Goal: Task Accomplishment & Management: Complete application form

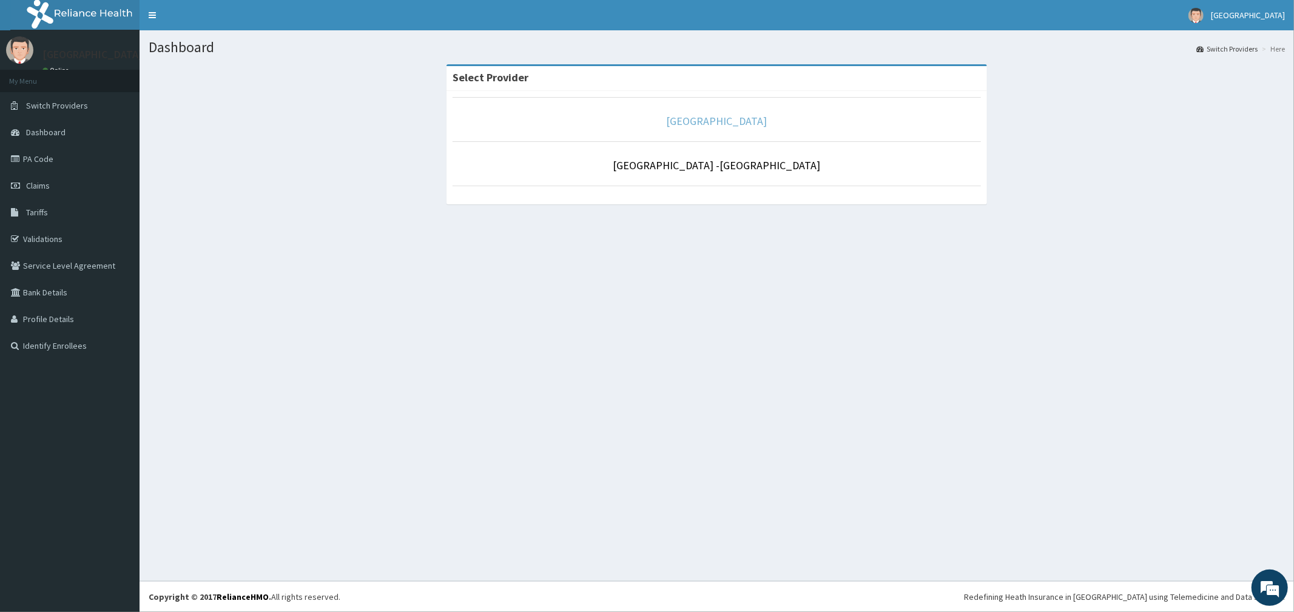
click at [751, 127] on link "[GEOGRAPHIC_DATA]" at bounding box center [717, 121] width 101 height 14
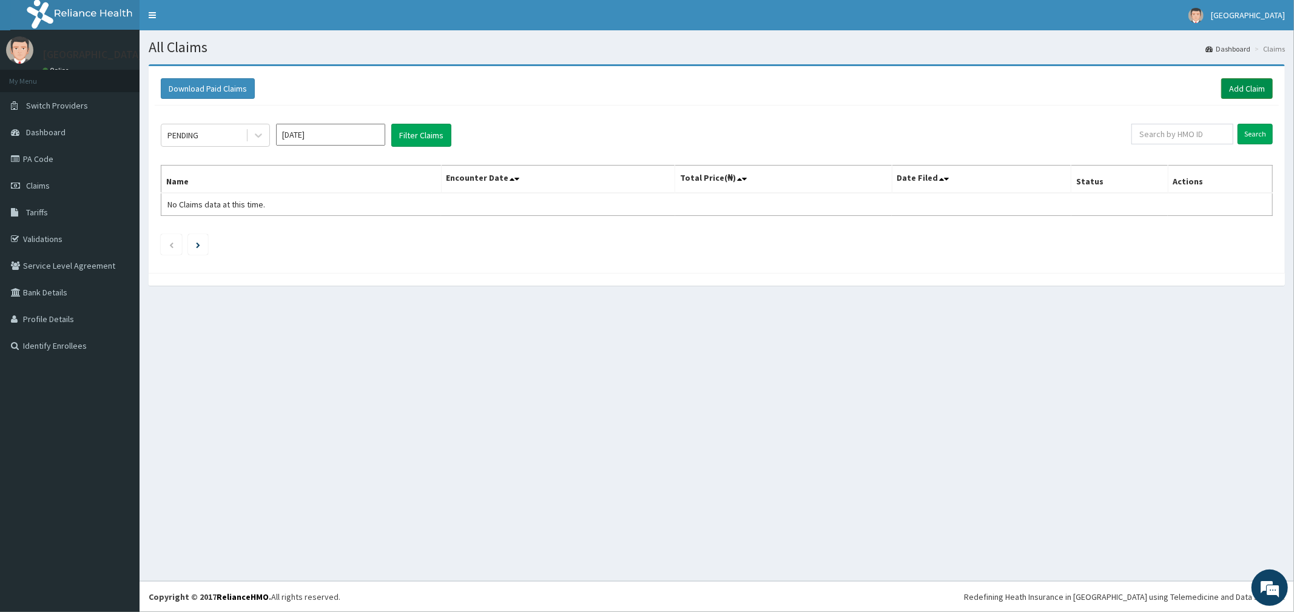
click at [1233, 93] on link "Add Claim" at bounding box center [1247, 88] width 52 height 21
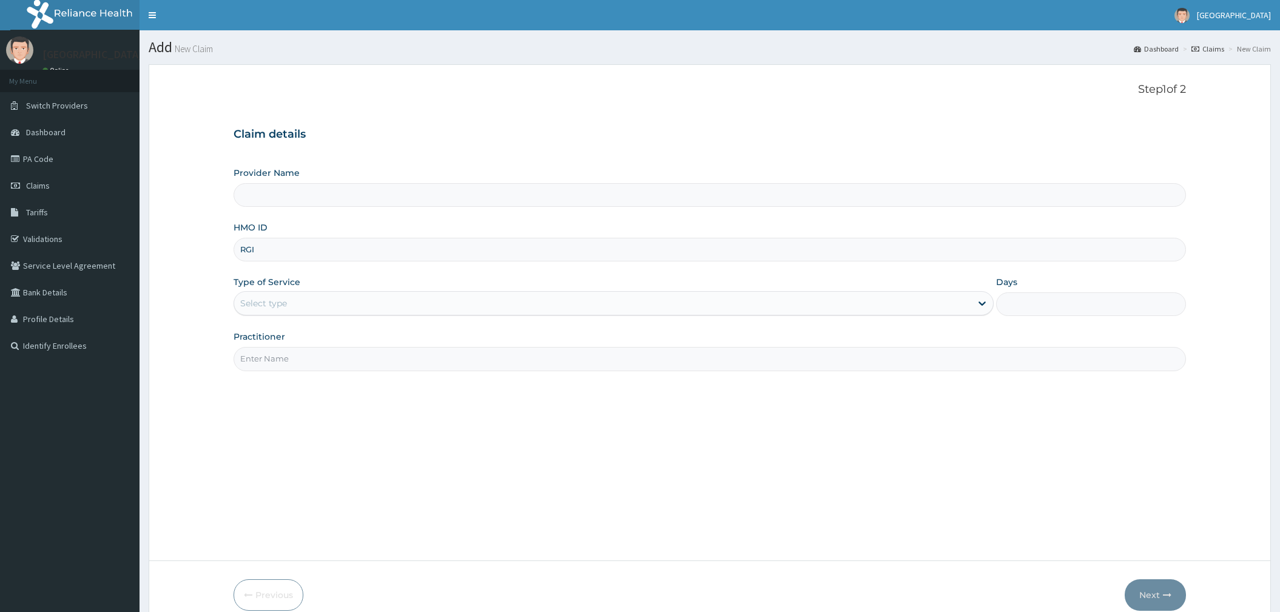
type input "RGI/"
type input "[GEOGRAPHIC_DATA]"
type input "RGI/10056/A"
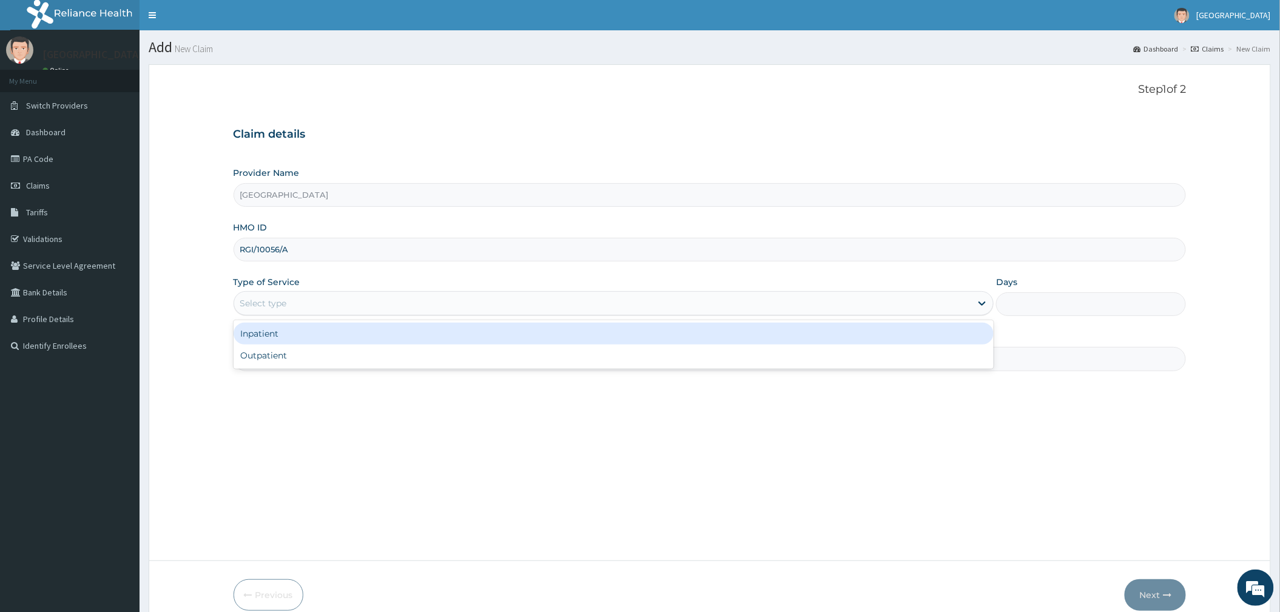
click at [277, 301] on div "Select type" at bounding box center [263, 303] width 47 height 12
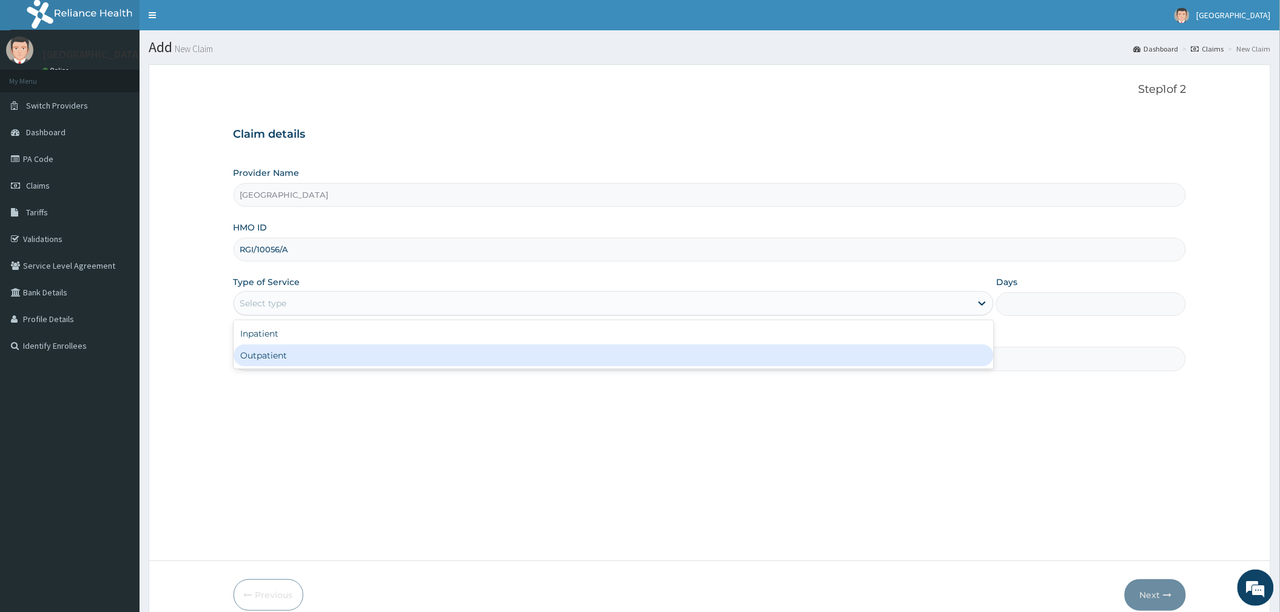
click at [270, 352] on div "Outpatient" at bounding box center [614, 355] width 760 height 22
type input "1"
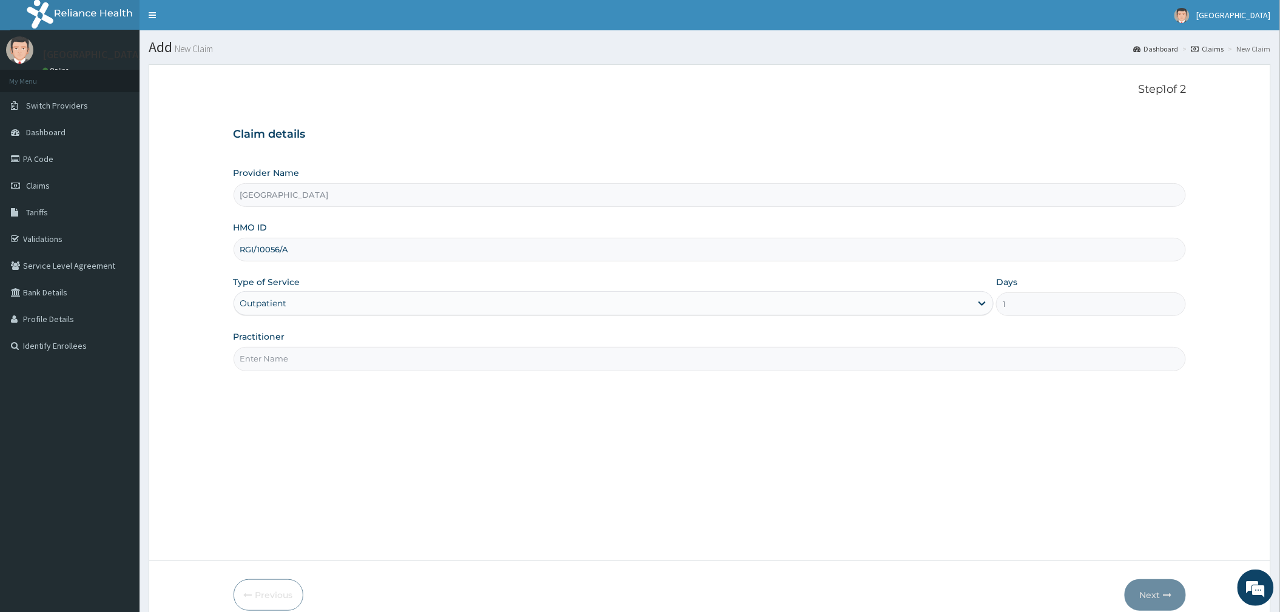
click at [271, 352] on input "Practitioner" at bounding box center [710, 359] width 953 height 24
type input "DR [PERSON_NAME]"
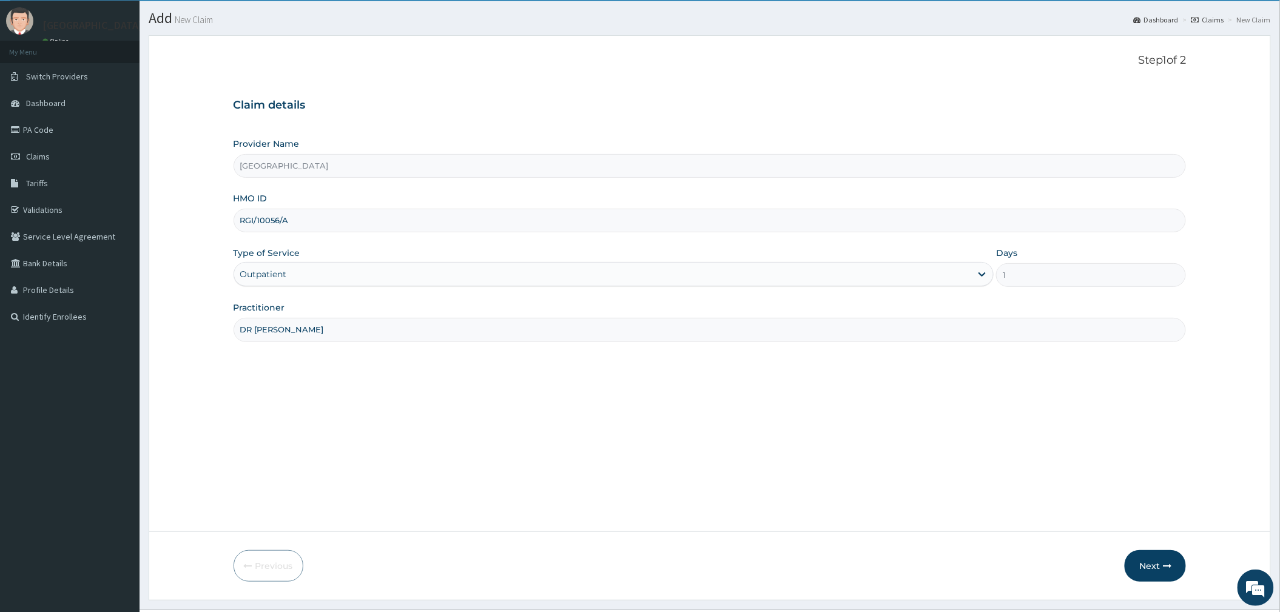
scroll to position [58, 0]
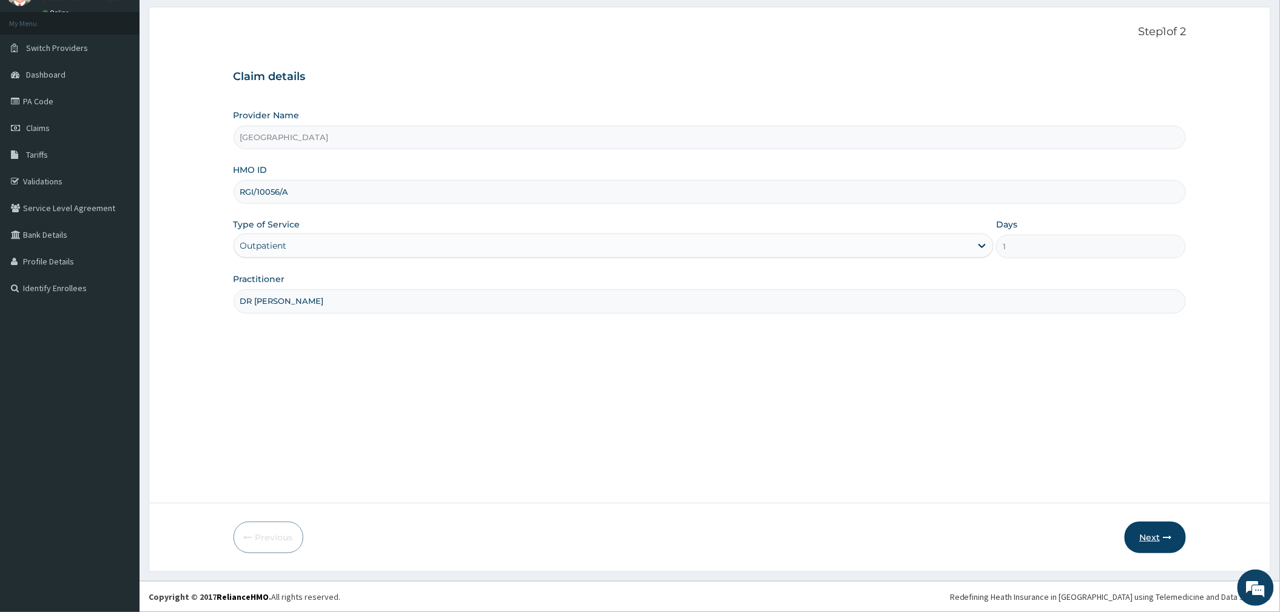
click at [1151, 539] on button "Next" at bounding box center [1154, 538] width 61 height 32
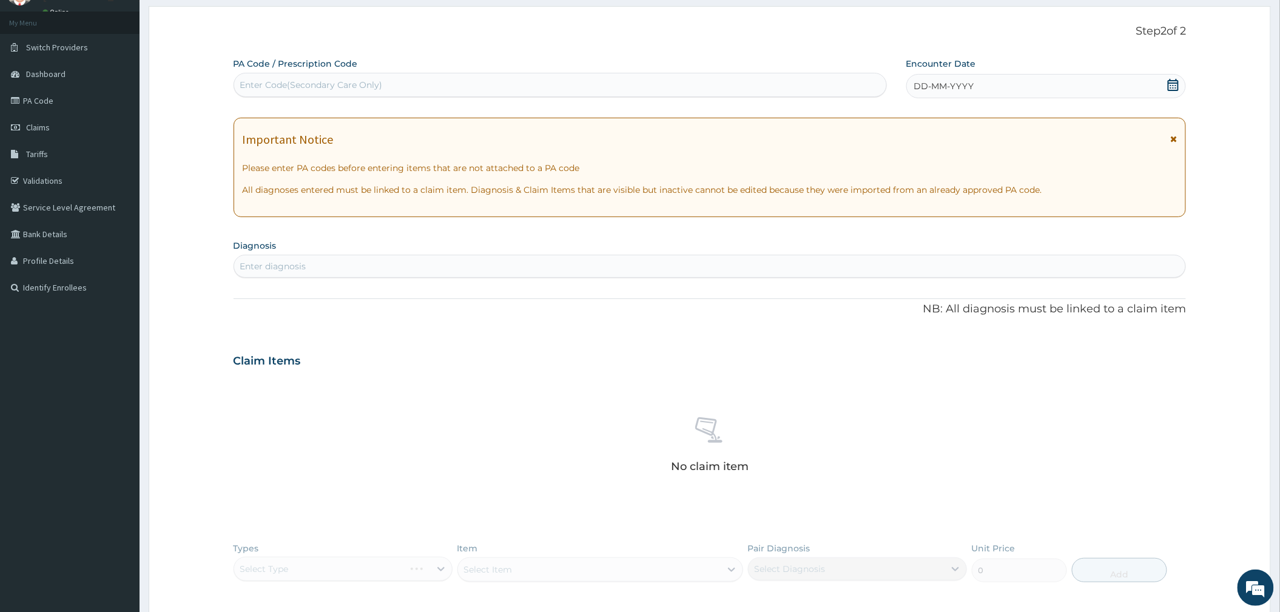
click at [1170, 90] on icon at bounding box center [1173, 85] width 11 height 12
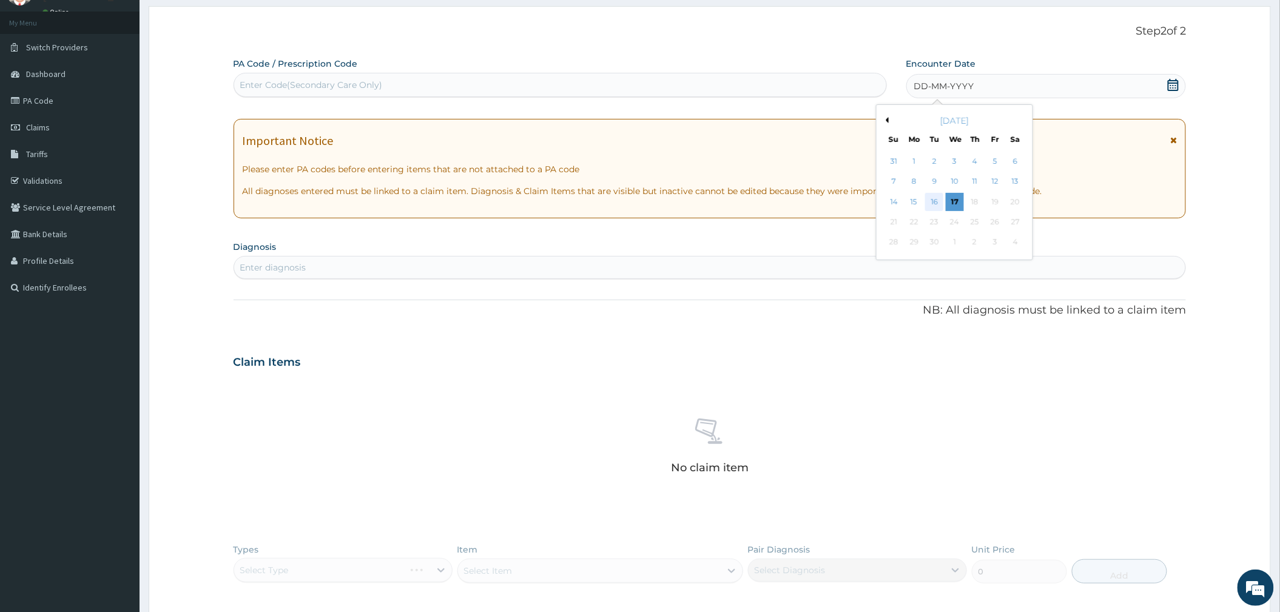
click at [935, 203] on div "16" at bounding box center [934, 202] width 18 height 18
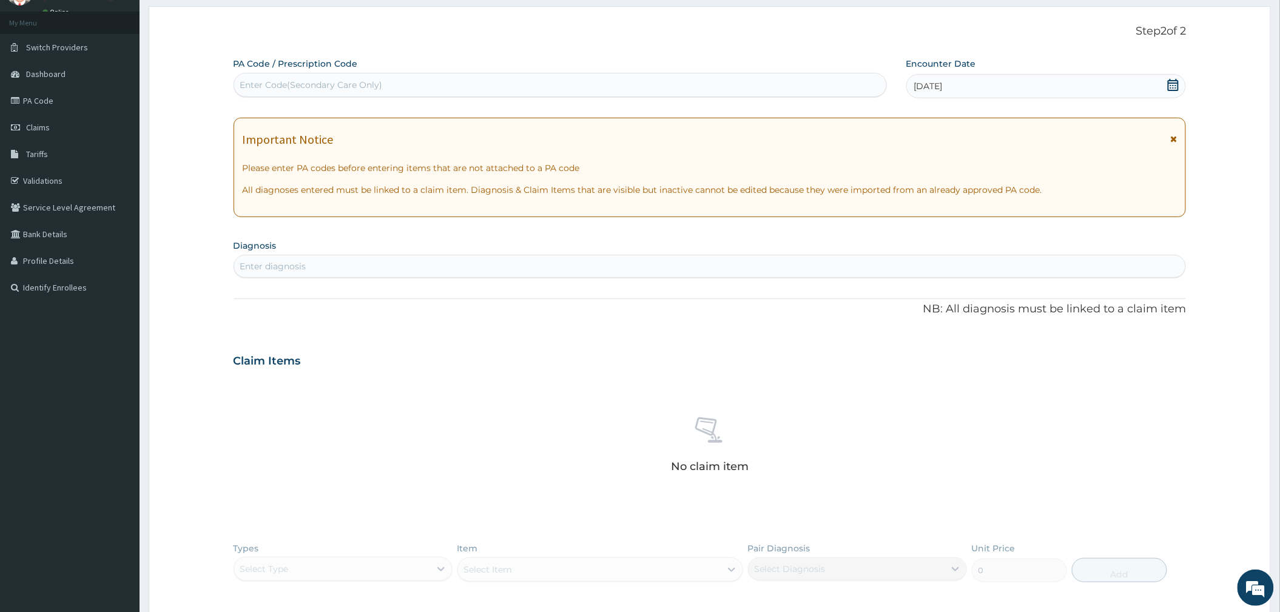
click at [289, 263] on div "Enter diagnosis" at bounding box center [273, 266] width 66 height 12
type input "PLASMOD"
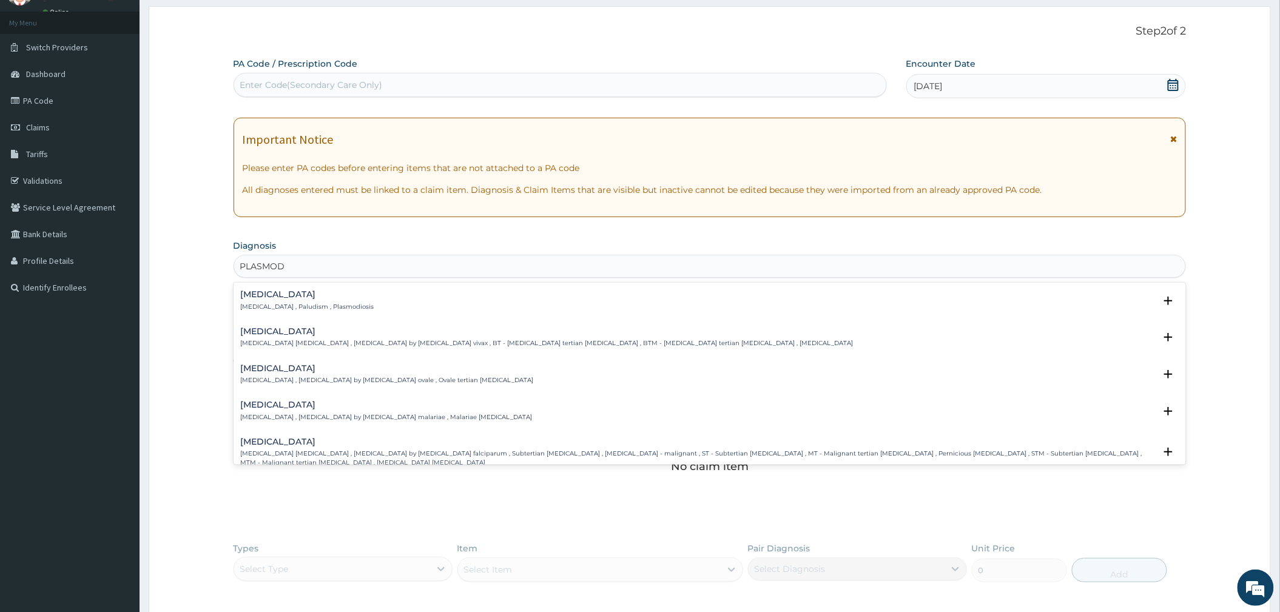
click at [274, 311] on p "[MEDICAL_DATA] , Paludism , Plasmodiosis" at bounding box center [307, 307] width 133 height 8
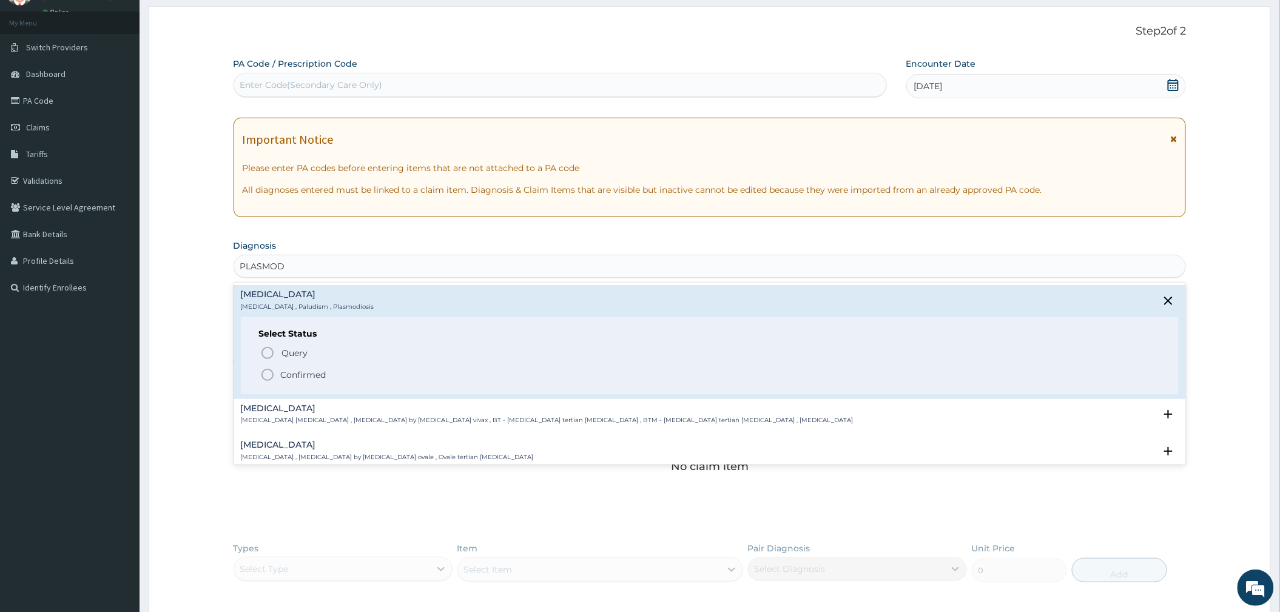
click at [275, 385] on div "Select Status Query Query covers suspected (?), Keep in view (kiv), Ruled out (…" at bounding box center [710, 355] width 938 height 77
click at [275, 371] on span "Confirmed" at bounding box center [710, 375] width 901 height 15
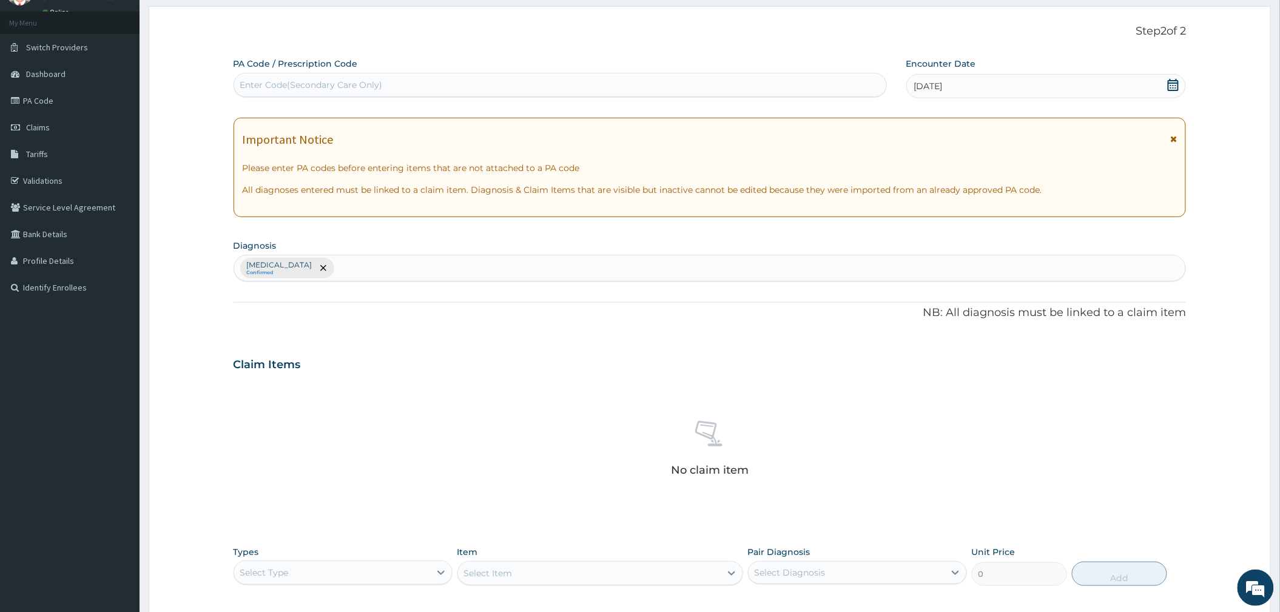
scroll to position [252, 0]
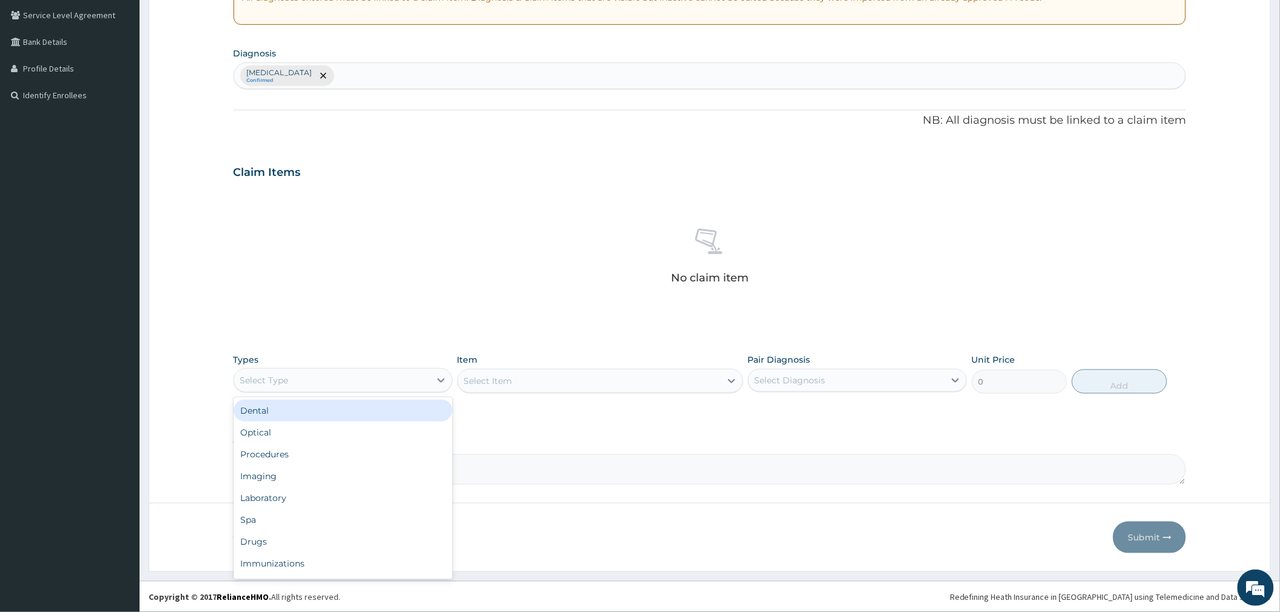
click at [333, 371] on div "Select Type" at bounding box center [332, 380] width 196 height 19
click at [292, 447] on div "Procedures" at bounding box center [343, 454] width 219 height 22
click at [813, 386] on div "Select Diagnosis" at bounding box center [846, 380] width 196 height 19
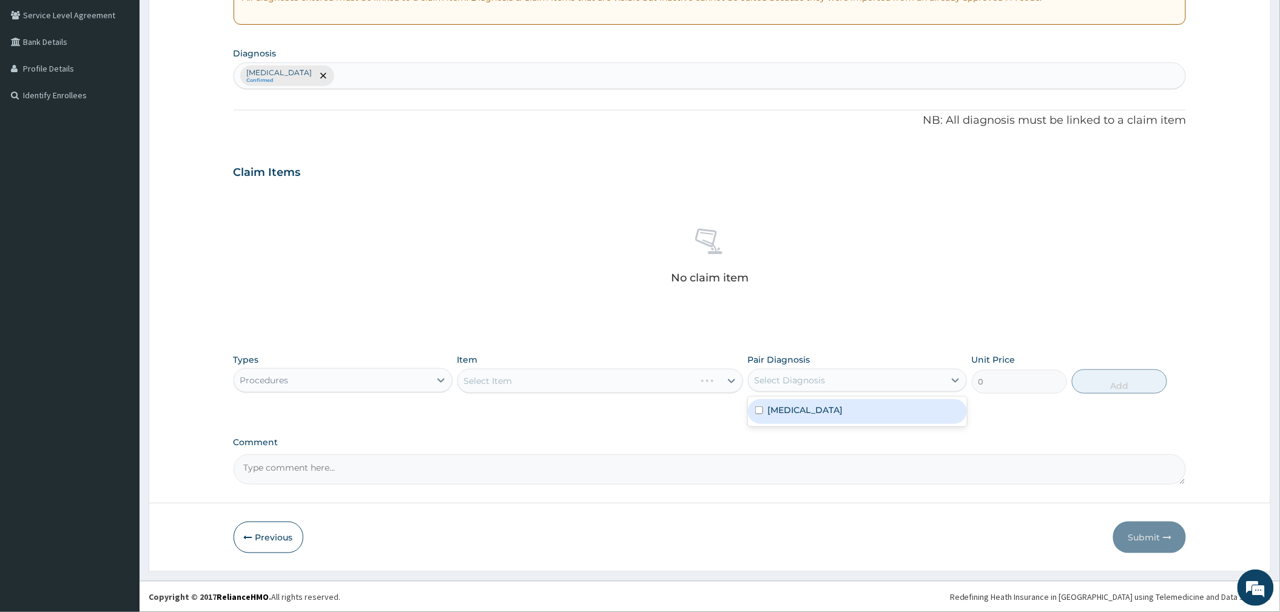
click at [782, 409] on label "[MEDICAL_DATA]" at bounding box center [805, 410] width 75 height 12
checkbox input "true"
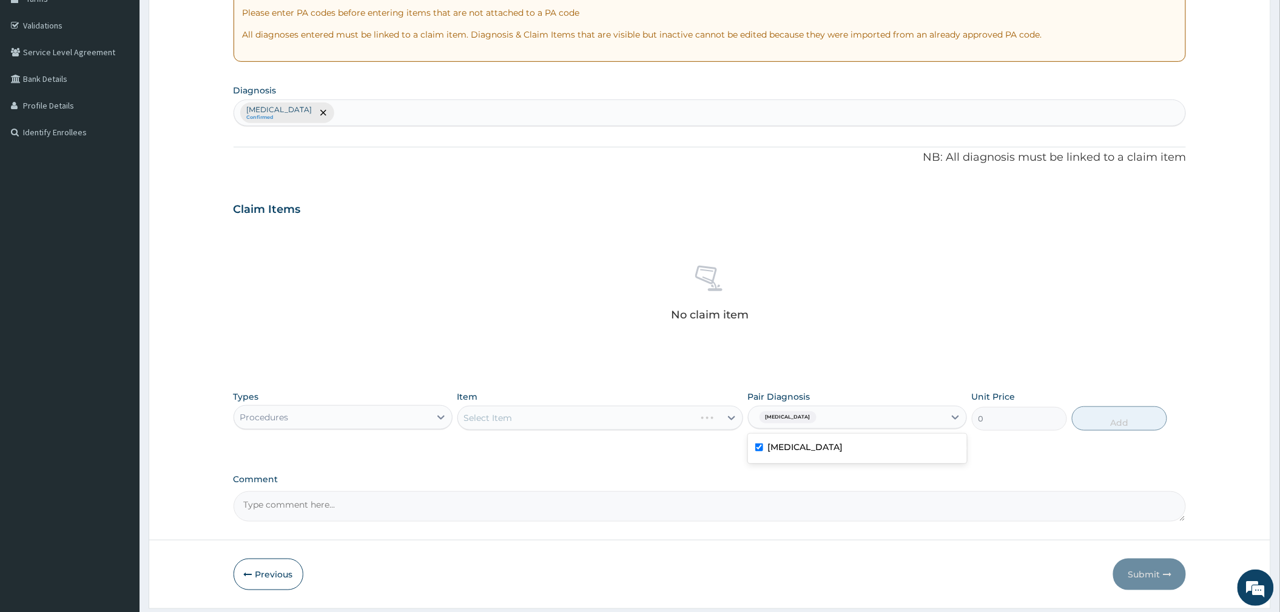
scroll to position [90, 0]
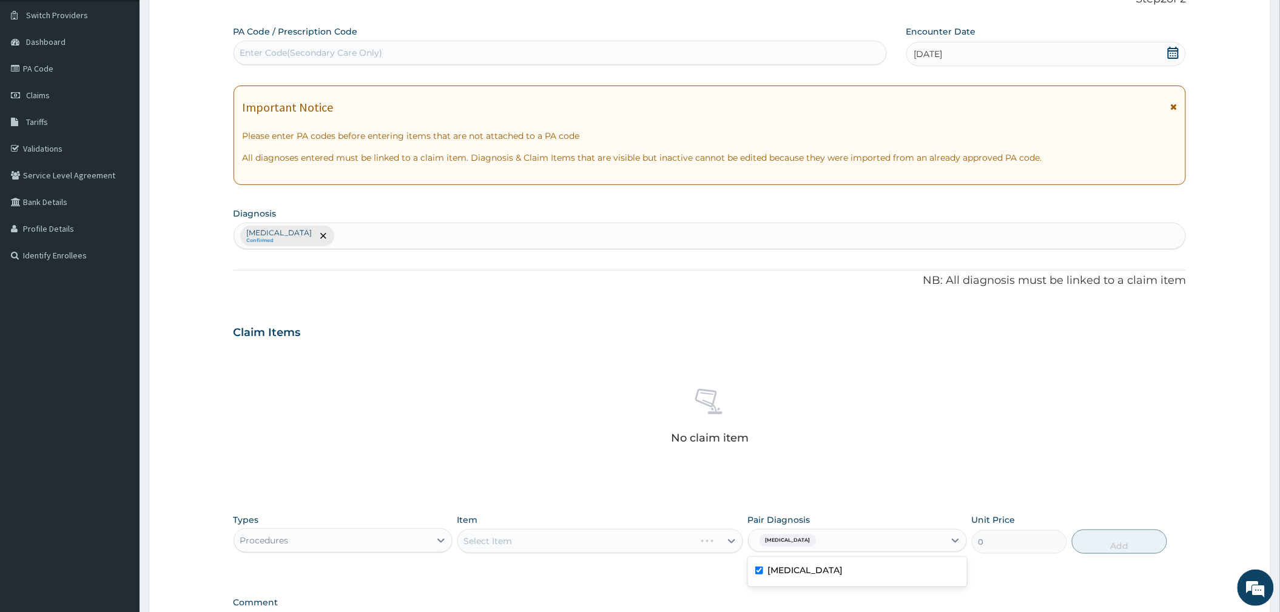
click at [301, 243] on div "Malaria Confirmed" at bounding box center [710, 235] width 952 height 25
type input "UPPER RESPIRATO"
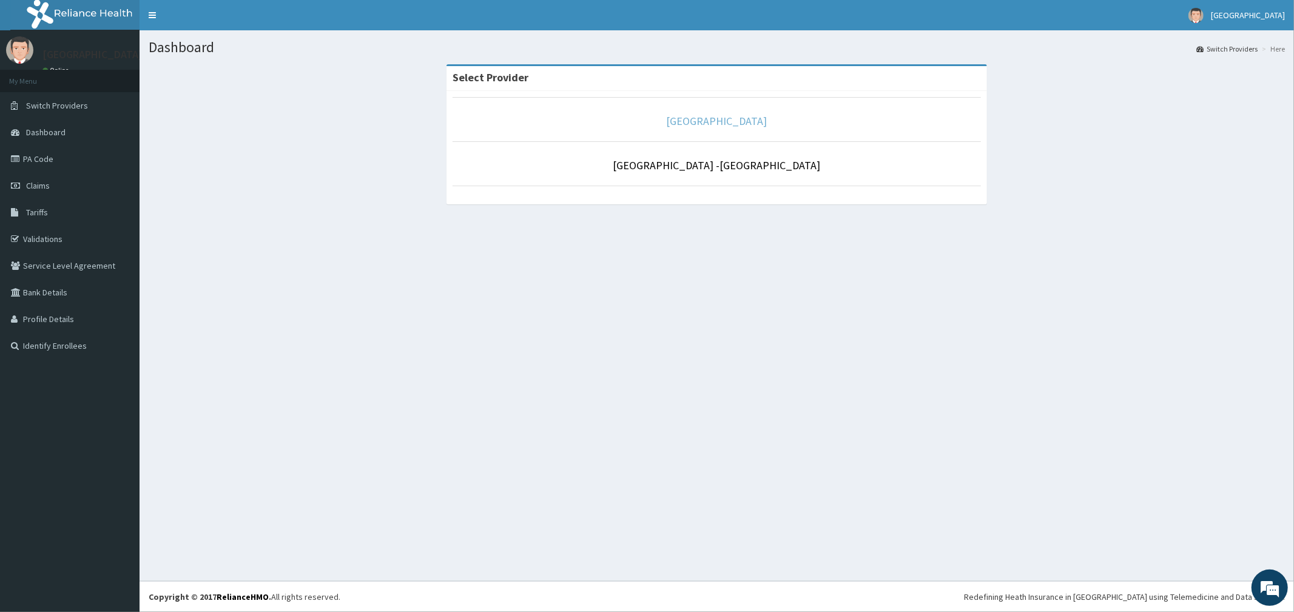
click at [730, 119] on link "[GEOGRAPHIC_DATA]" at bounding box center [717, 121] width 101 height 14
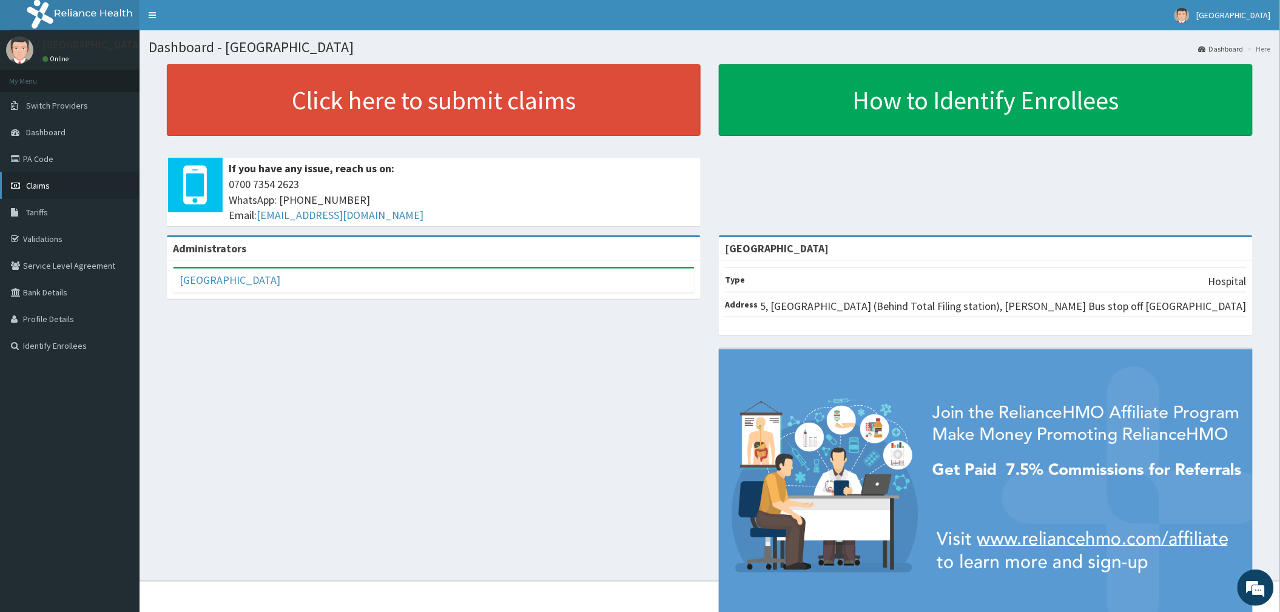
click at [41, 189] on span "Claims" at bounding box center [38, 185] width 24 height 11
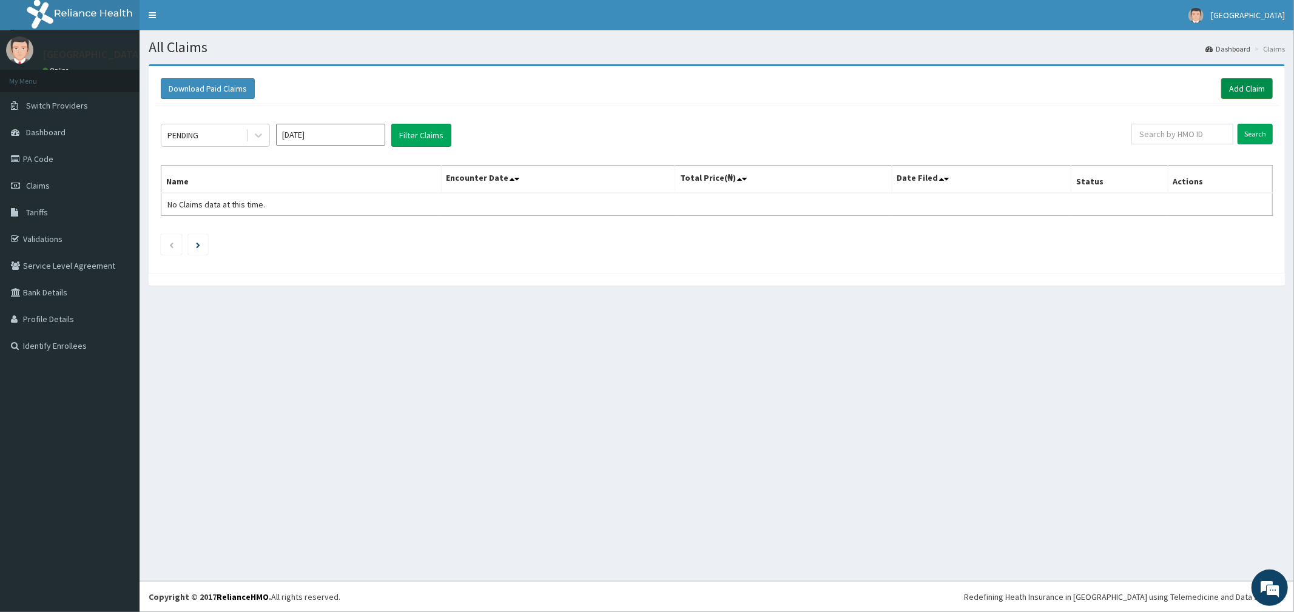
click at [1243, 86] on link "Add Claim" at bounding box center [1247, 88] width 52 height 21
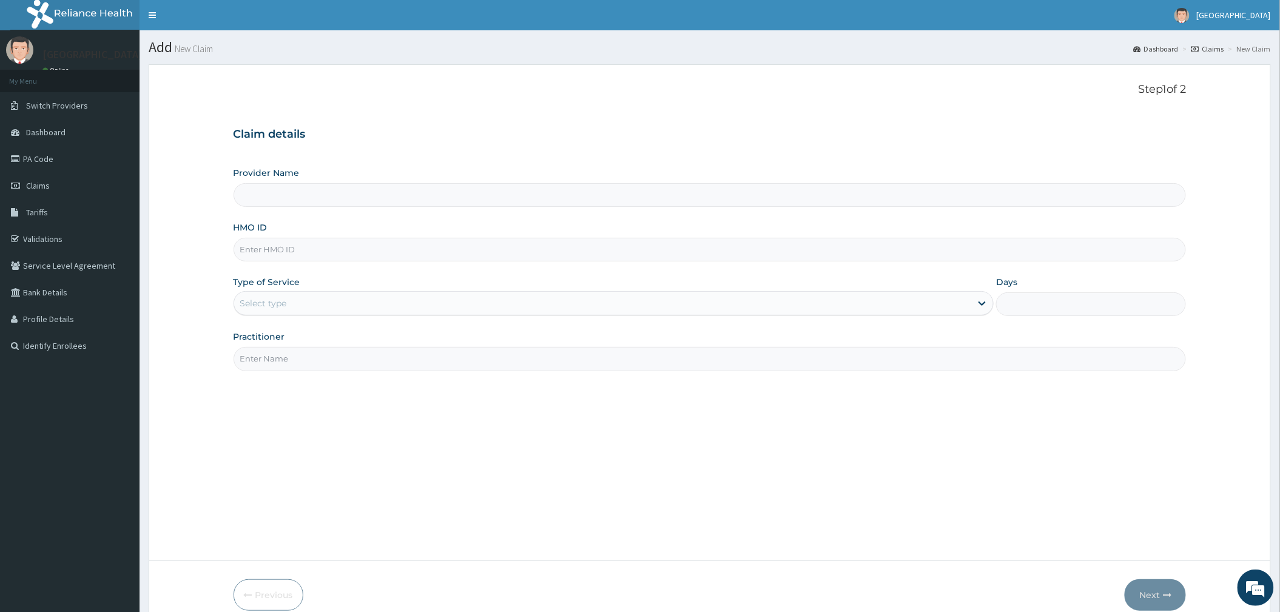
click at [257, 246] on input "HMO ID" at bounding box center [710, 250] width 953 height 24
type input "[GEOGRAPHIC_DATA]"
type input "RGI/10056/A"
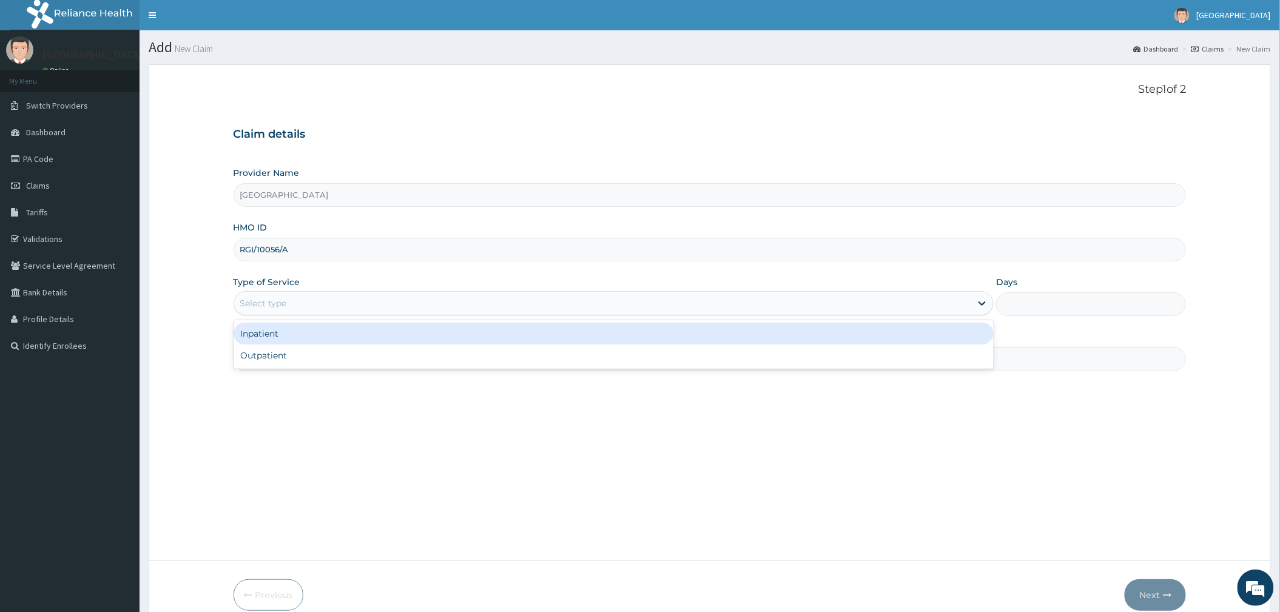
click at [290, 311] on div "Select type" at bounding box center [602, 303] width 737 height 19
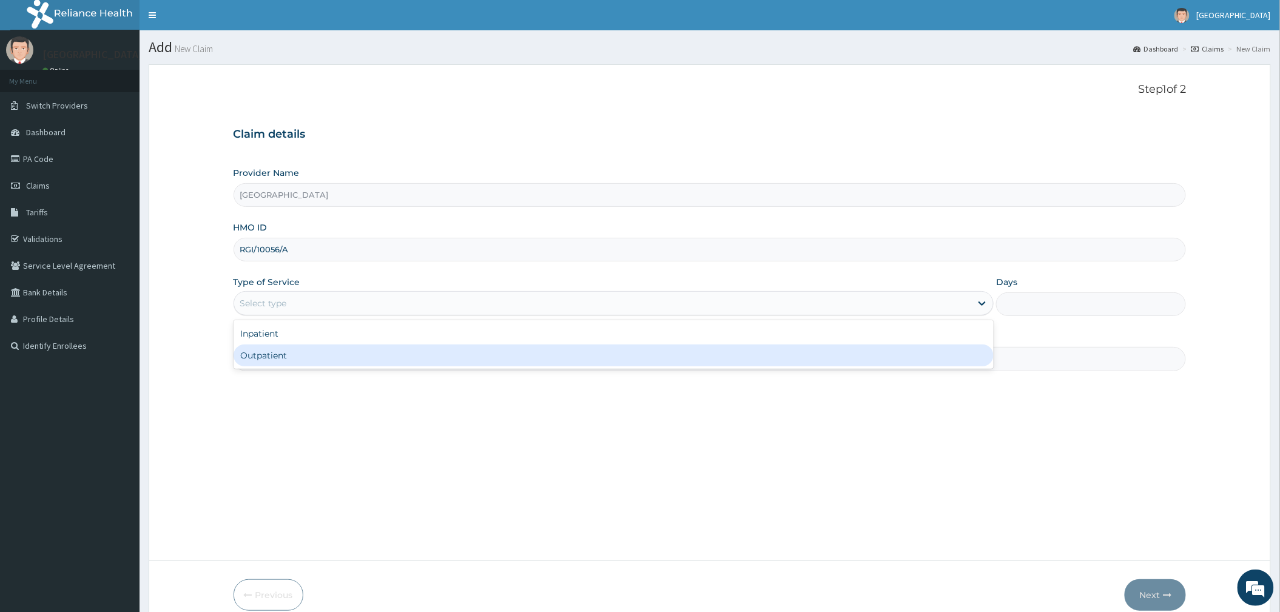
click at [289, 365] on div "Outpatient" at bounding box center [614, 355] width 760 height 22
type input "1"
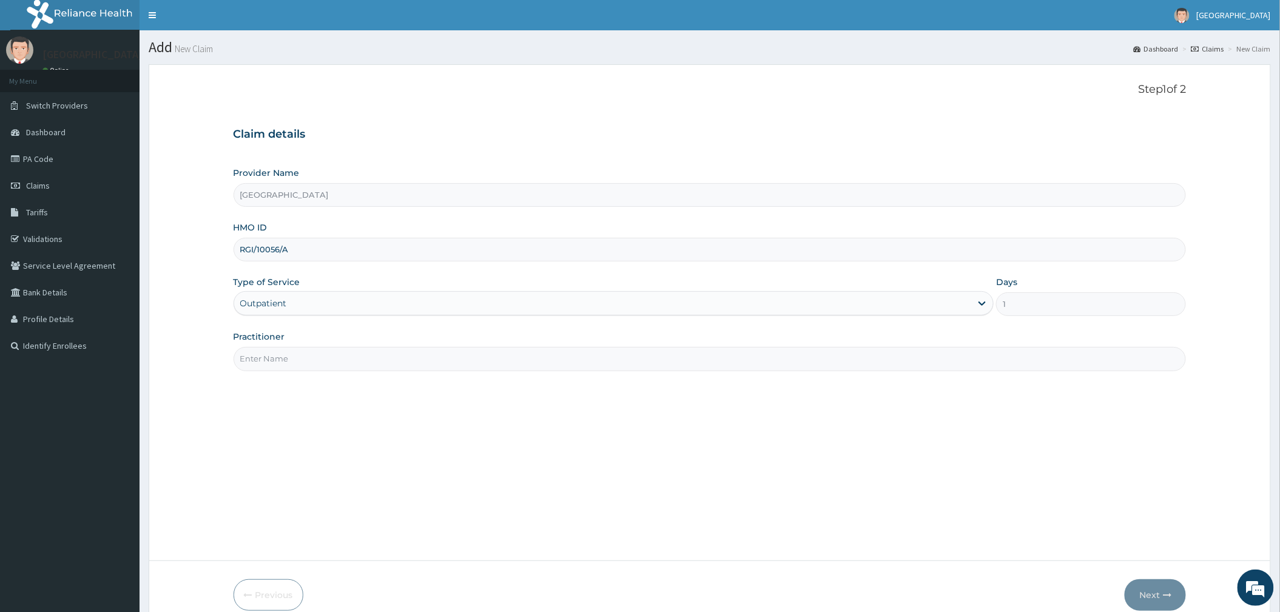
click at [287, 361] on input "Practitioner" at bounding box center [710, 359] width 953 height 24
type input "DR [PERSON_NAME]"
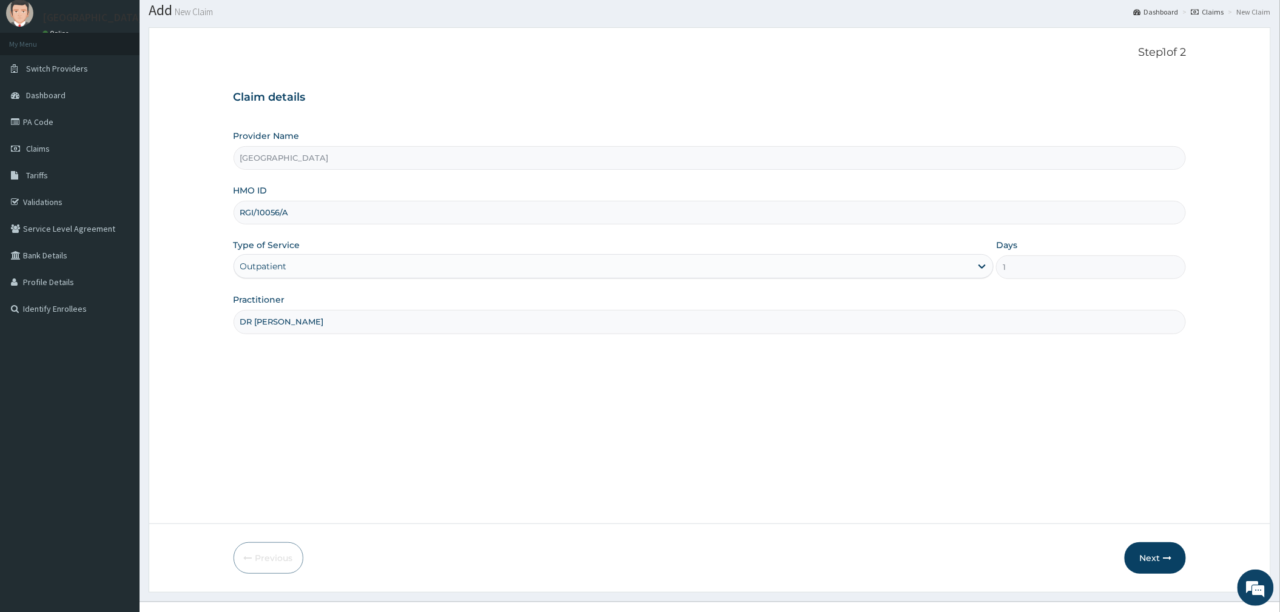
scroll to position [58, 0]
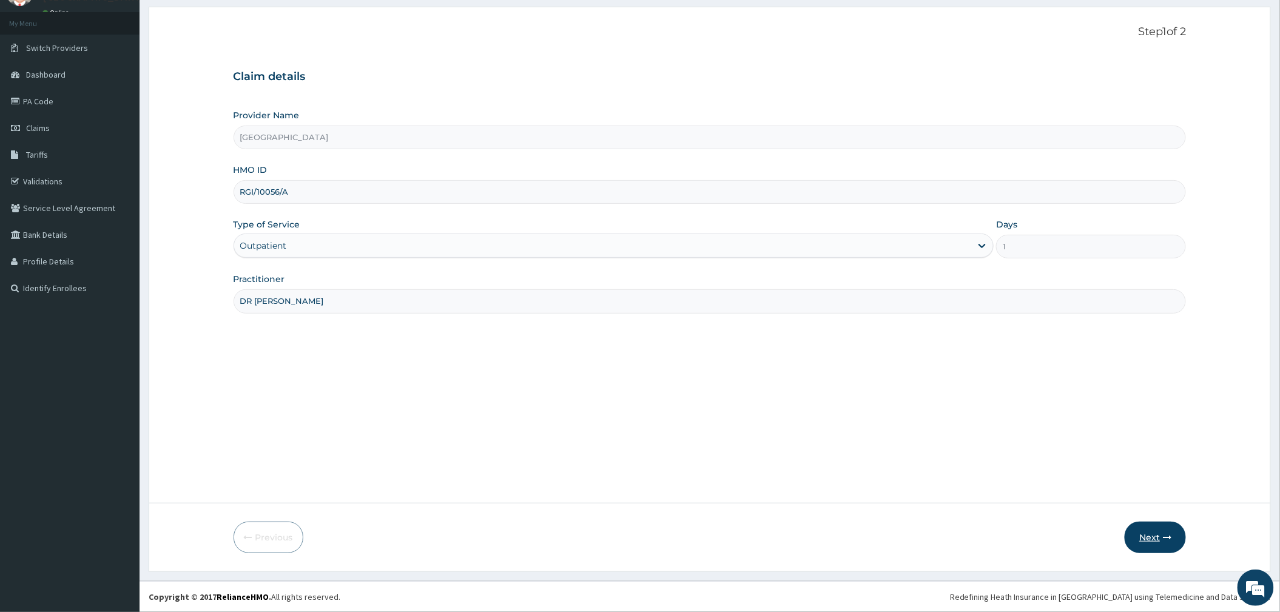
click at [1146, 529] on button "Next" at bounding box center [1154, 538] width 61 height 32
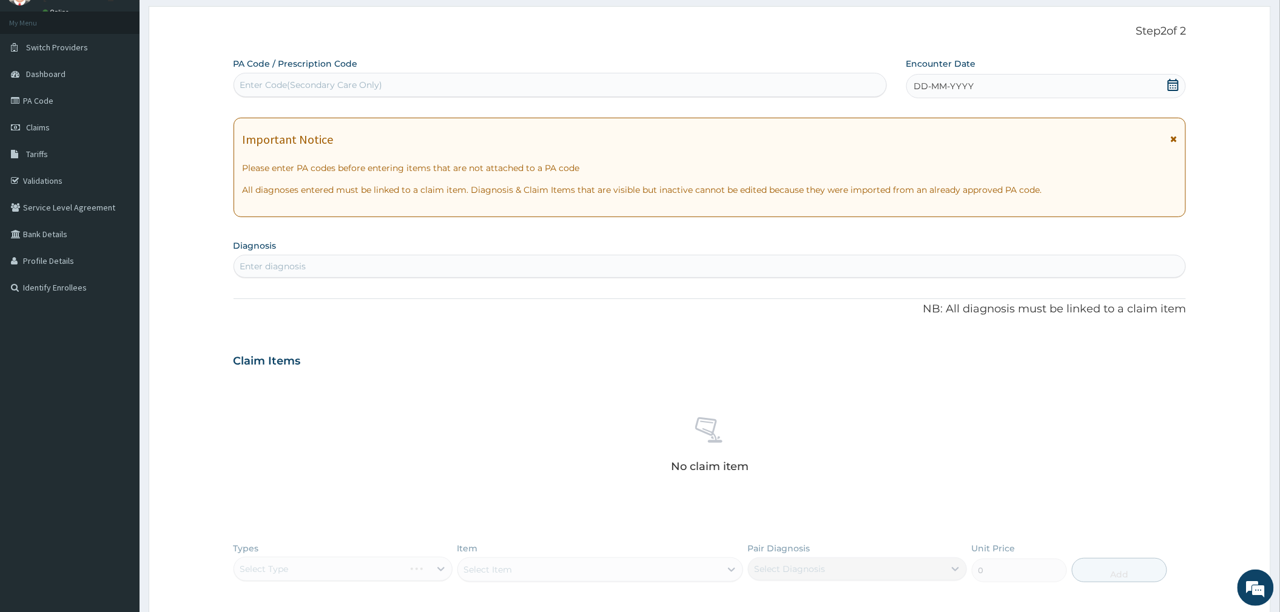
click at [1172, 84] on icon at bounding box center [1173, 85] width 12 height 12
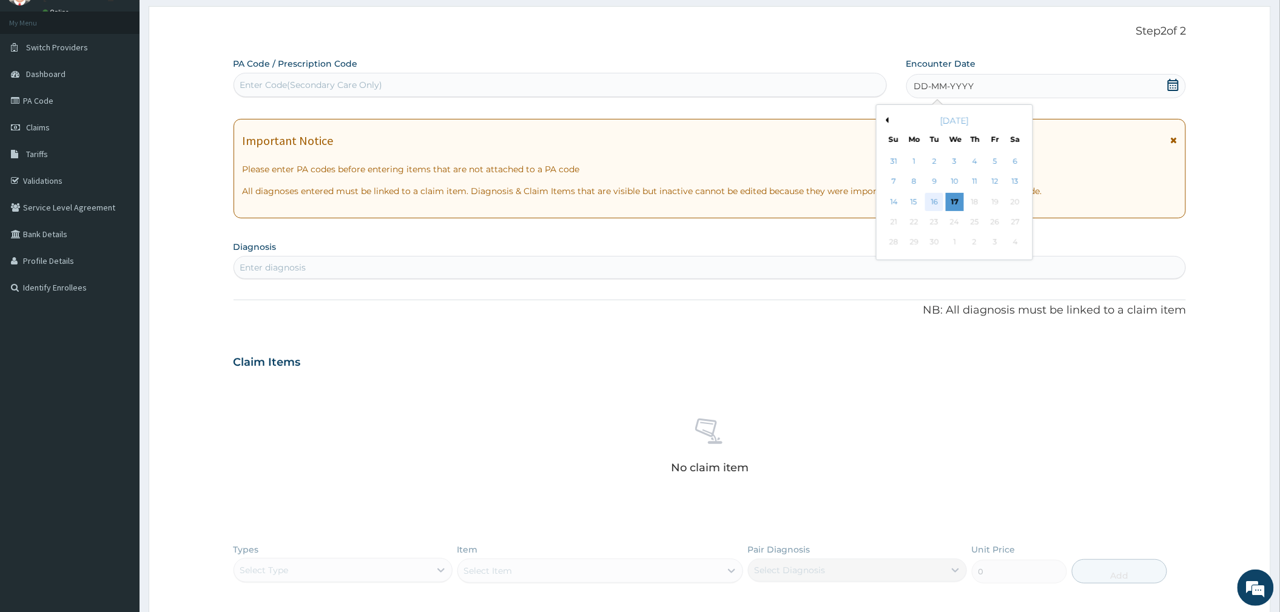
click at [932, 207] on div "16" at bounding box center [934, 202] width 18 height 18
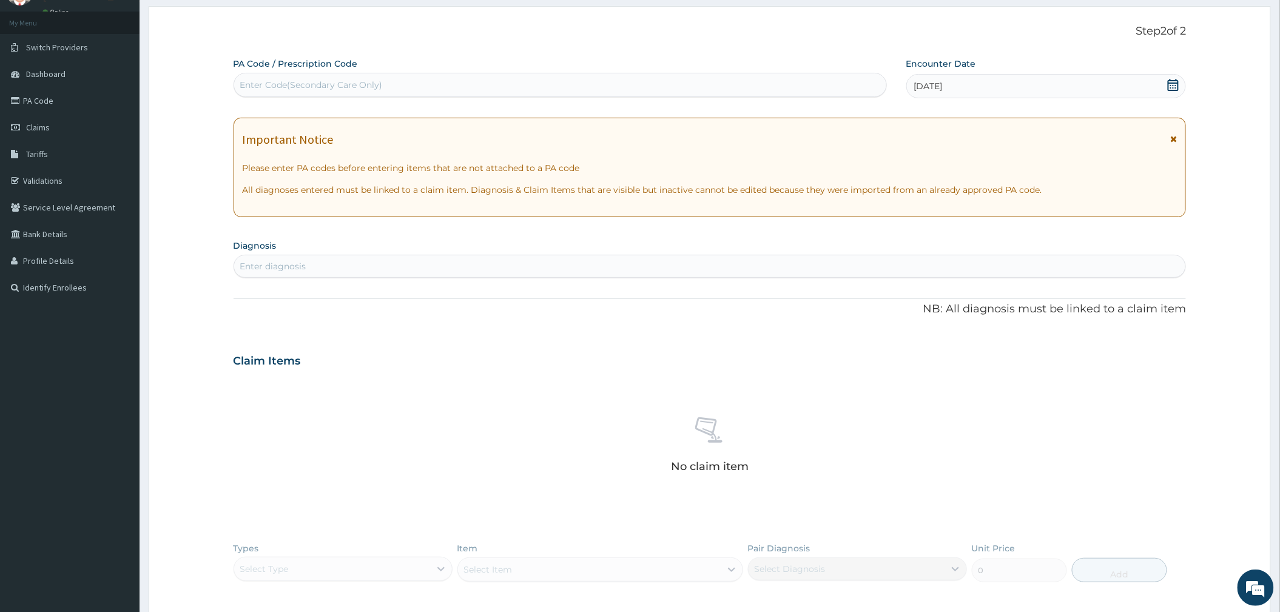
click at [347, 261] on div "Enter diagnosis" at bounding box center [710, 266] width 952 height 19
type input "PLASMOD"
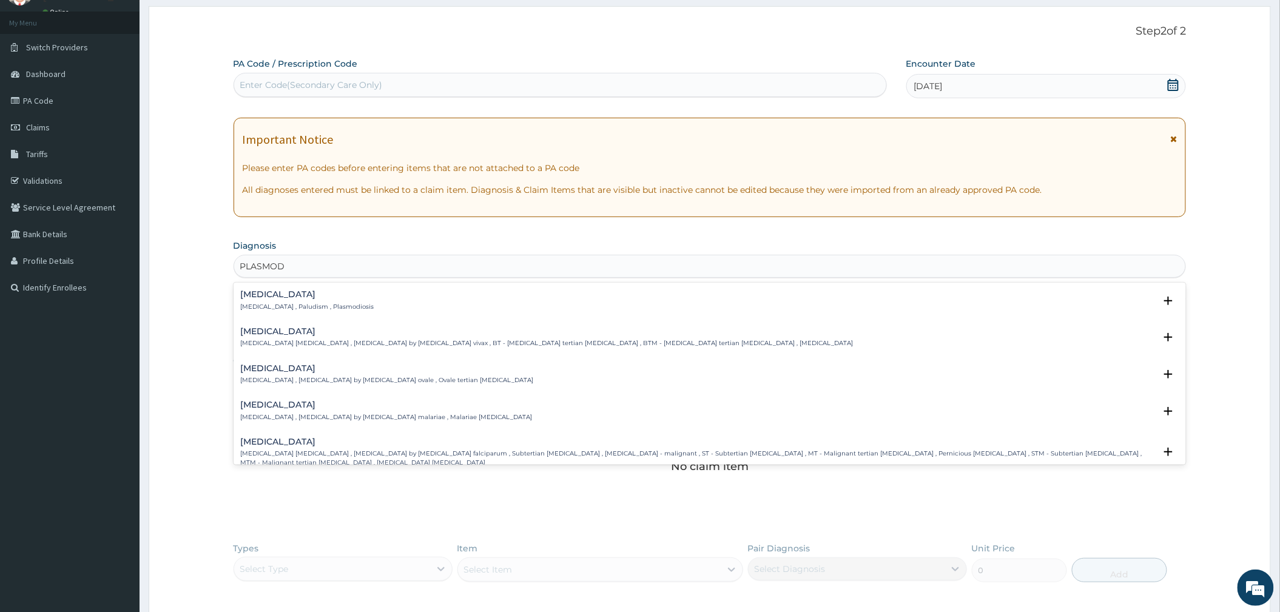
click at [306, 299] on h4 "[MEDICAL_DATA]" at bounding box center [307, 294] width 133 height 9
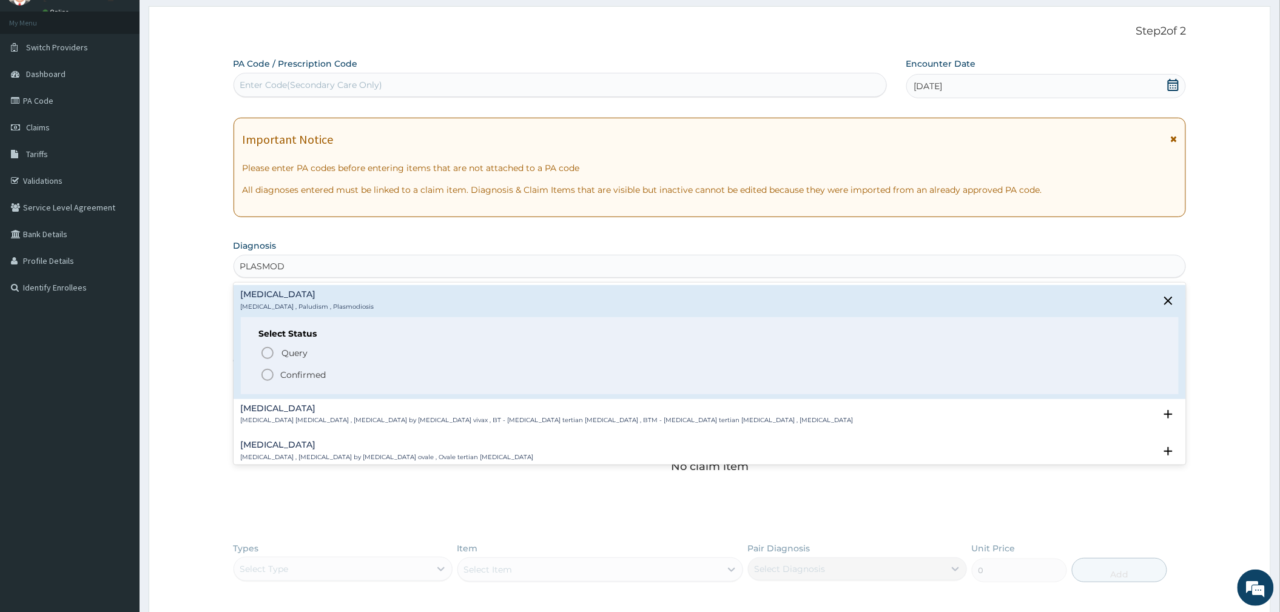
click at [273, 374] on icon "status option filled" at bounding box center [267, 375] width 15 height 15
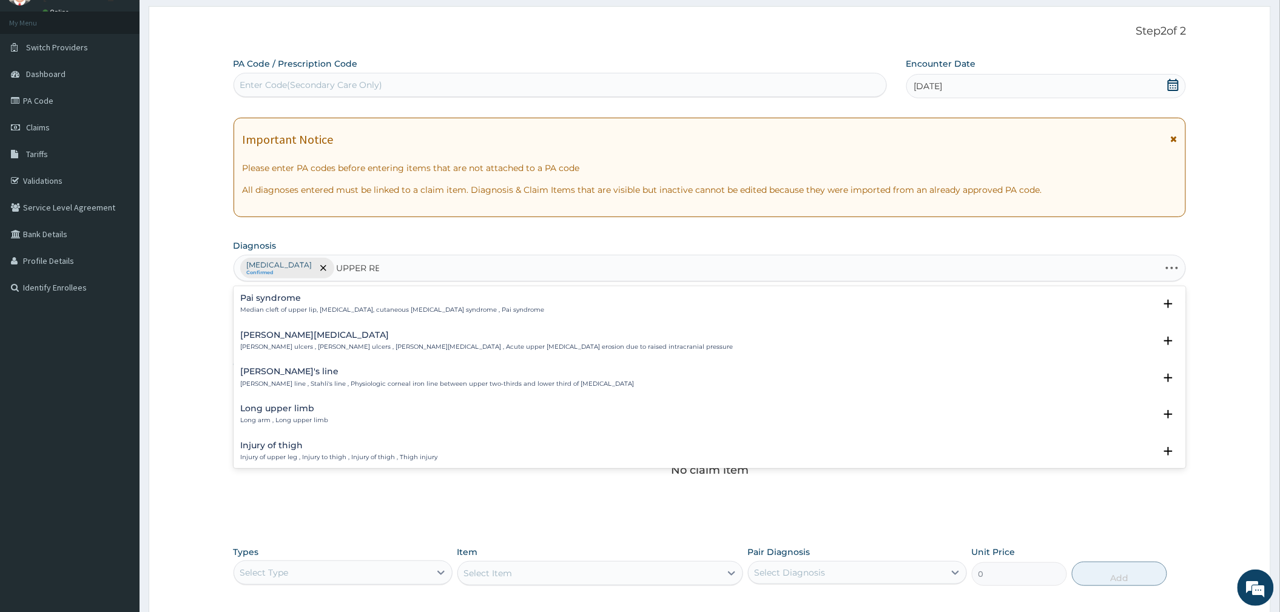
type input "UPPER RES"
click at [335, 308] on p "[MEDICAL_DATA] , URTI - Infection of the upper respiratory tract , [MEDICAL_DAT…" at bounding box center [406, 310] width 331 height 8
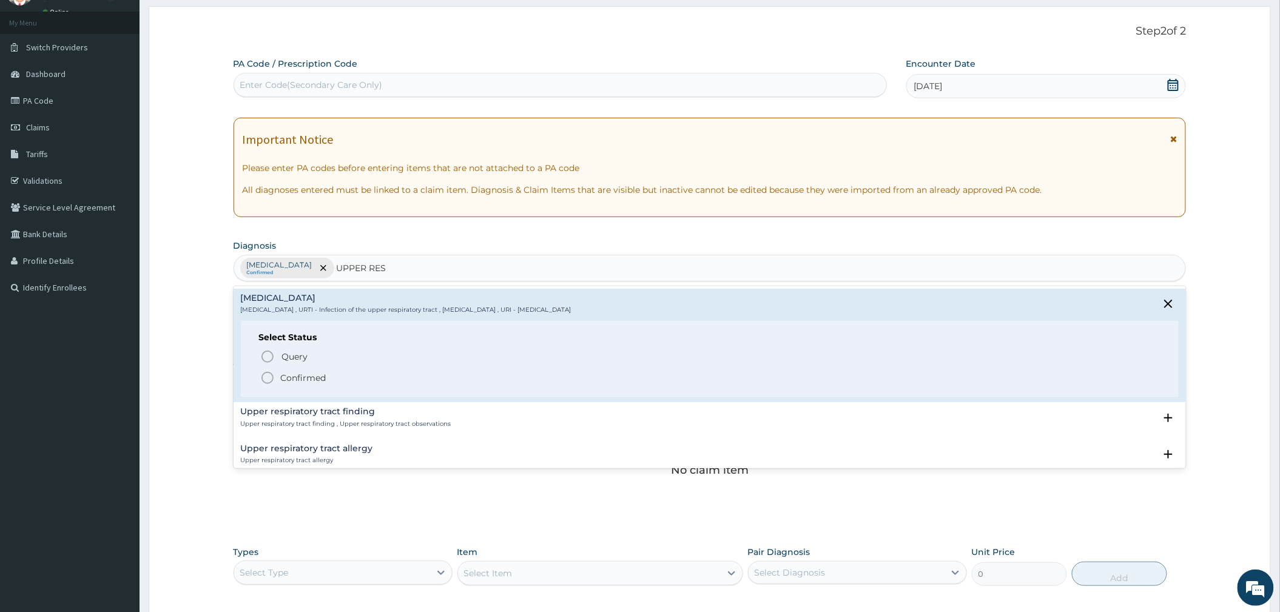
click at [311, 378] on p "Confirmed" at bounding box center [303, 378] width 45 height 12
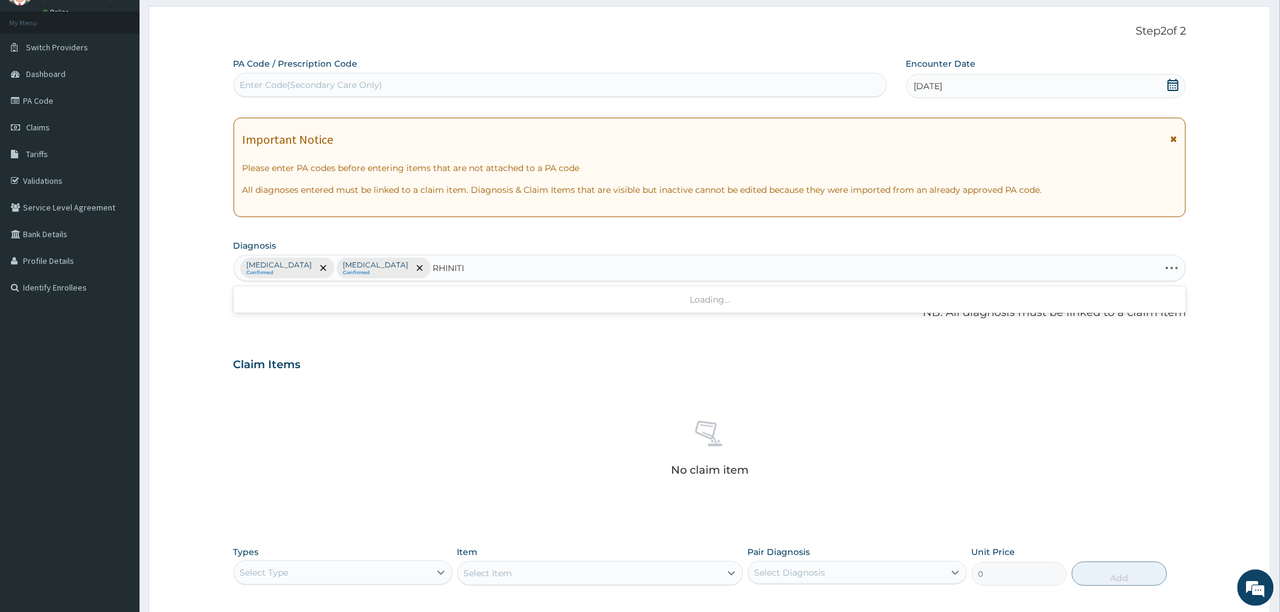
type input "[MEDICAL_DATA]"
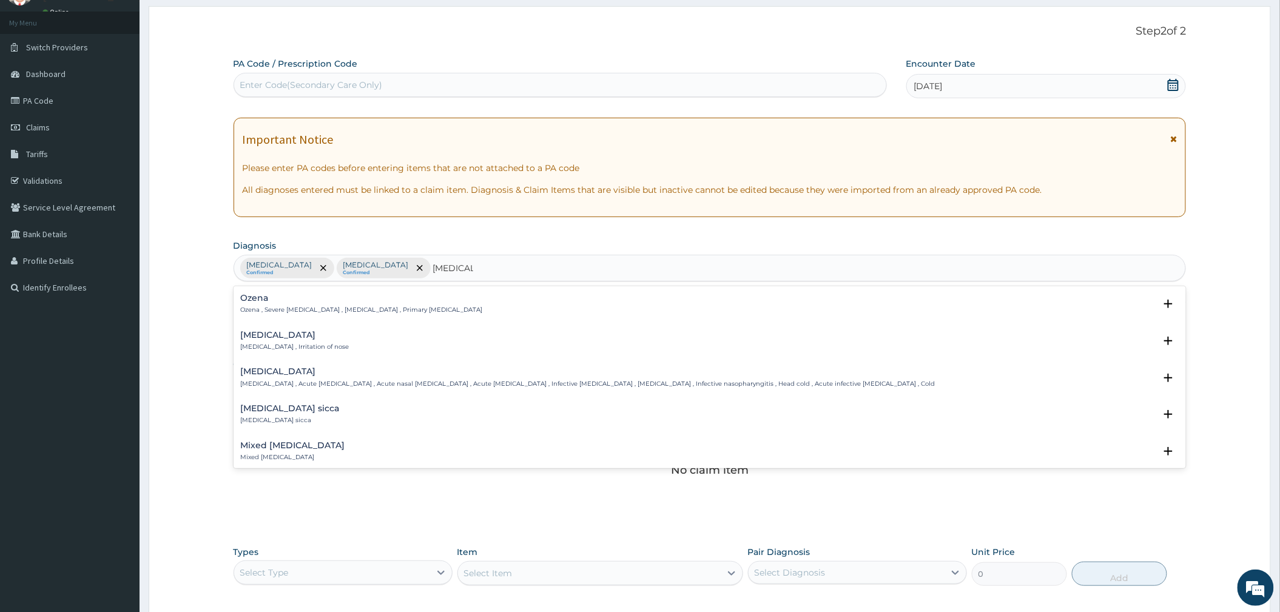
click at [268, 343] on div "[MEDICAL_DATA] [MEDICAL_DATA] , Irritation of nose" at bounding box center [295, 341] width 109 height 21
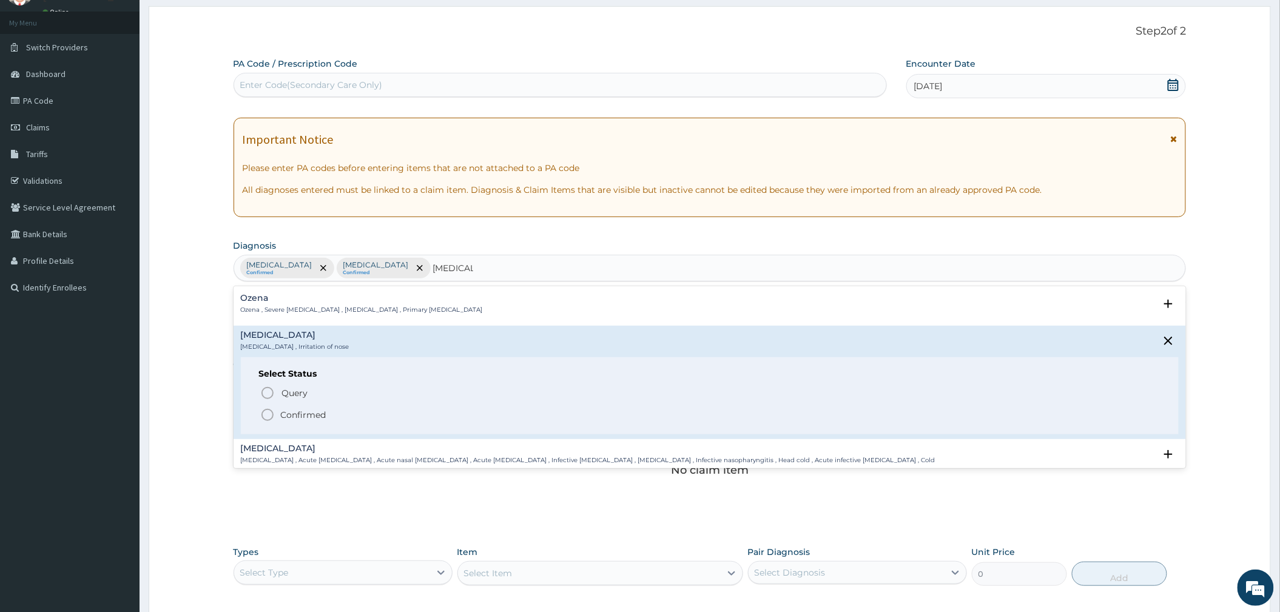
drag, startPoint x: 289, startPoint y: 410, endPoint x: 321, endPoint y: 410, distance: 31.5
click at [290, 410] on p "Confirmed" at bounding box center [303, 415] width 45 height 12
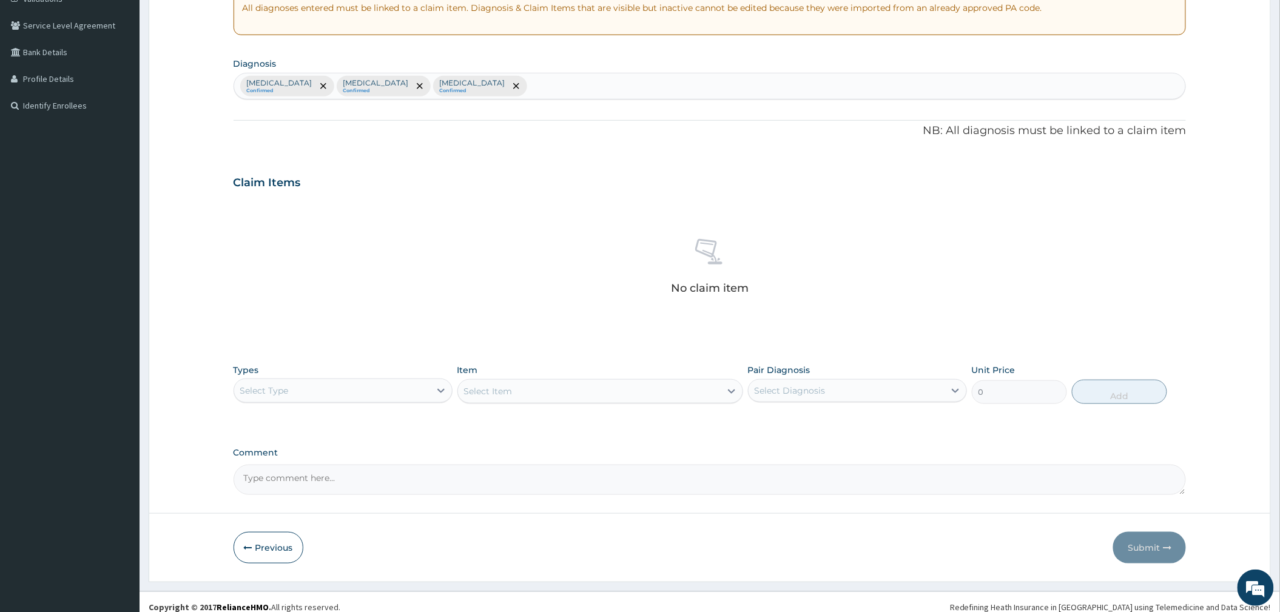
scroll to position [252, 0]
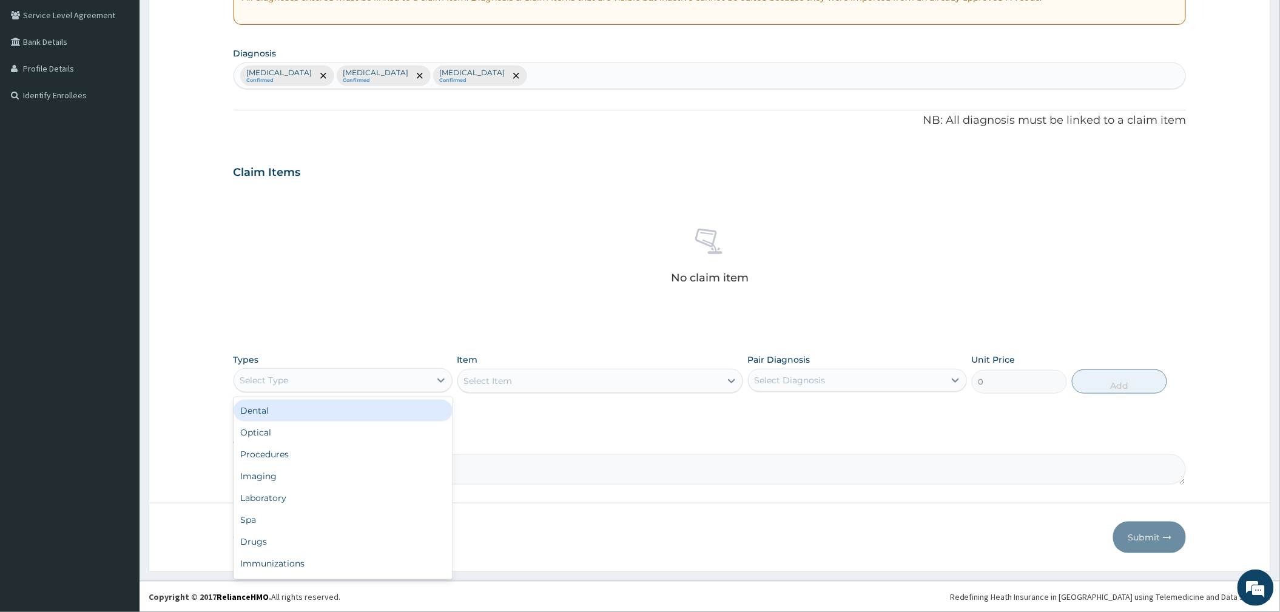
click at [376, 391] on div "Select Type" at bounding box center [343, 380] width 219 height 24
click at [345, 446] on div "Procedures" at bounding box center [343, 454] width 219 height 22
click at [824, 379] on div "Select Diagnosis" at bounding box center [790, 380] width 71 height 12
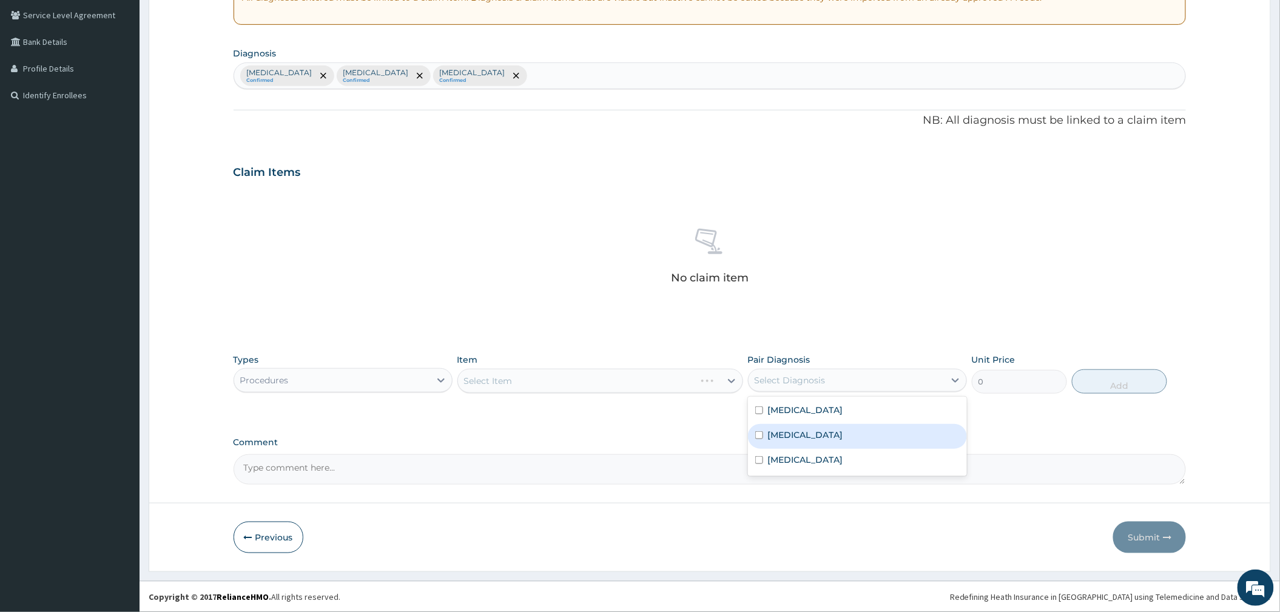
click at [810, 432] on label "[MEDICAL_DATA]" at bounding box center [805, 435] width 75 height 12
checkbox input "true"
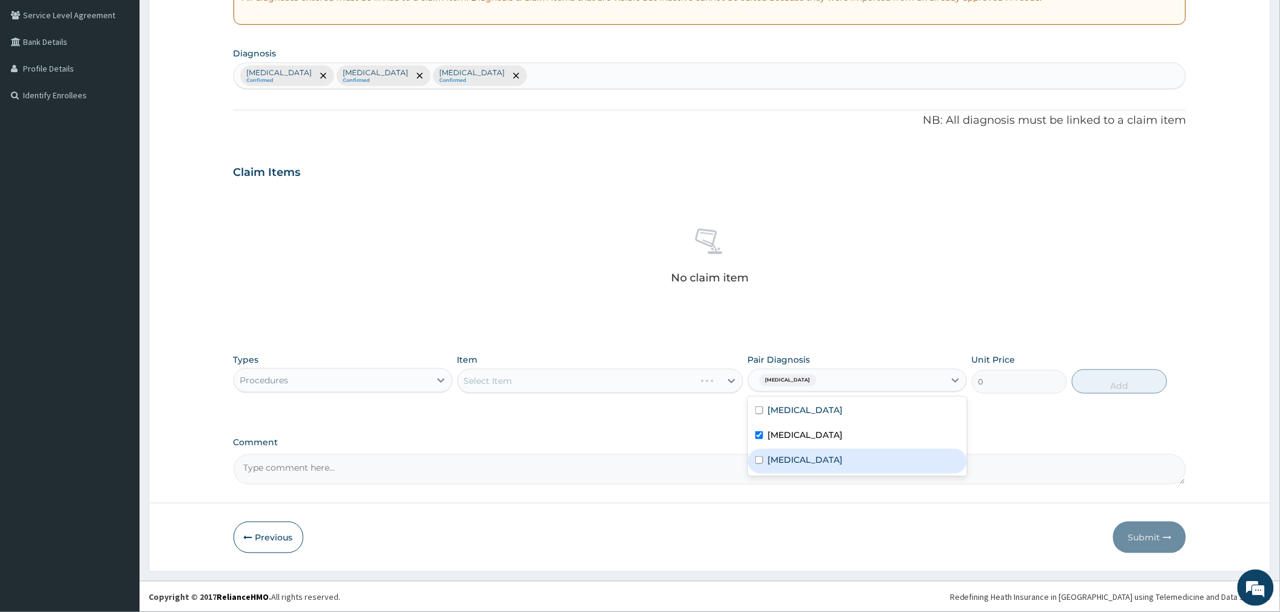
click at [802, 452] on div "[MEDICAL_DATA]" at bounding box center [857, 461] width 219 height 25
checkbox input "true"
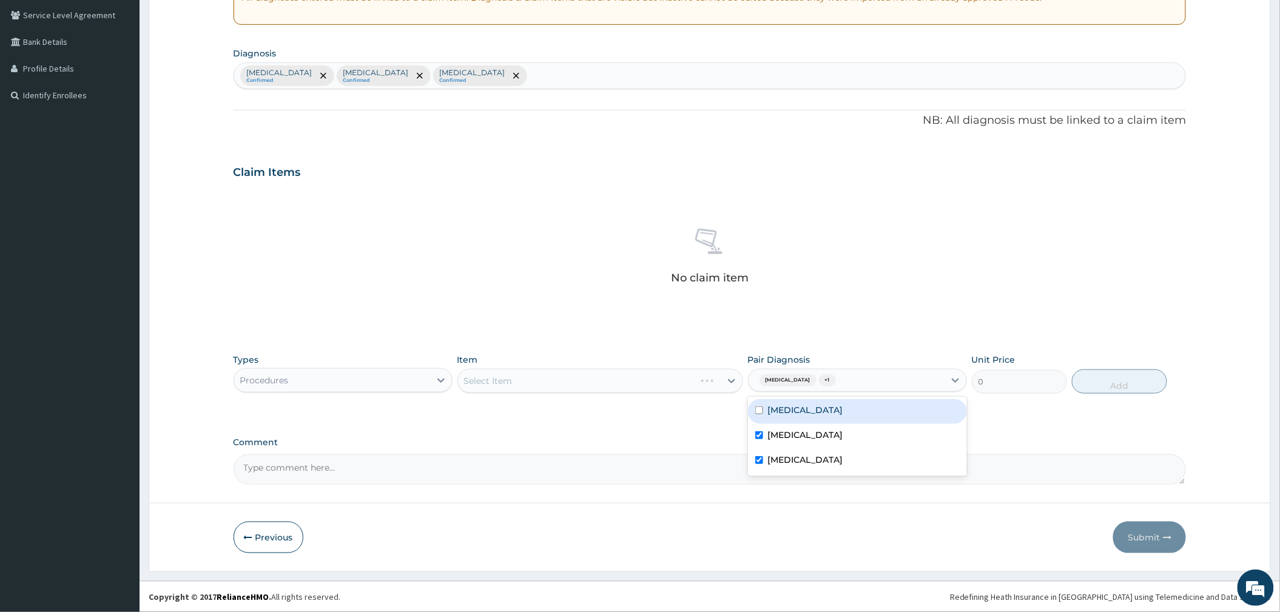
click at [802, 405] on label "[MEDICAL_DATA]" at bounding box center [805, 410] width 75 height 12
checkbox input "true"
click at [636, 384] on div "Select Item" at bounding box center [600, 381] width 286 height 24
click at [634, 383] on div "Select Item" at bounding box center [589, 380] width 263 height 19
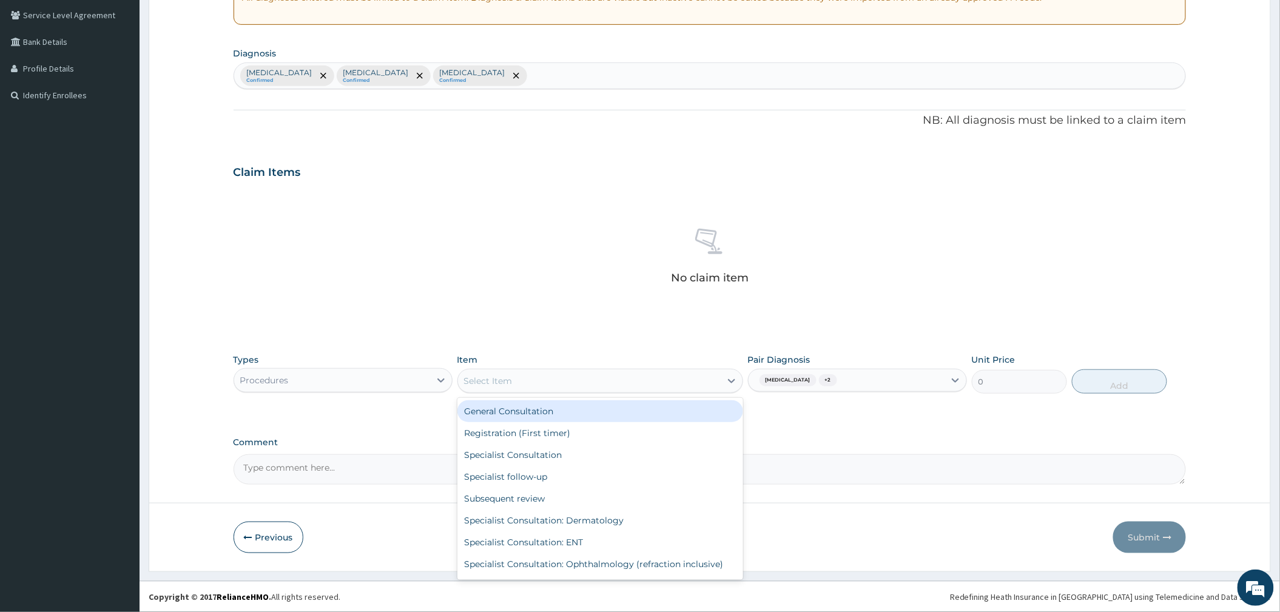
click at [577, 418] on div "General Consultation" at bounding box center [600, 411] width 286 height 22
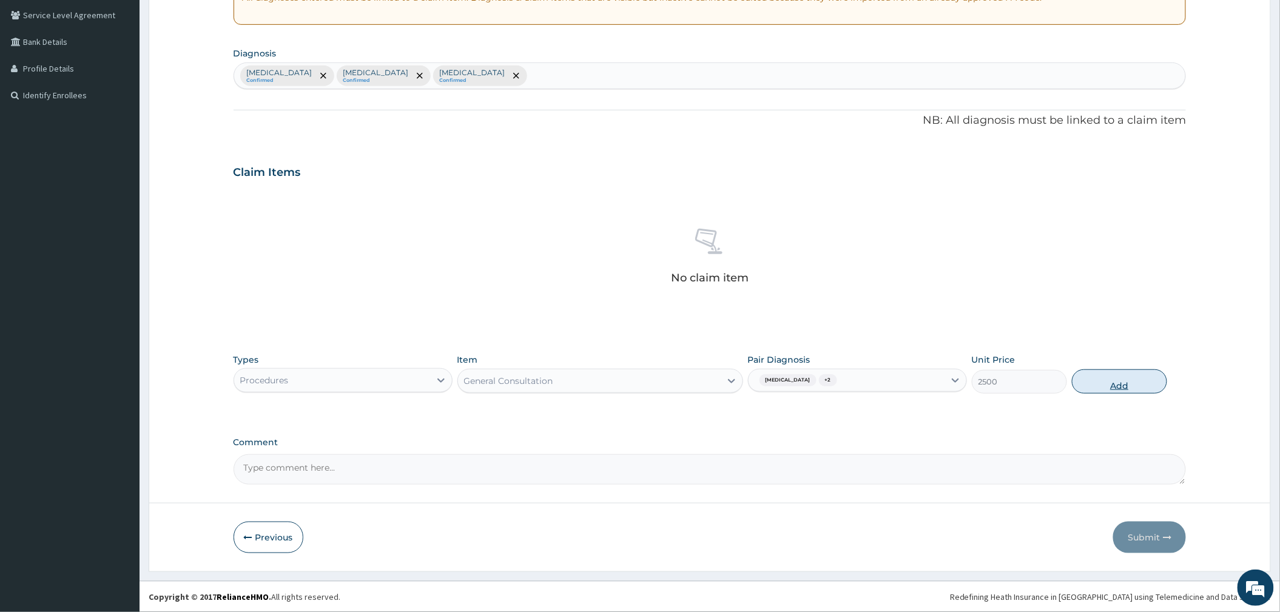
click at [1103, 384] on button "Add" at bounding box center [1119, 381] width 95 height 24
type input "0"
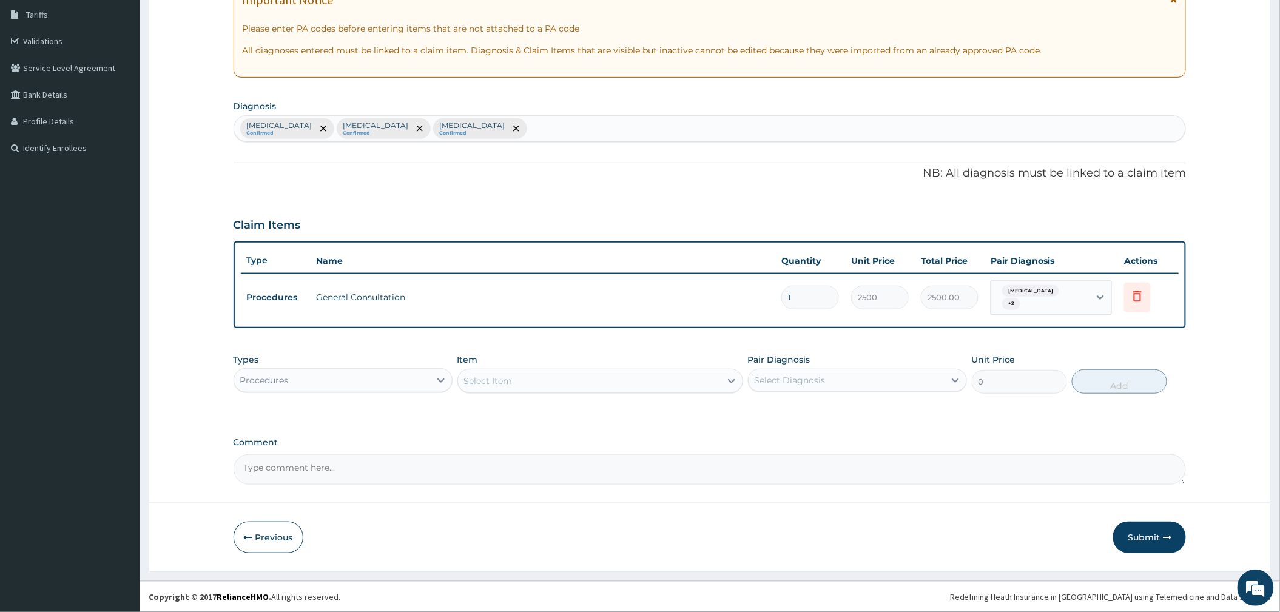
scroll to position [199, 0]
click at [340, 372] on div "Procedures" at bounding box center [332, 380] width 196 height 19
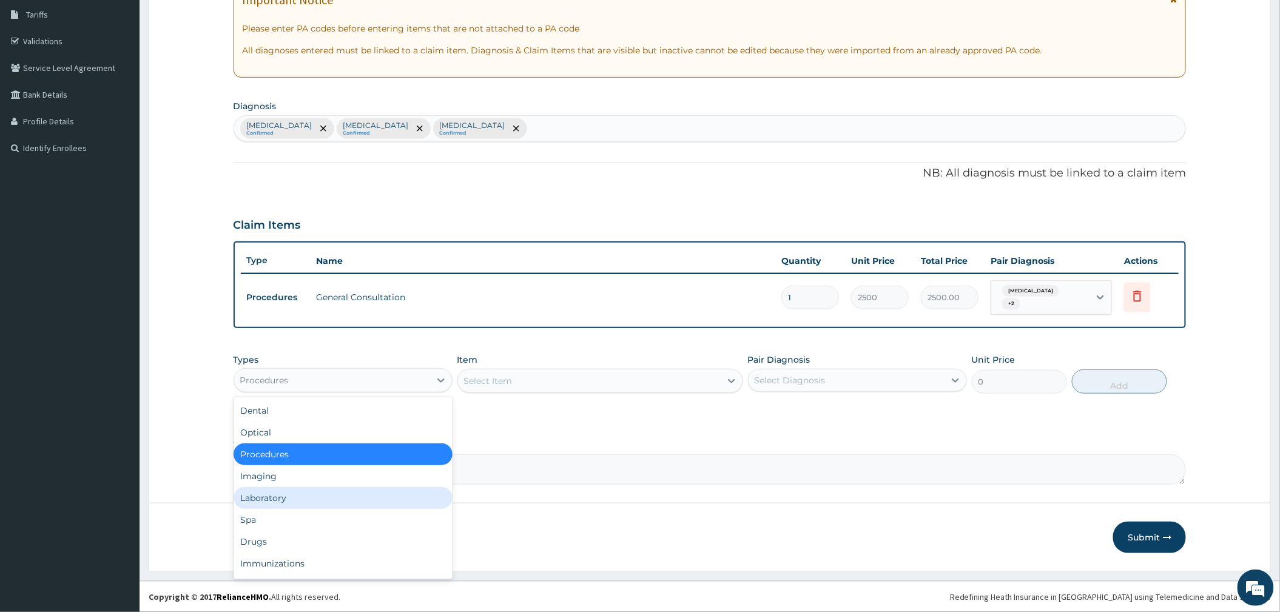
click at [277, 501] on div "Laboratory" at bounding box center [343, 498] width 219 height 22
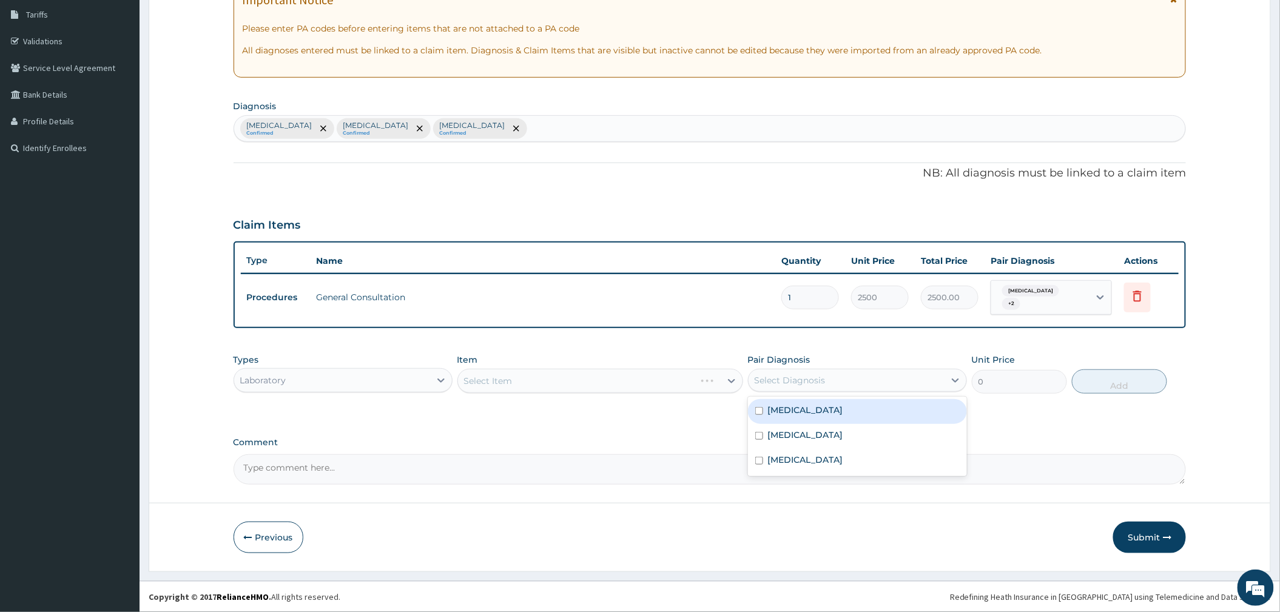
click at [801, 371] on div "Select Diagnosis" at bounding box center [846, 380] width 196 height 19
click at [778, 411] on label "[MEDICAL_DATA]" at bounding box center [805, 410] width 75 height 12
checkbox input "true"
click at [695, 386] on div "Select Item" at bounding box center [576, 380] width 237 height 19
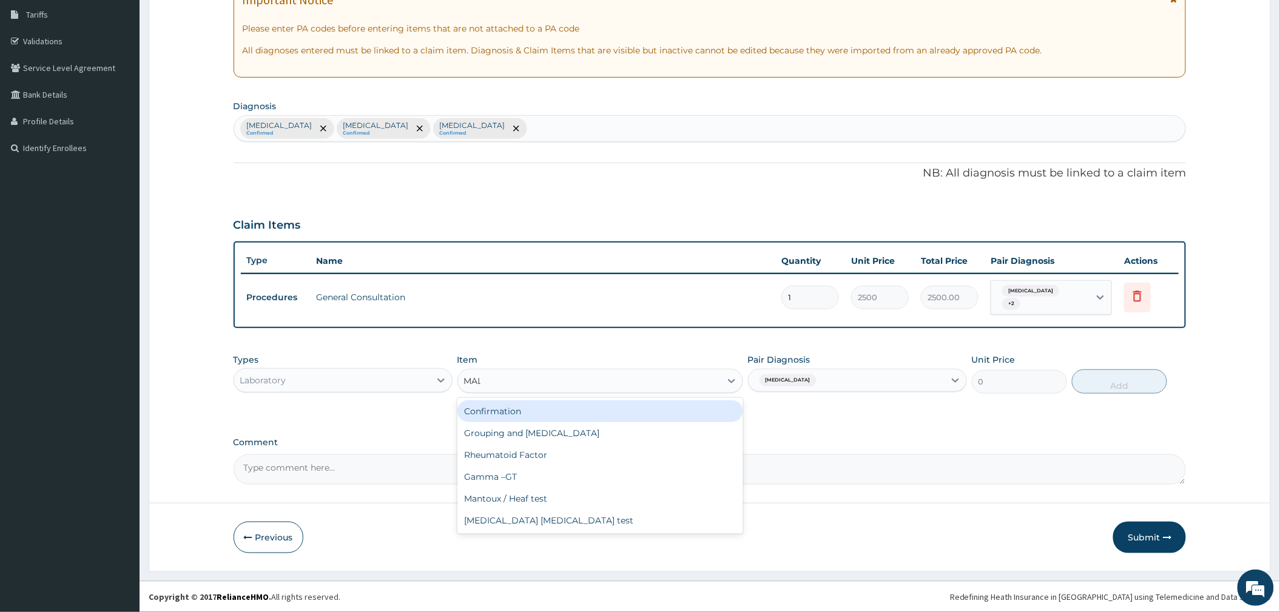
type input "MALA"
click at [691, 413] on div "[MEDICAL_DATA] [MEDICAL_DATA] test" at bounding box center [600, 411] width 286 height 22
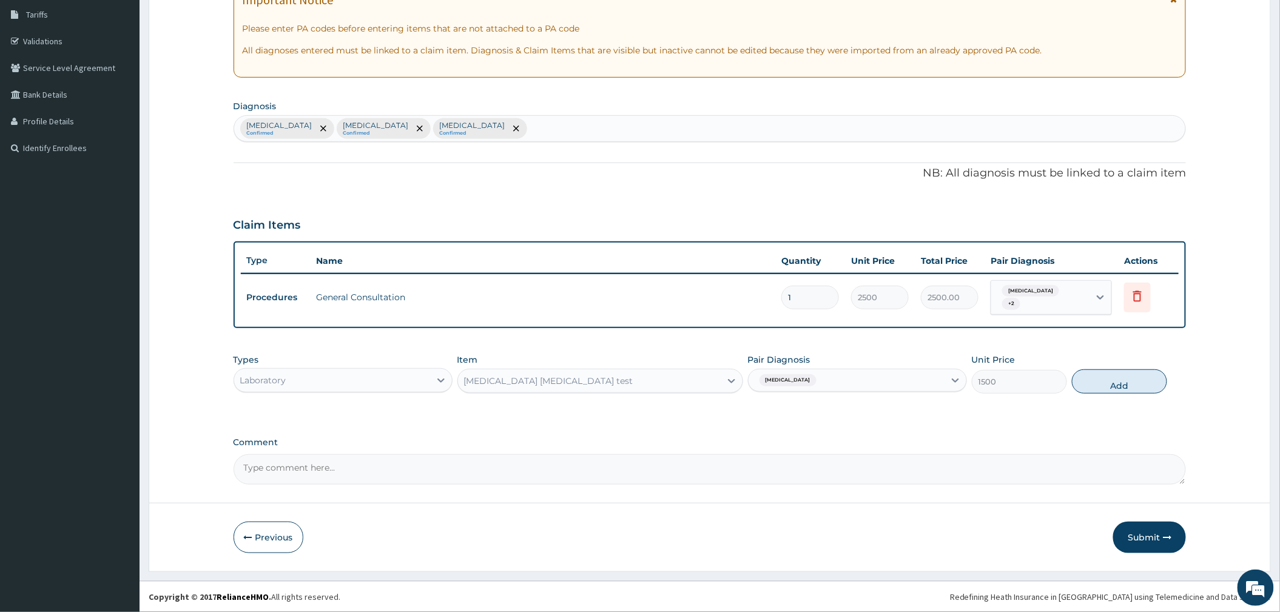
drag, startPoint x: 1116, startPoint y: 384, endPoint x: 446, endPoint y: 476, distance: 675.9
click at [1114, 385] on button "Add" at bounding box center [1119, 381] width 95 height 24
type input "0"
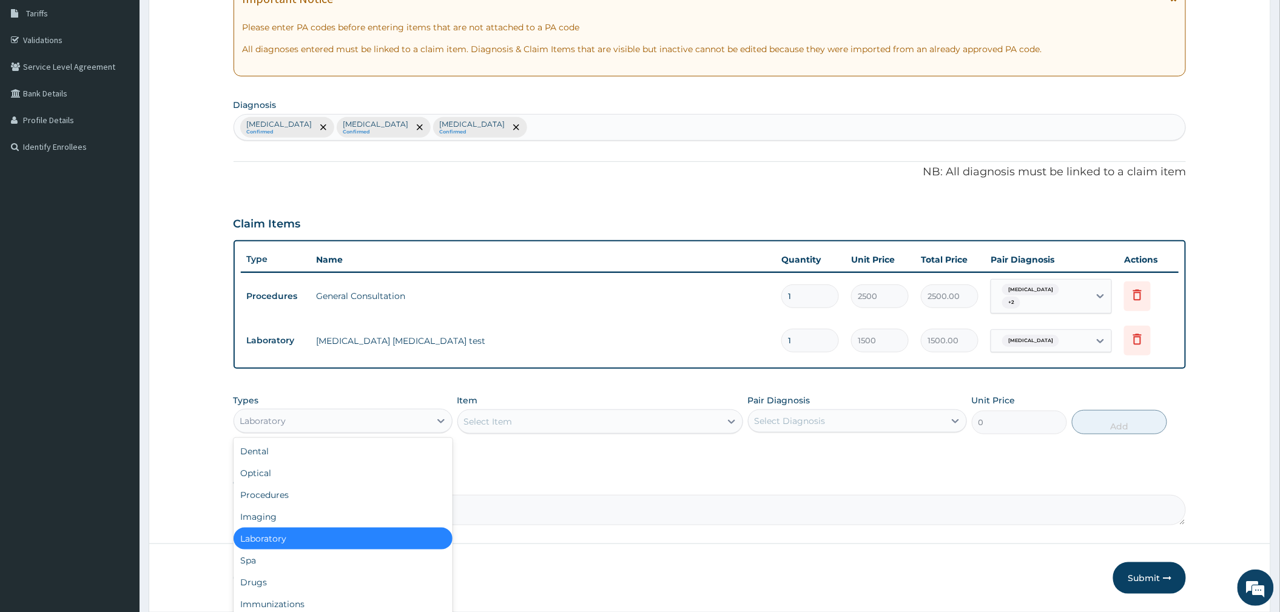
click at [323, 417] on div "Laboratory" at bounding box center [332, 420] width 196 height 19
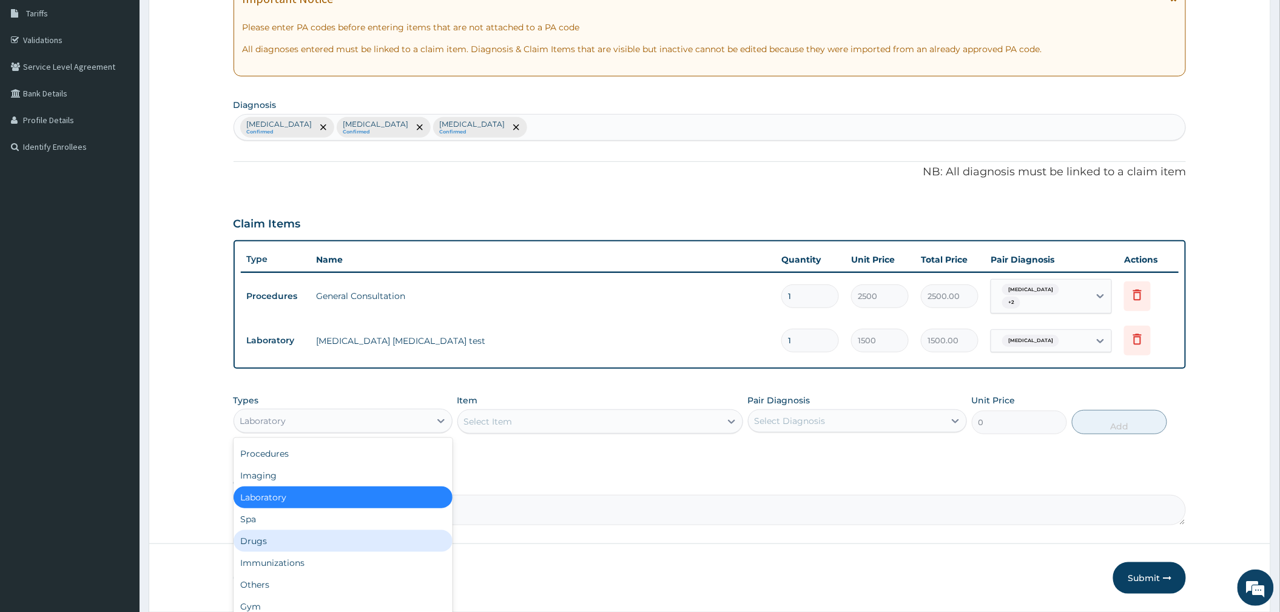
click at [290, 543] on div "Drugs" at bounding box center [343, 541] width 219 height 22
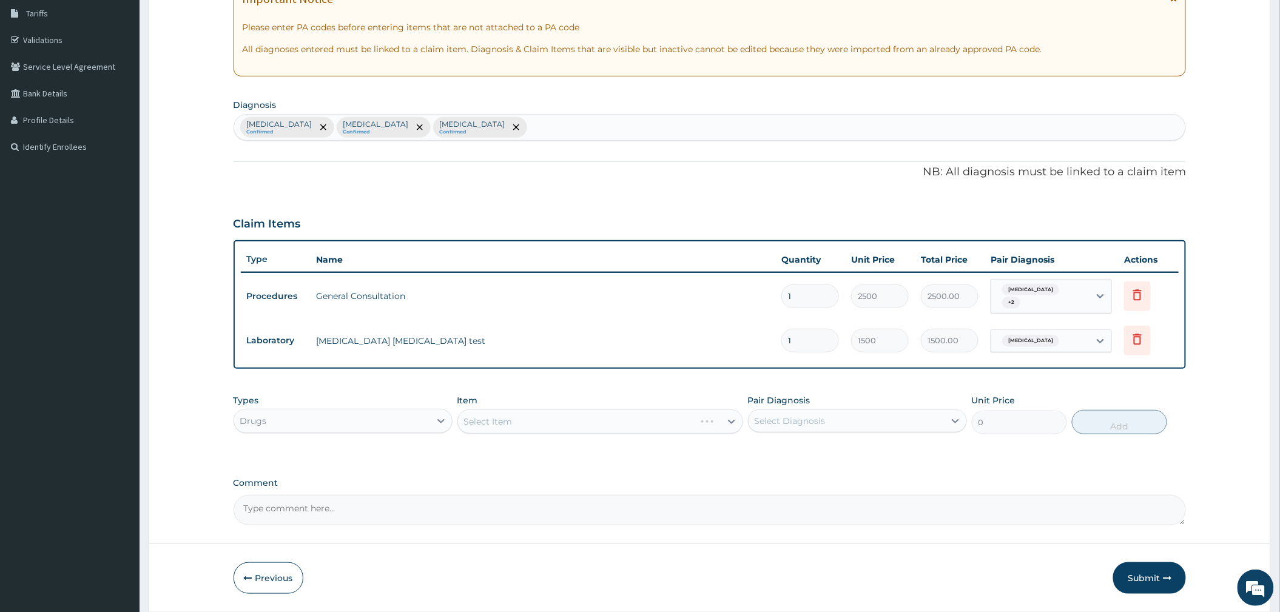
click at [854, 418] on div "Select Diagnosis" at bounding box center [846, 420] width 196 height 19
click at [826, 460] on div "[MEDICAL_DATA]" at bounding box center [857, 452] width 219 height 25
checkbox input "true"
click at [636, 427] on div "Select Item" at bounding box center [600, 421] width 286 height 24
click at [634, 425] on div "Select Item" at bounding box center [589, 421] width 263 height 19
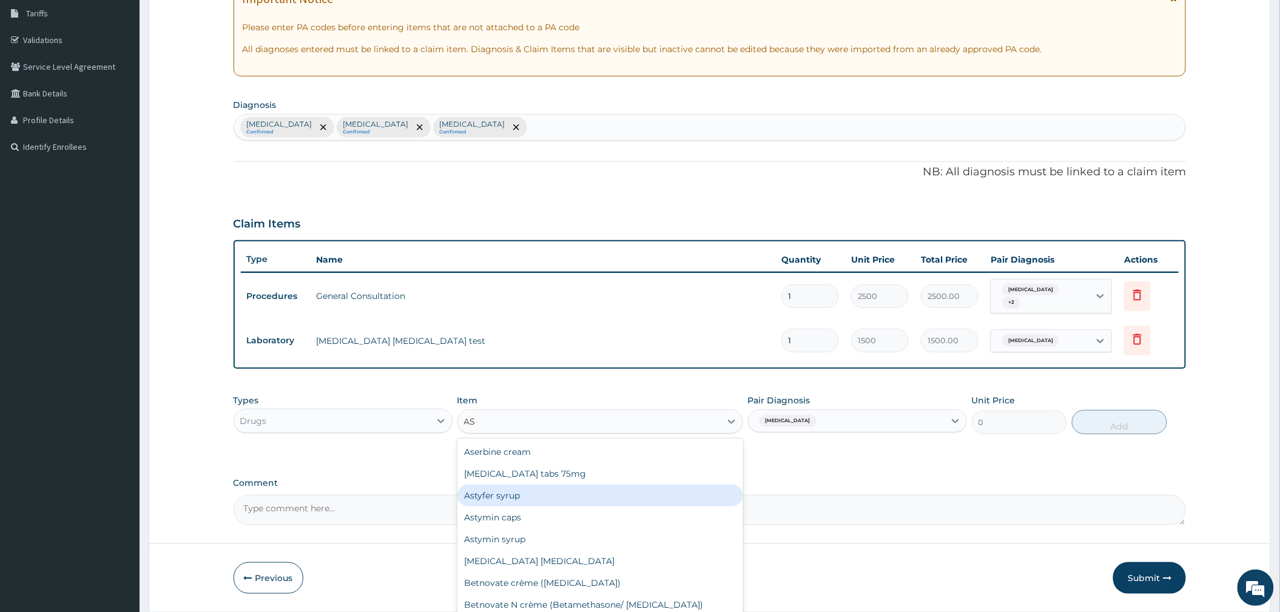
type input "A"
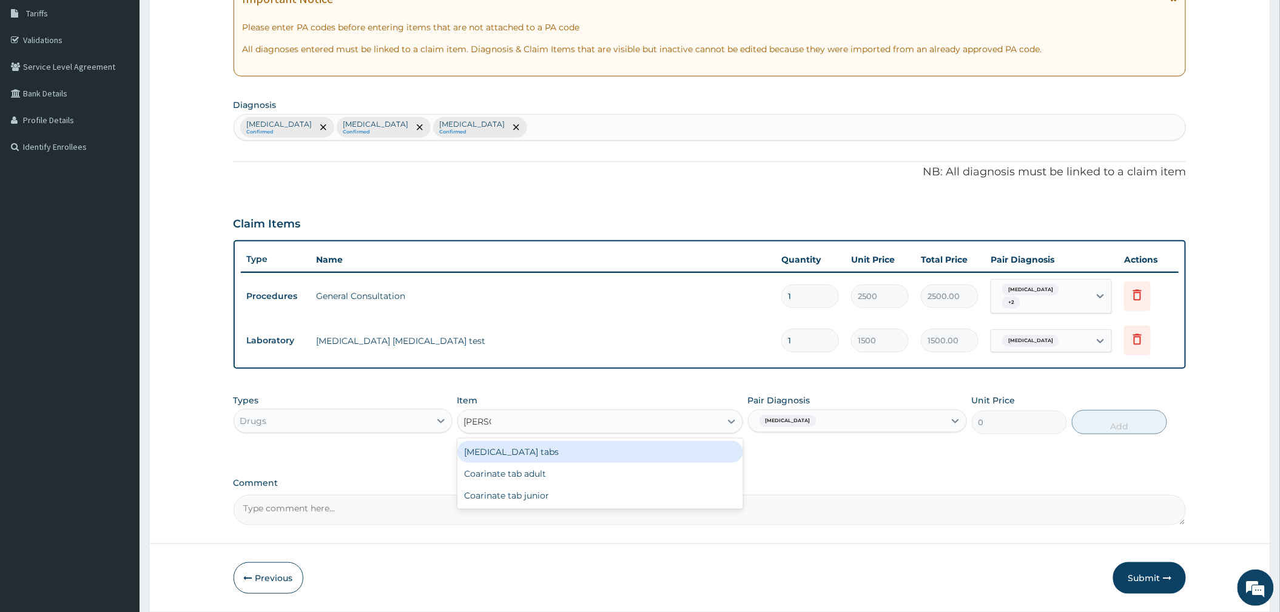
type input "COART"
click at [638, 452] on div "[MEDICAL_DATA] tabs" at bounding box center [600, 452] width 286 height 22
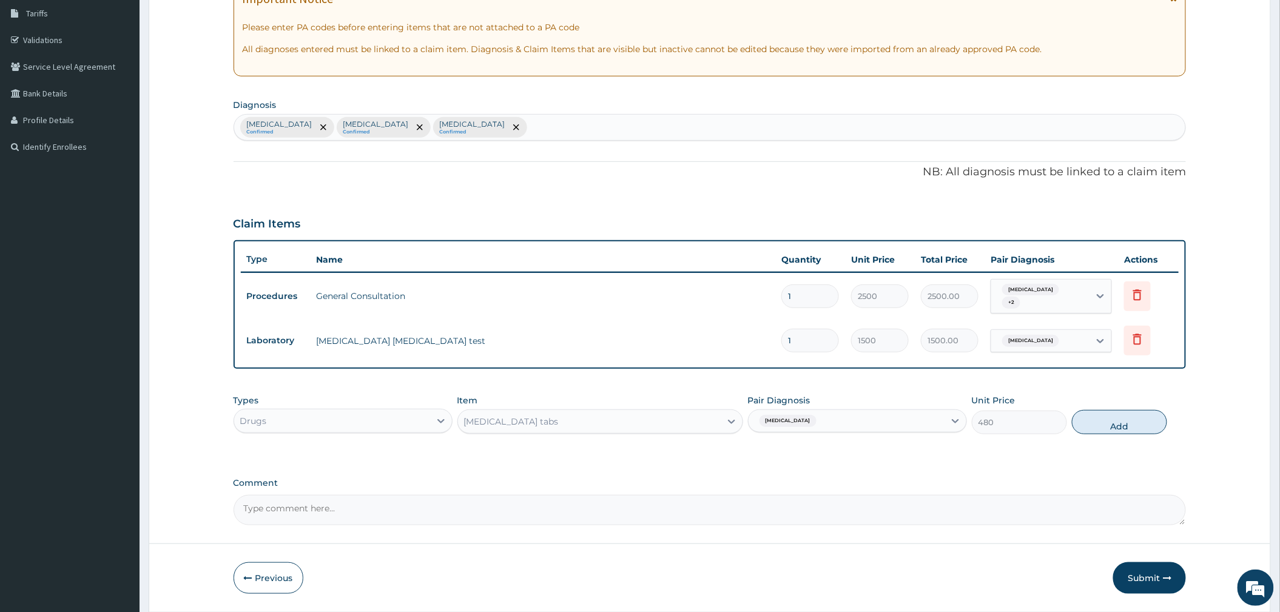
click at [1109, 427] on button "Add" at bounding box center [1119, 422] width 95 height 24
type input "0"
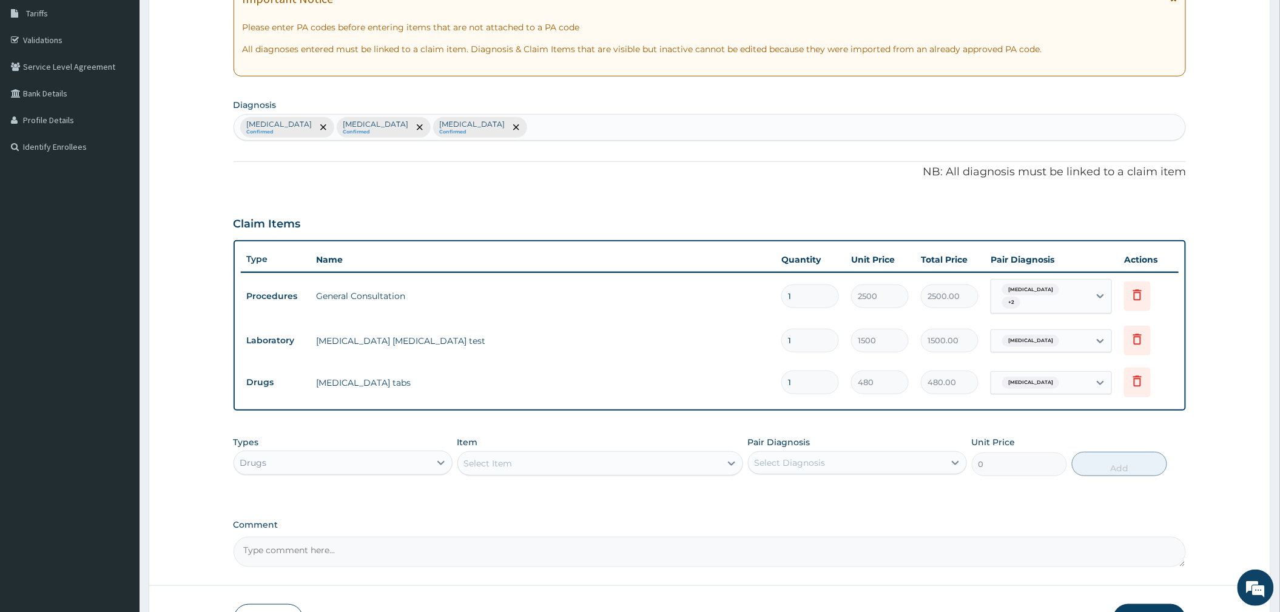
click at [528, 464] on div "Select Item" at bounding box center [589, 463] width 263 height 19
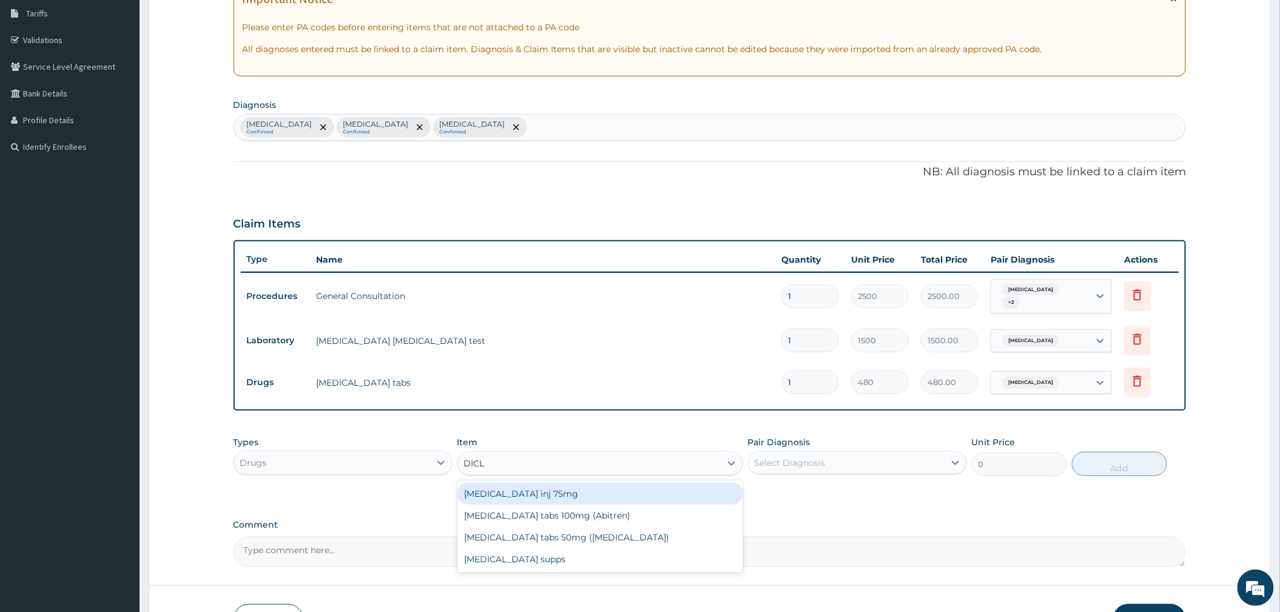
type input "DICLO"
click at [588, 493] on div "[MEDICAL_DATA] inj 75mg" at bounding box center [600, 494] width 286 height 22
type input "150"
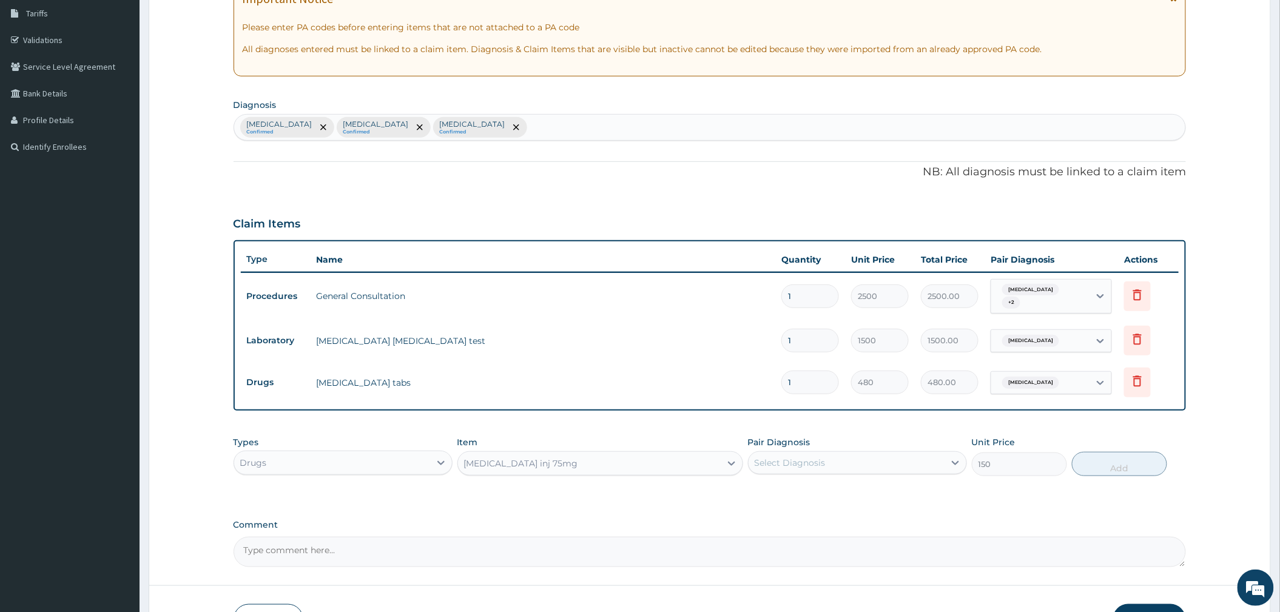
click at [824, 463] on div "Select Diagnosis" at bounding box center [790, 463] width 71 height 12
click at [802, 514] on label "[MEDICAL_DATA]" at bounding box center [805, 517] width 75 height 12
checkbox input "true"
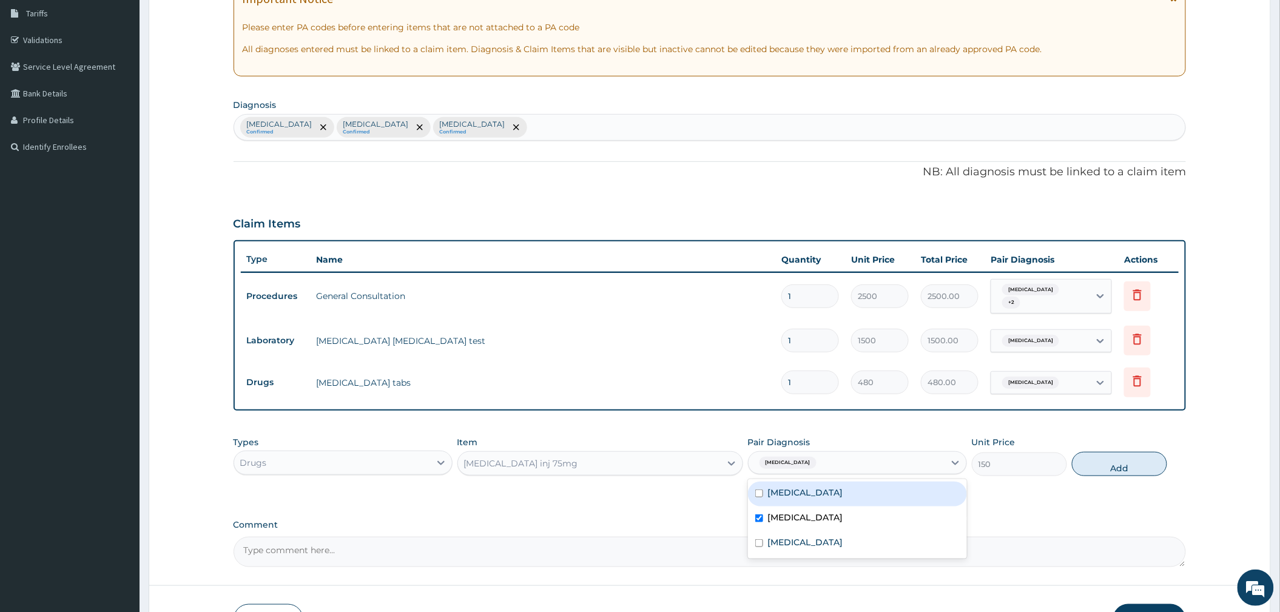
click at [810, 491] on div "[MEDICAL_DATA]" at bounding box center [857, 494] width 219 height 25
checkbox input "true"
click at [789, 546] on label "[MEDICAL_DATA]" at bounding box center [805, 542] width 75 height 12
click at [791, 537] on label "[MEDICAL_DATA]" at bounding box center [805, 542] width 75 height 12
checkbox input "false"
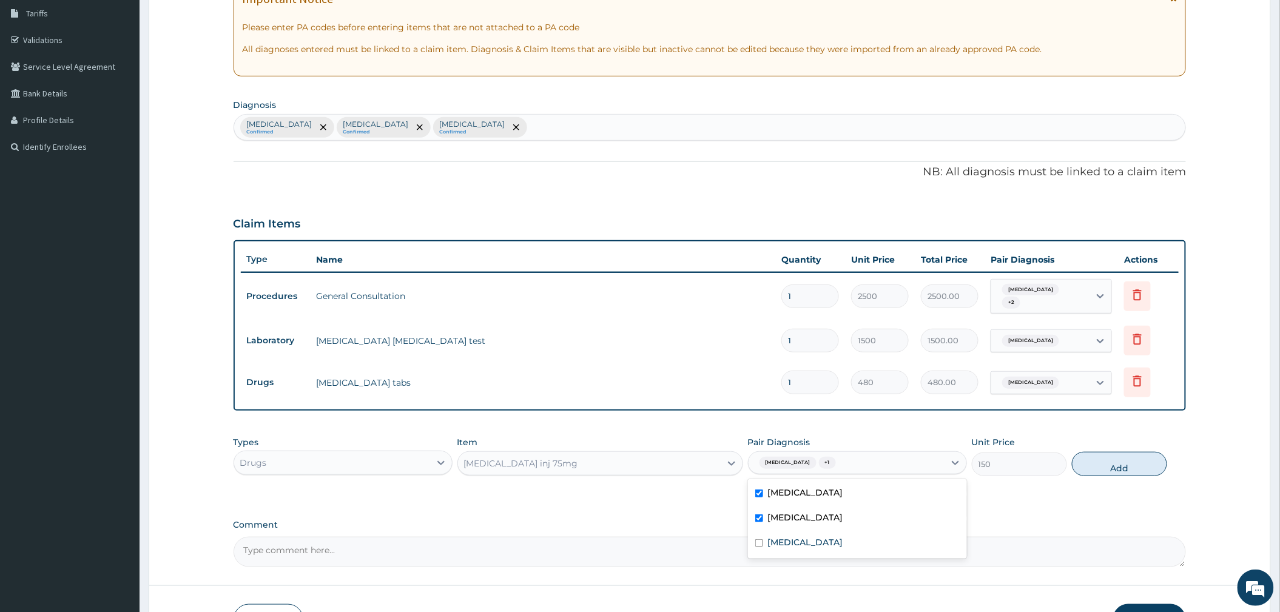
click at [797, 519] on label "[MEDICAL_DATA]" at bounding box center [805, 517] width 75 height 12
checkbox input "false"
click at [1091, 466] on button "Add" at bounding box center [1119, 464] width 95 height 24
type input "0"
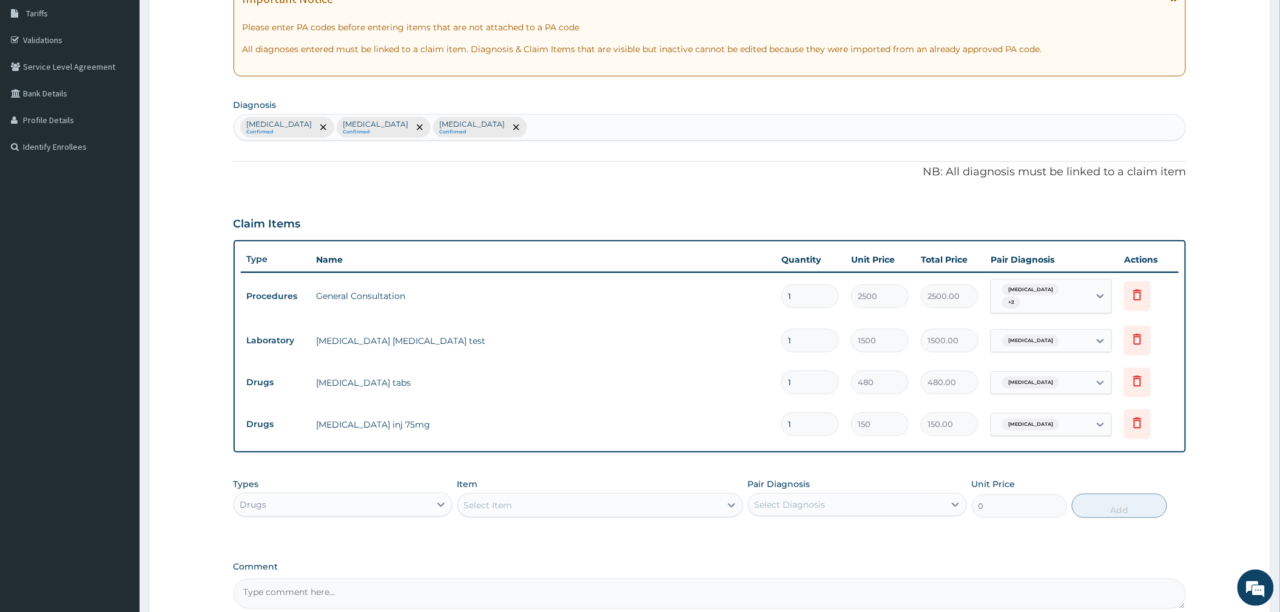
click at [491, 510] on div "Select Item" at bounding box center [488, 505] width 49 height 12
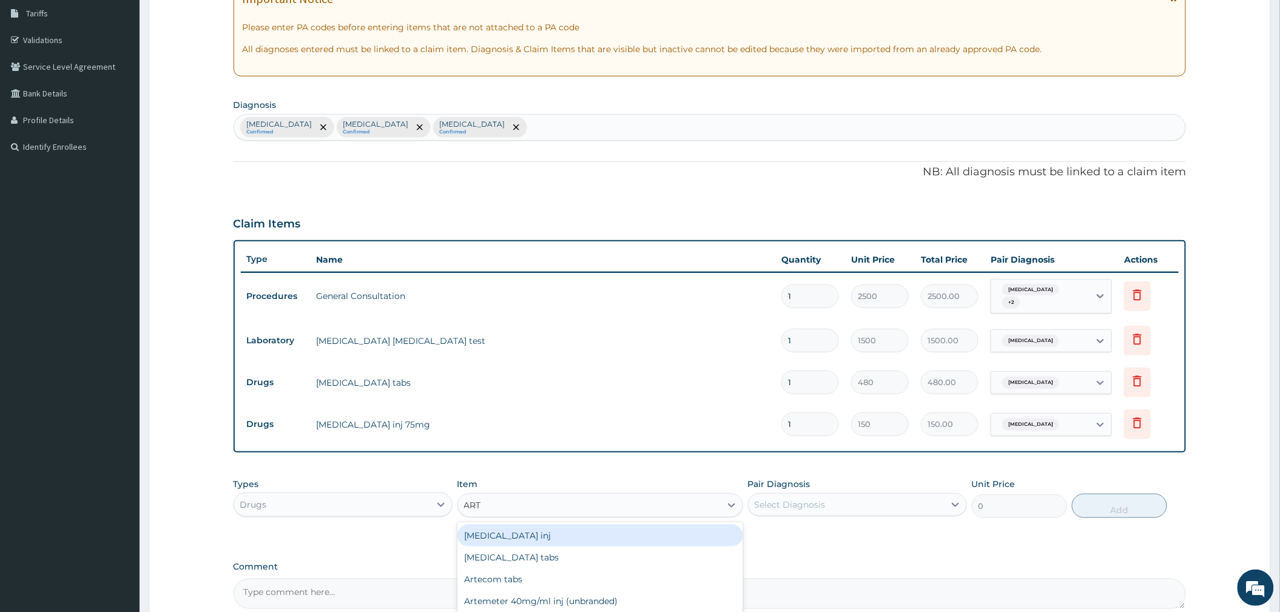
type input "ARTE"
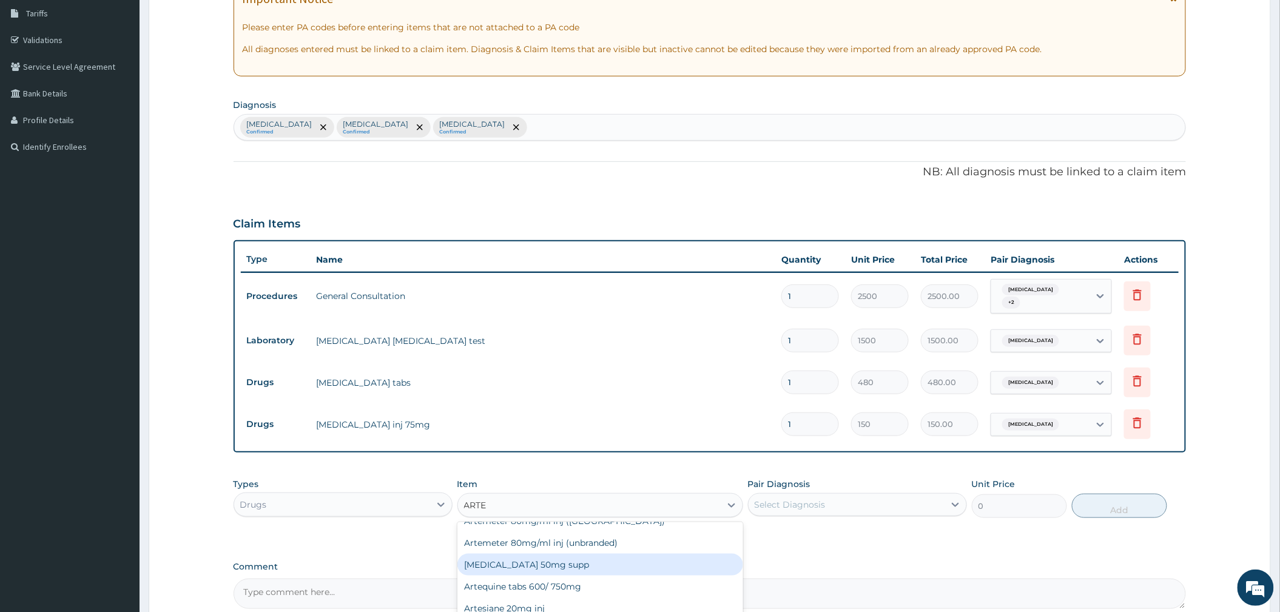
scroll to position [81, 0]
click at [602, 546] on div "Artemeter 80mg/ml inj (unbranded)" at bounding box center [600, 542] width 286 height 22
type input "750"
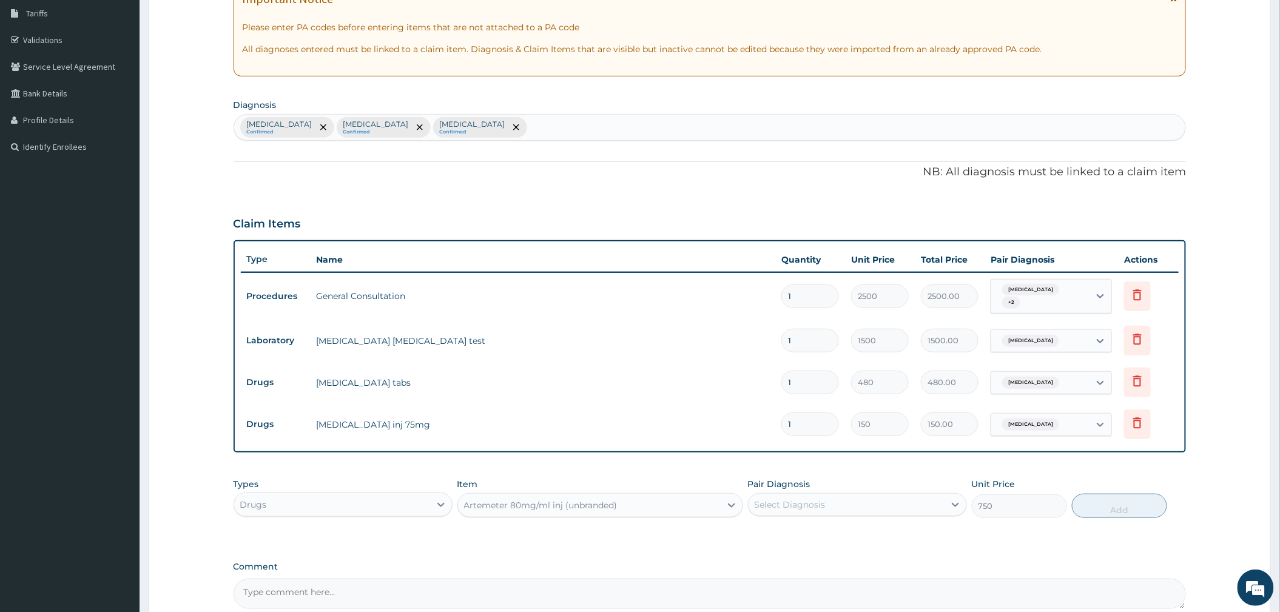
click at [893, 510] on div "Select Diagnosis" at bounding box center [846, 504] width 196 height 19
click at [815, 534] on div "[MEDICAL_DATA]" at bounding box center [857, 535] width 219 height 25
checkbox input "true"
click at [1112, 514] on button "Add" at bounding box center [1119, 506] width 95 height 24
type input "0"
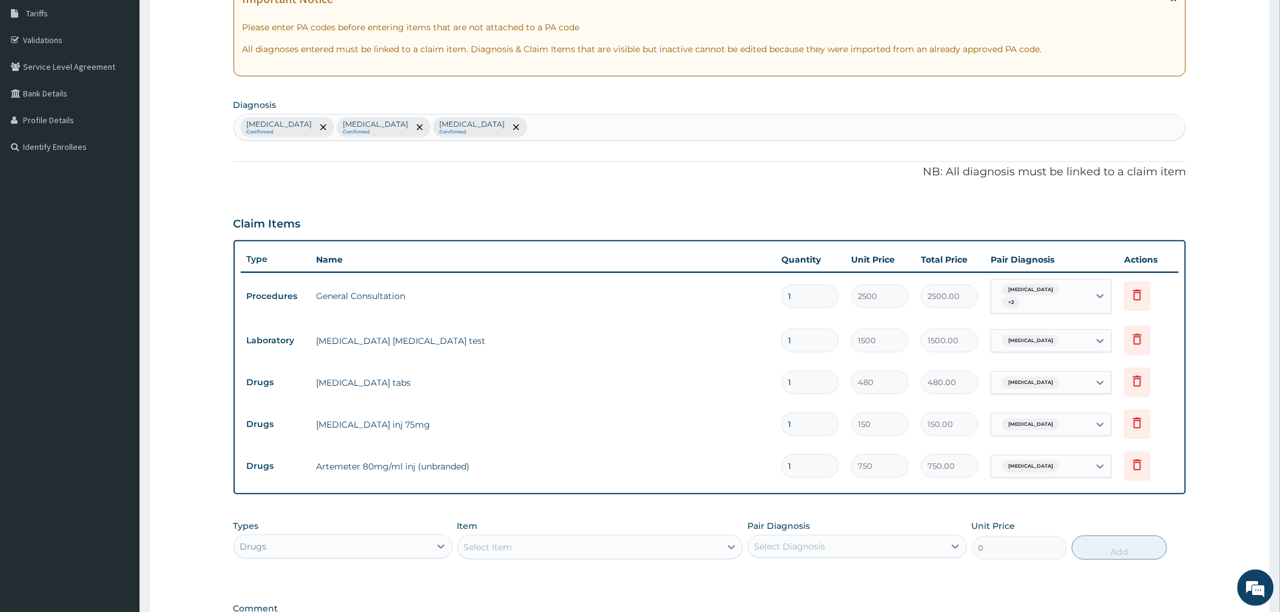
click at [535, 546] on div "Select Item" at bounding box center [589, 546] width 263 height 19
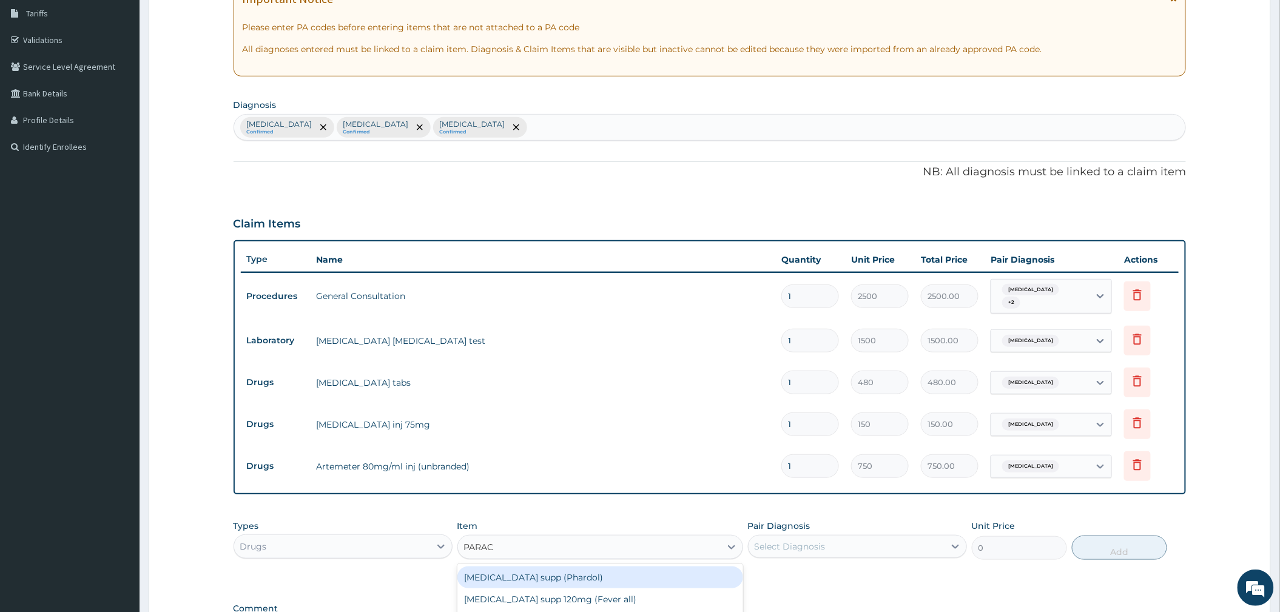
type input "PARACE"
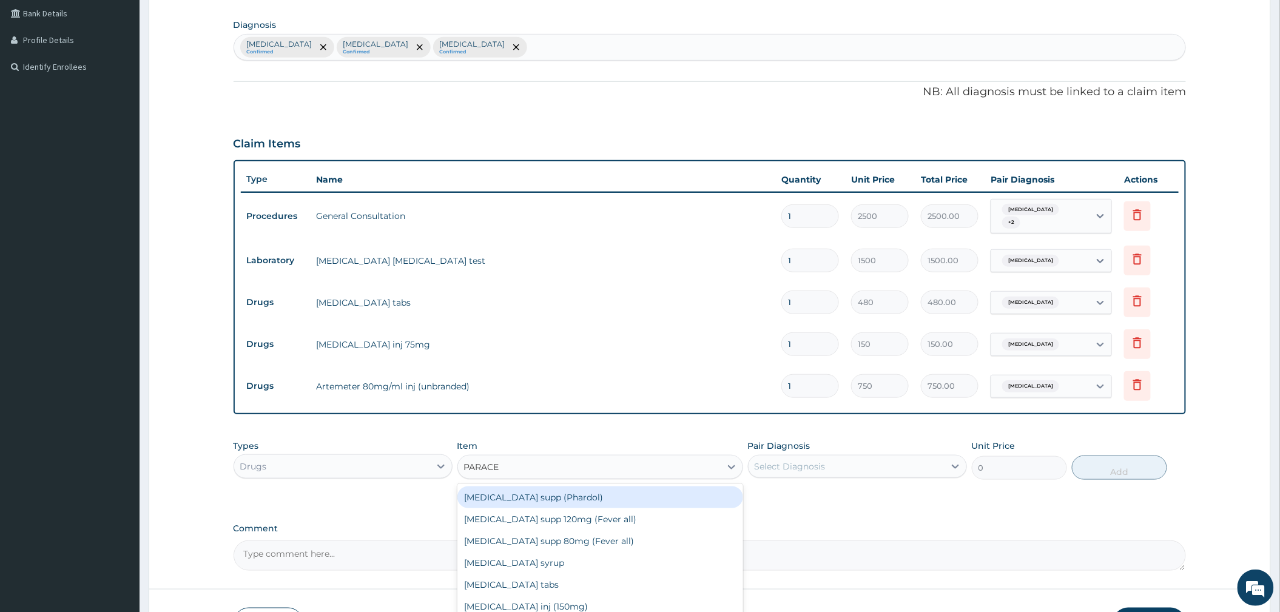
scroll to position [280, 0]
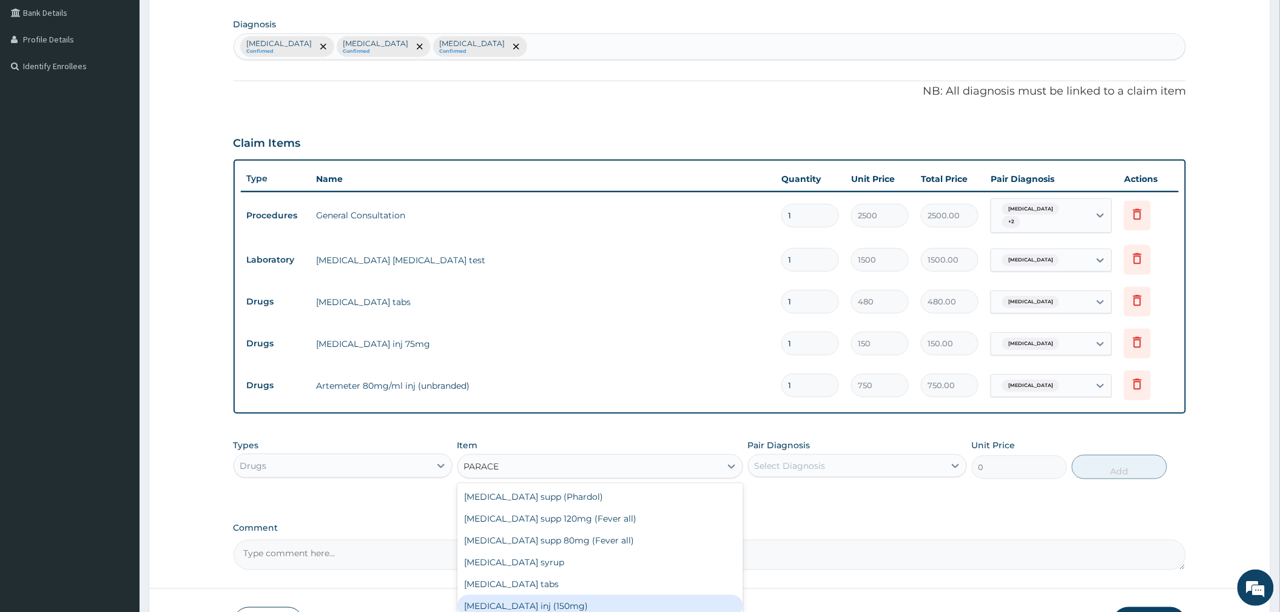
click at [547, 595] on div "[MEDICAL_DATA] inj (150mg)" at bounding box center [600, 606] width 286 height 22
type input "520"
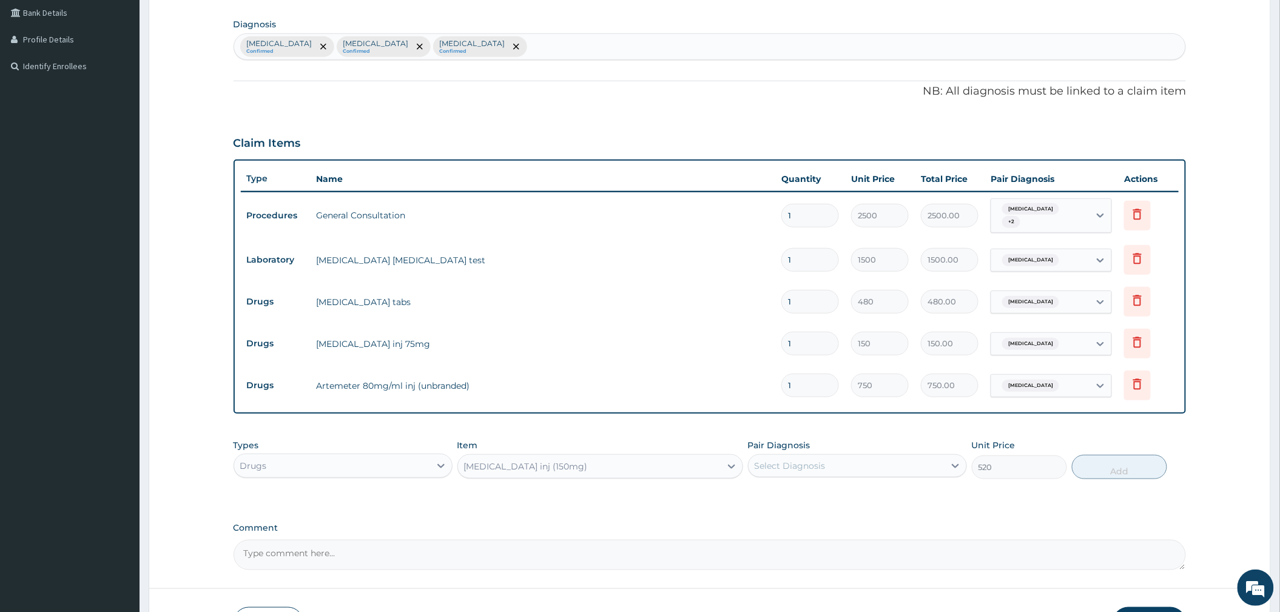
click at [564, 468] on div "[MEDICAL_DATA] inj (150mg)" at bounding box center [526, 466] width 124 height 12
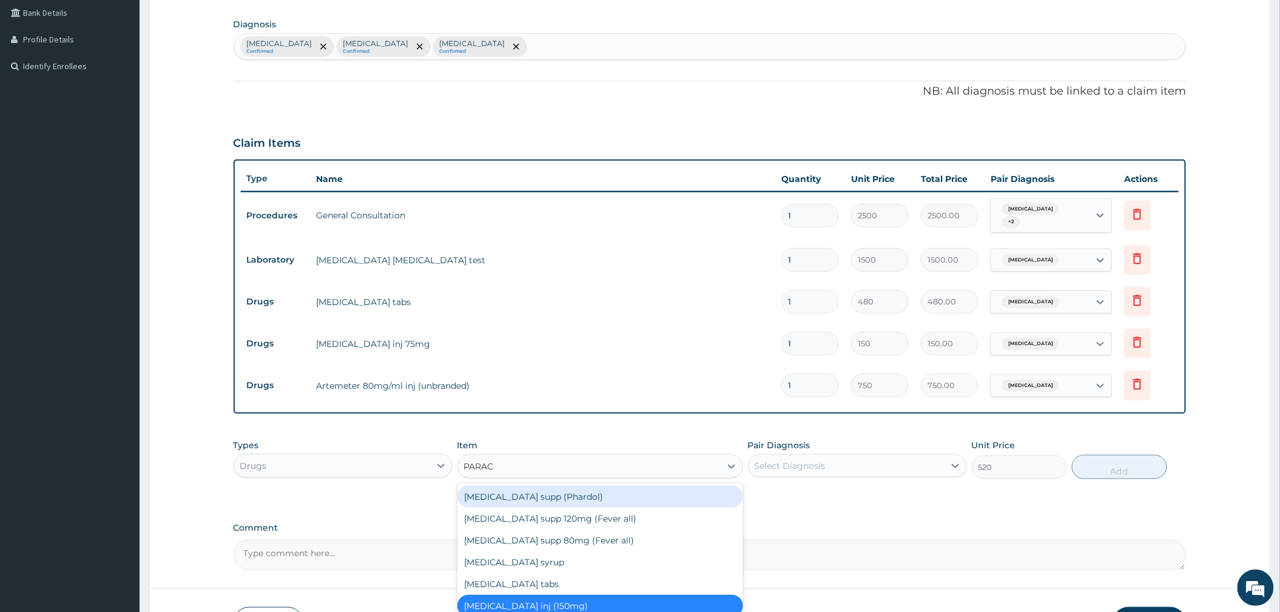
scroll to position [0, 0]
type input "PARACE"
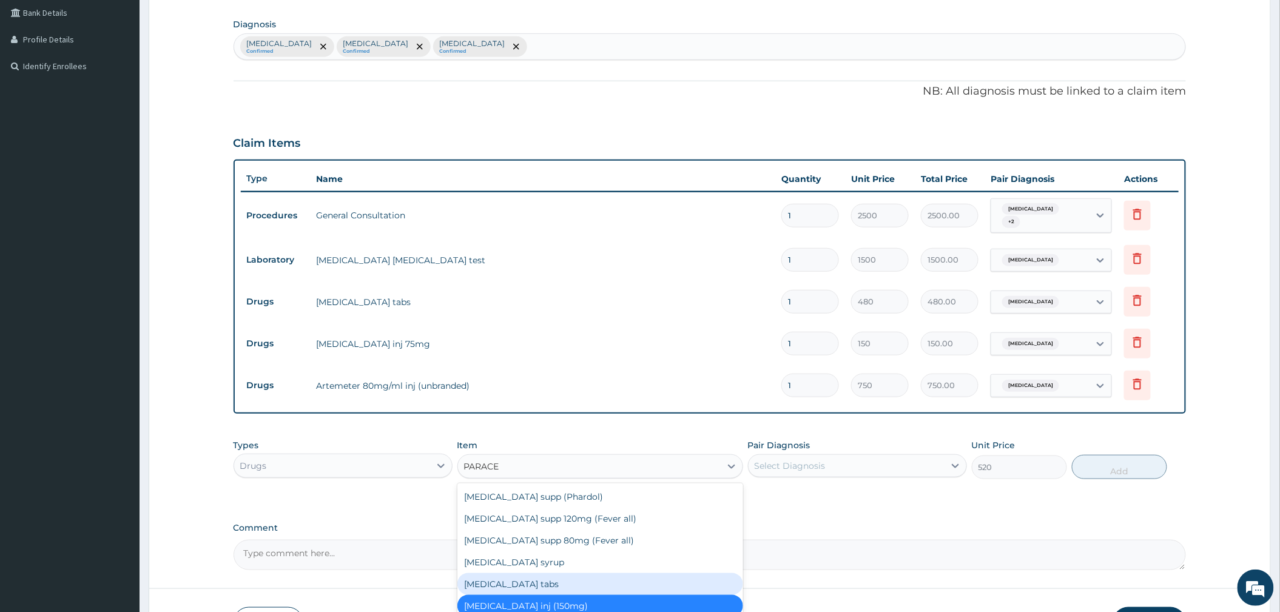
click at [539, 580] on div "[MEDICAL_DATA] tabs" at bounding box center [600, 584] width 286 height 22
type input "20"
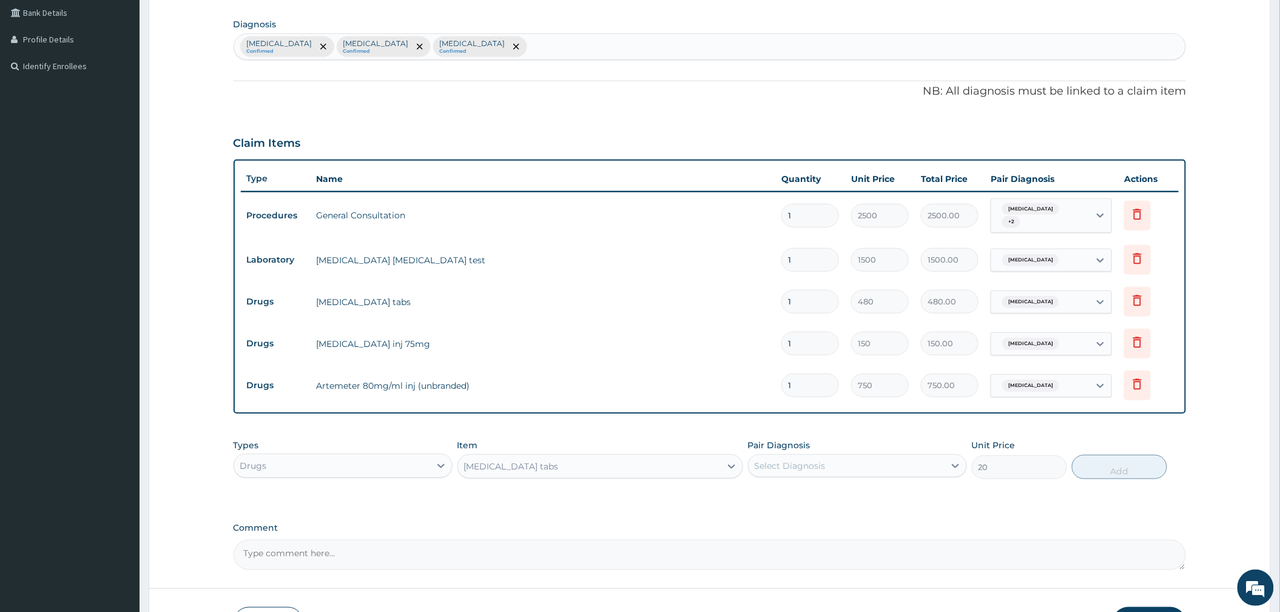
click at [801, 446] on label "Pair Diagnosis" at bounding box center [779, 445] width 62 height 12
click at [797, 468] on div "Select Diagnosis" at bounding box center [790, 466] width 71 height 12
click at [791, 494] on label "[MEDICAL_DATA]" at bounding box center [805, 495] width 75 height 12
checkbox input "true"
drag, startPoint x: 1097, startPoint y: 474, endPoint x: 614, endPoint y: 510, distance: 483.5
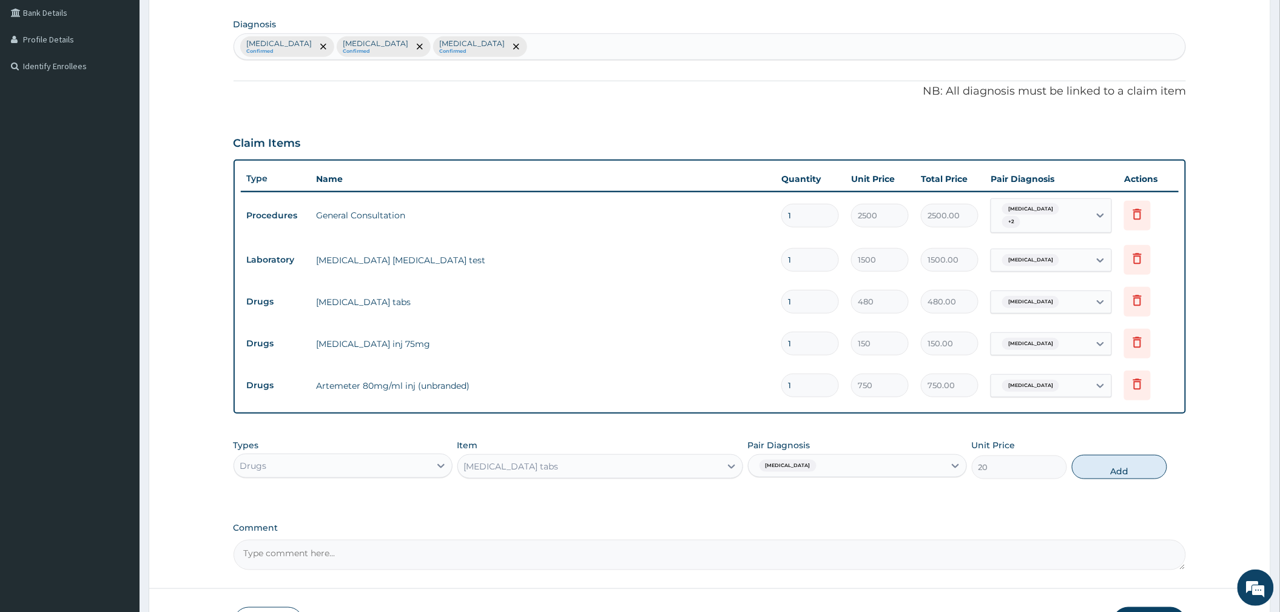
click at [1094, 474] on button "Add" at bounding box center [1119, 467] width 95 height 24
type input "0"
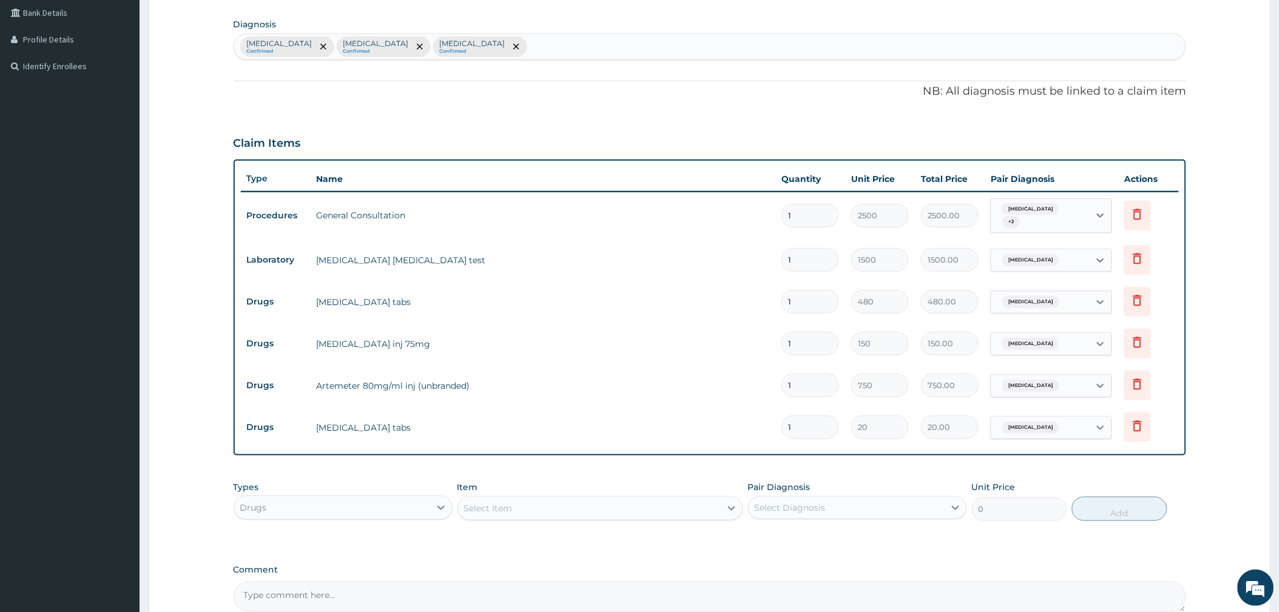
click at [515, 515] on div "Select Item" at bounding box center [589, 508] width 263 height 19
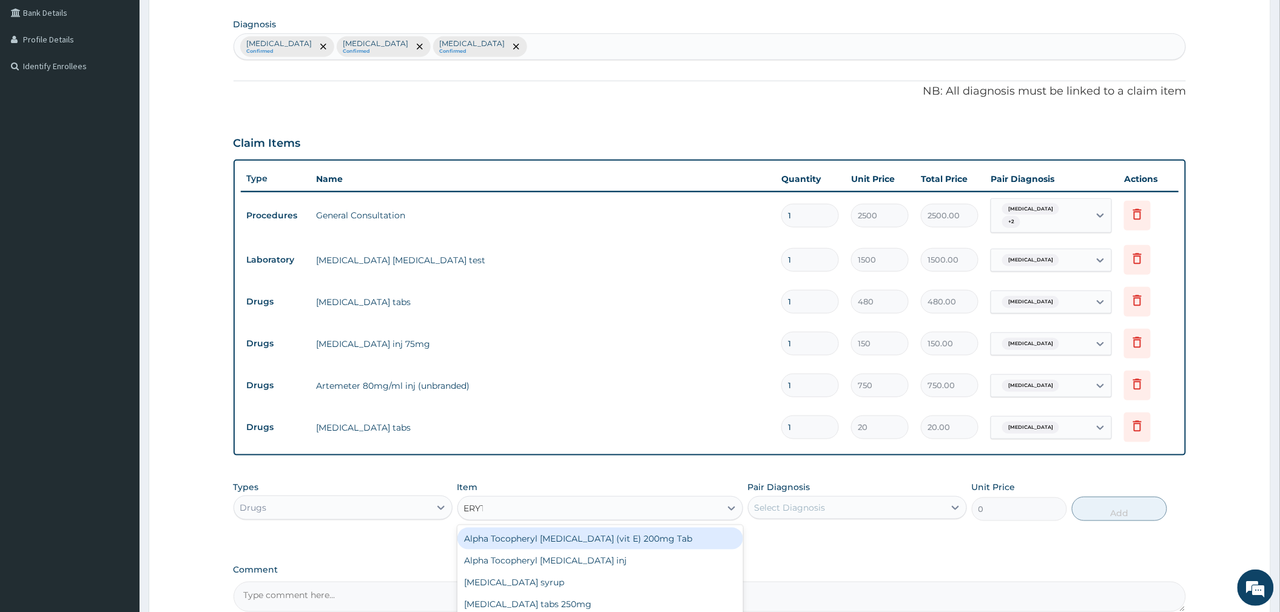
type input "ERYTH"
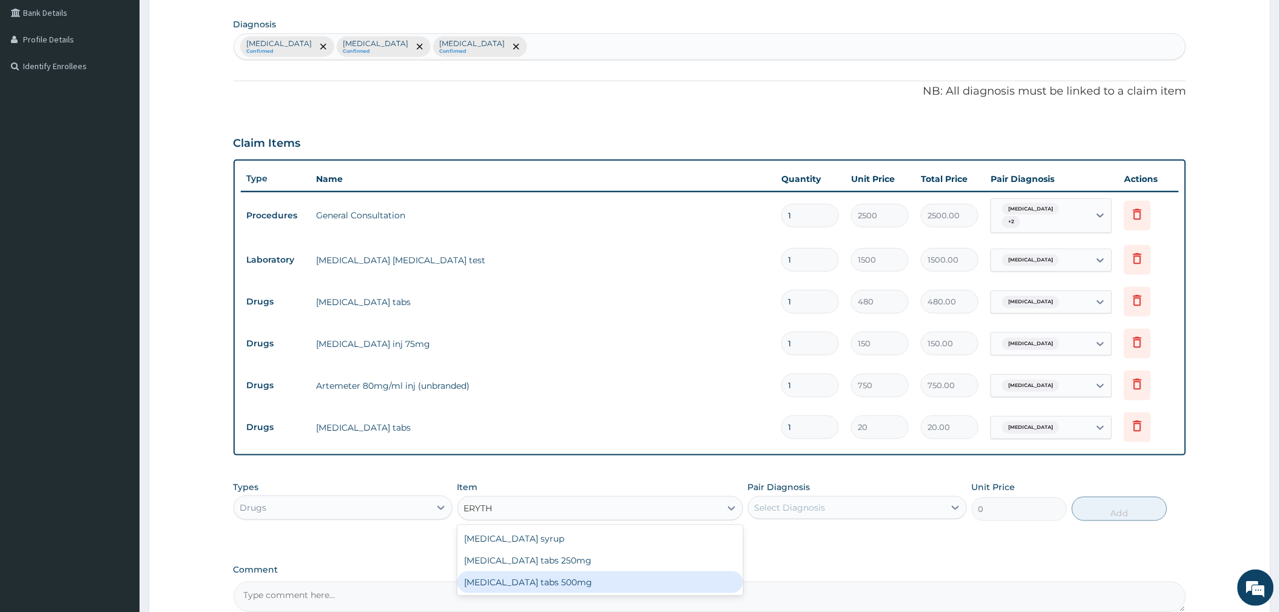
click at [583, 581] on div "[MEDICAL_DATA] tabs 500mg" at bounding box center [600, 582] width 286 height 22
type input "120"
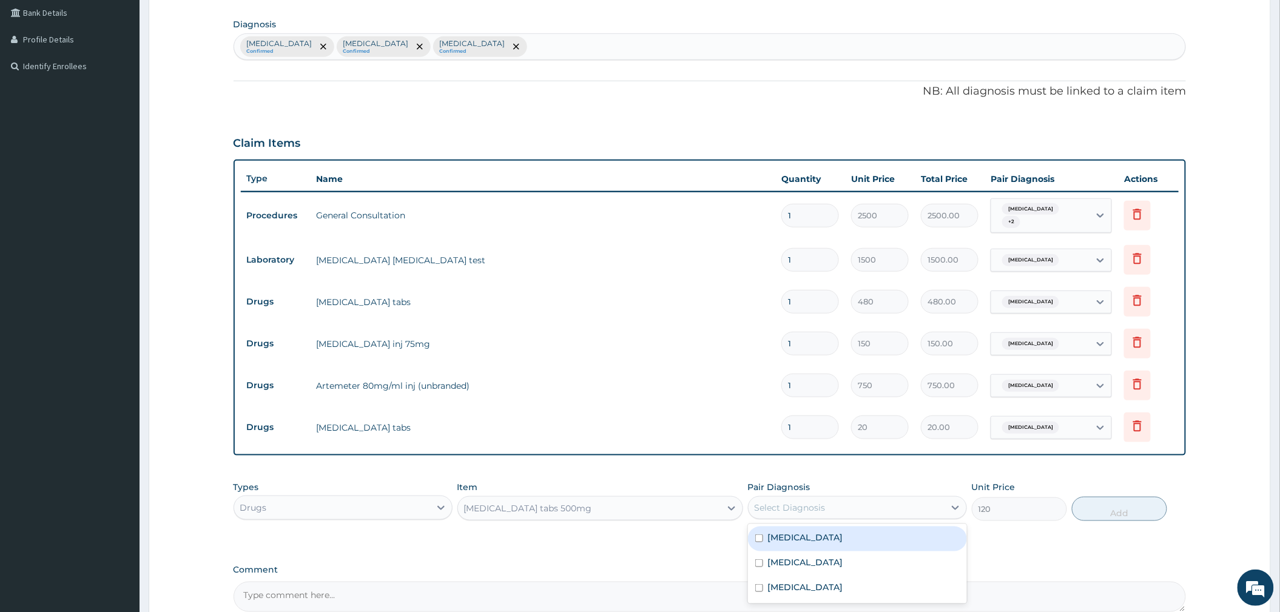
click at [816, 505] on div "Select Diagnosis" at bounding box center [790, 508] width 71 height 12
click at [798, 563] on label "[MEDICAL_DATA]" at bounding box center [805, 562] width 75 height 12
checkbox input "true"
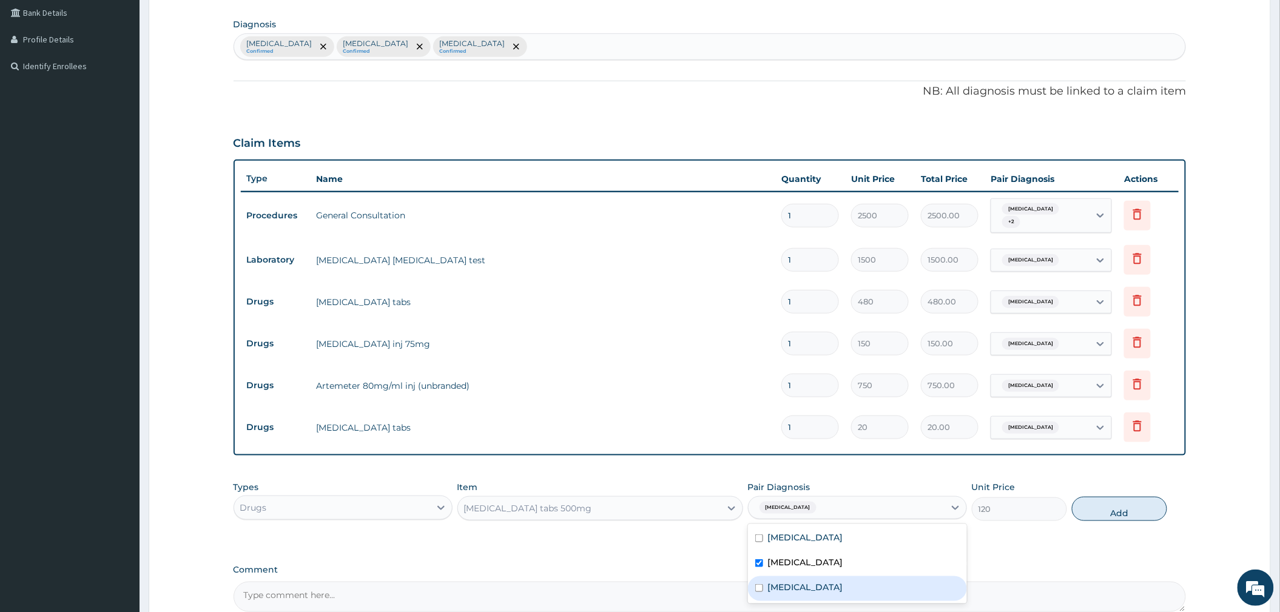
click at [850, 586] on div "[MEDICAL_DATA]" at bounding box center [857, 588] width 219 height 25
checkbox input "true"
click at [1091, 505] on button "Add" at bounding box center [1119, 509] width 95 height 24
type input "0"
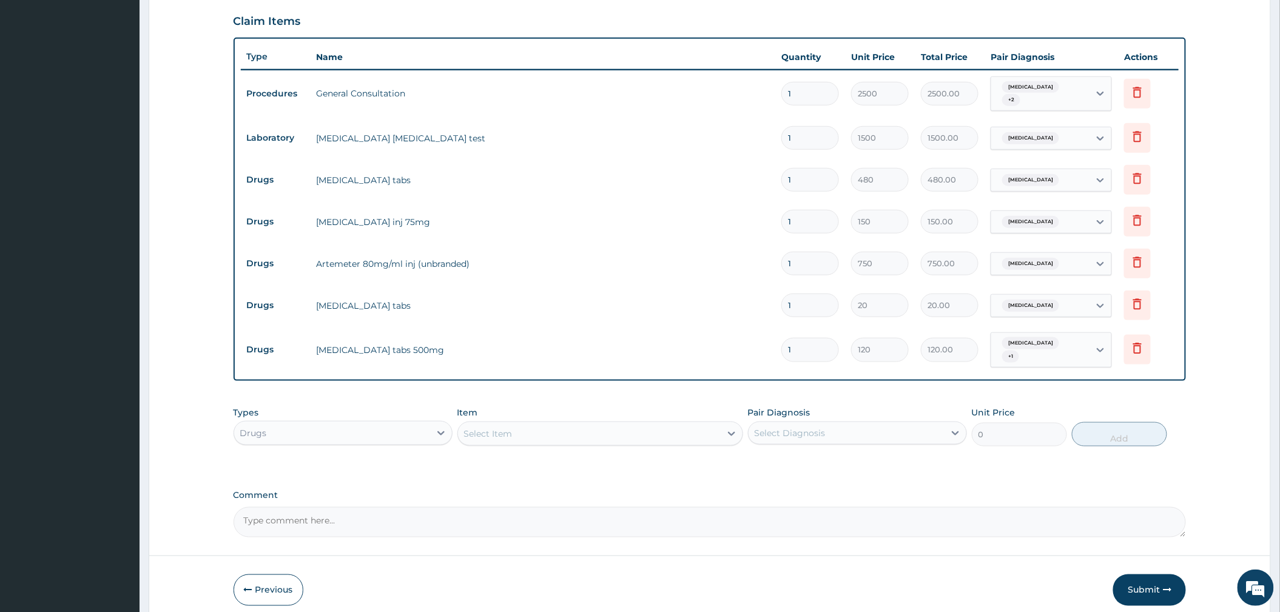
scroll to position [442, 0]
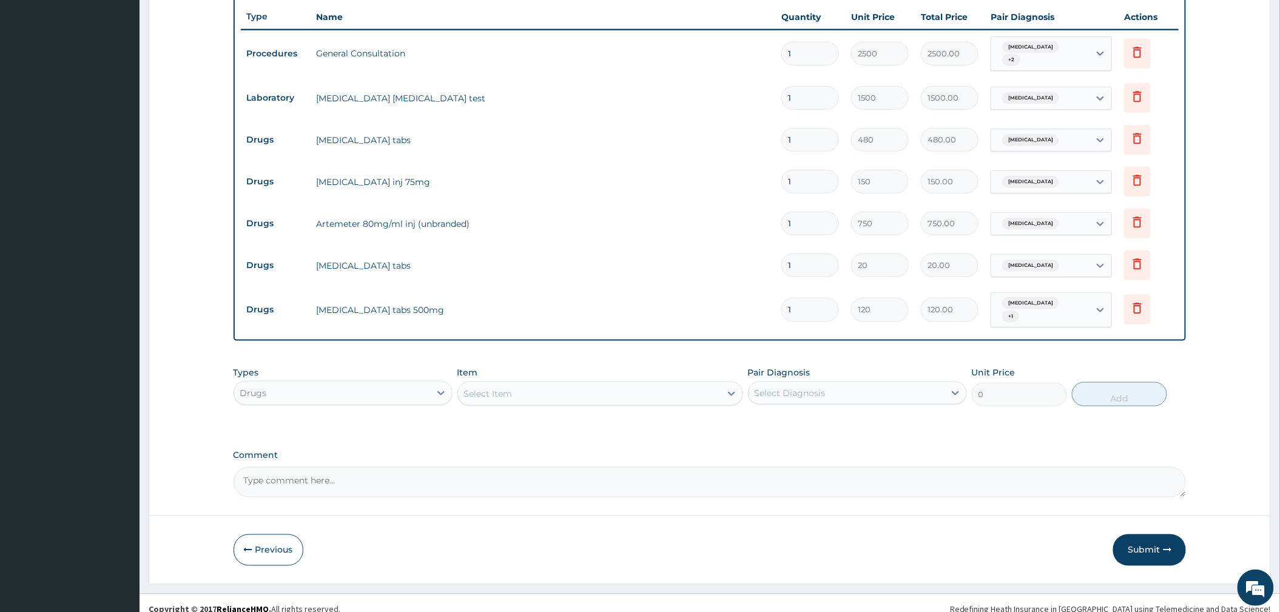
click at [486, 398] on div "Select Item" at bounding box center [488, 394] width 49 height 12
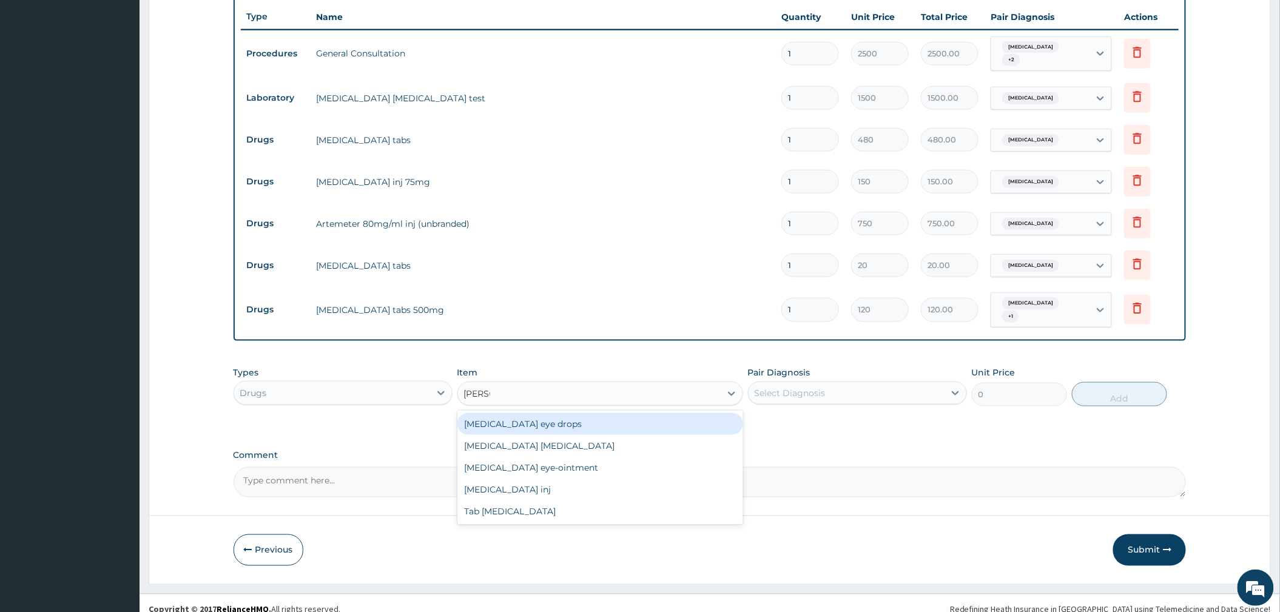
type input "LORAT"
drag, startPoint x: 520, startPoint y: 431, endPoint x: 733, endPoint y: 440, distance: 213.7
click at [522, 431] on div "Tab [MEDICAL_DATA]" at bounding box center [600, 424] width 286 height 22
type input "45"
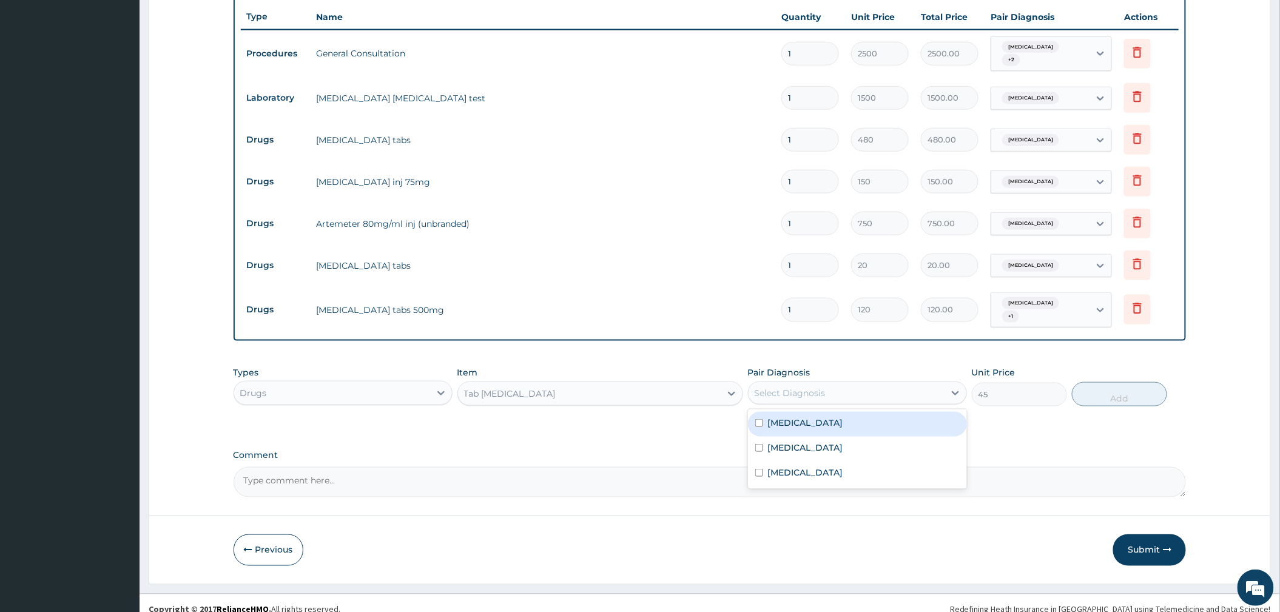
click at [862, 393] on div "Select Diagnosis" at bounding box center [846, 392] width 196 height 19
click at [808, 447] on label "[MEDICAL_DATA]" at bounding box center [805, 448] width 75 height 12
checkbox input "true"
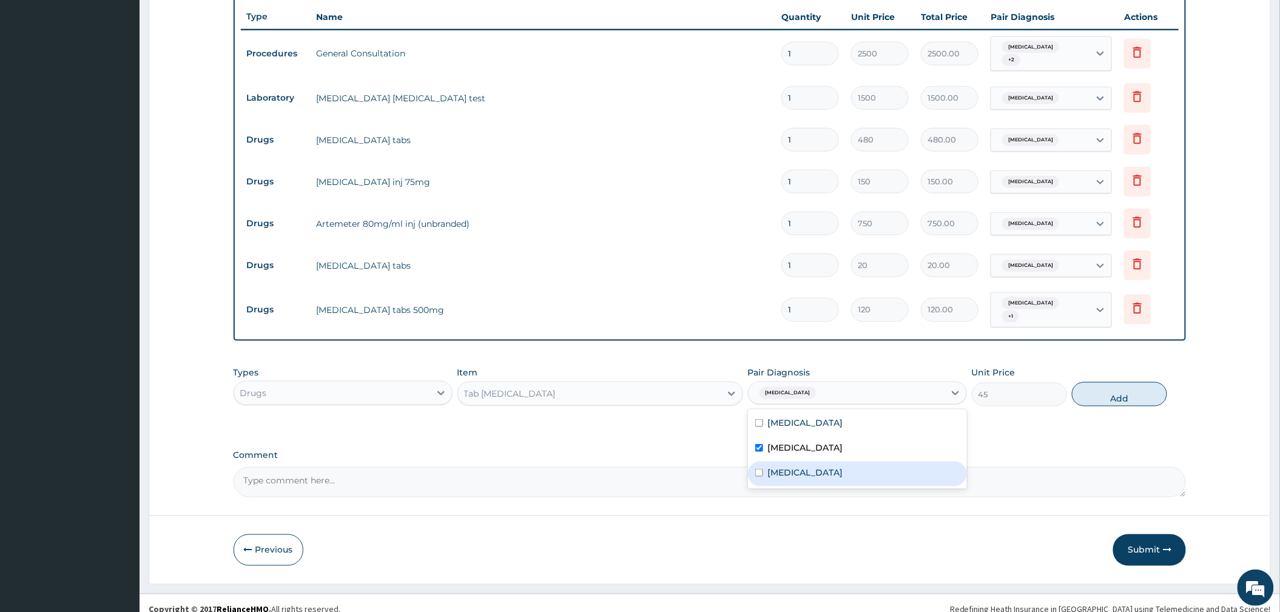
click at [791, 474] on label "[MEDICAL_DATA]" at bounding box center [805, 472] width 75 height 12
checkbox input "true"
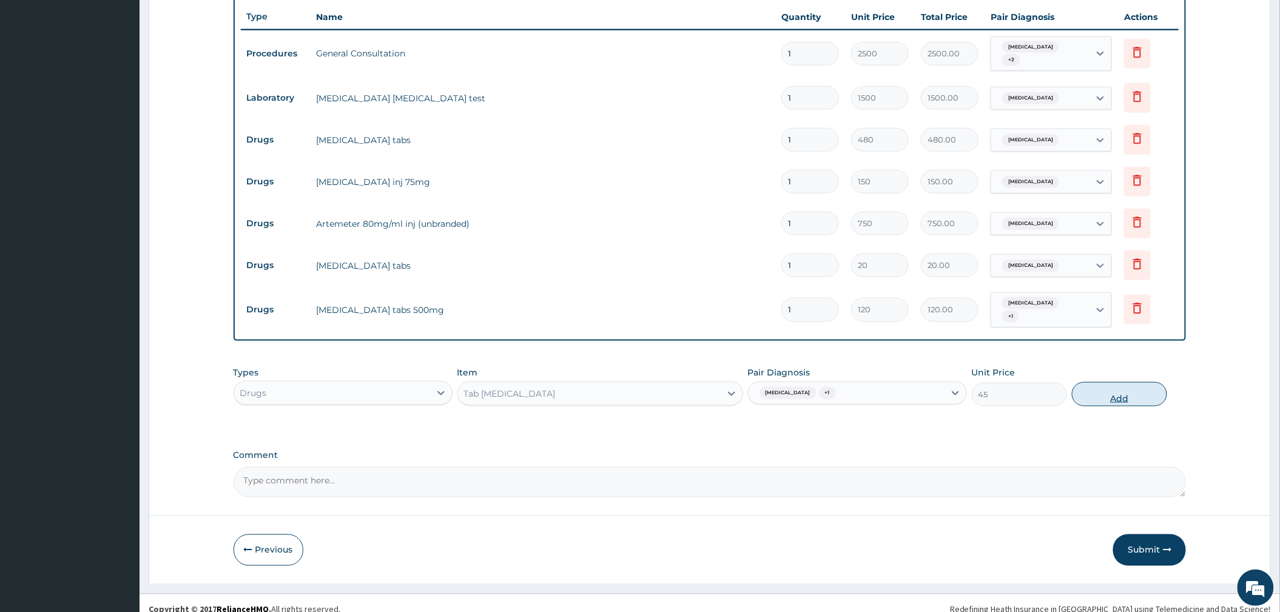
click at [1083, 400] on button "Add" at bounding box center [1119, 394] width 95 height 24
type input "0"
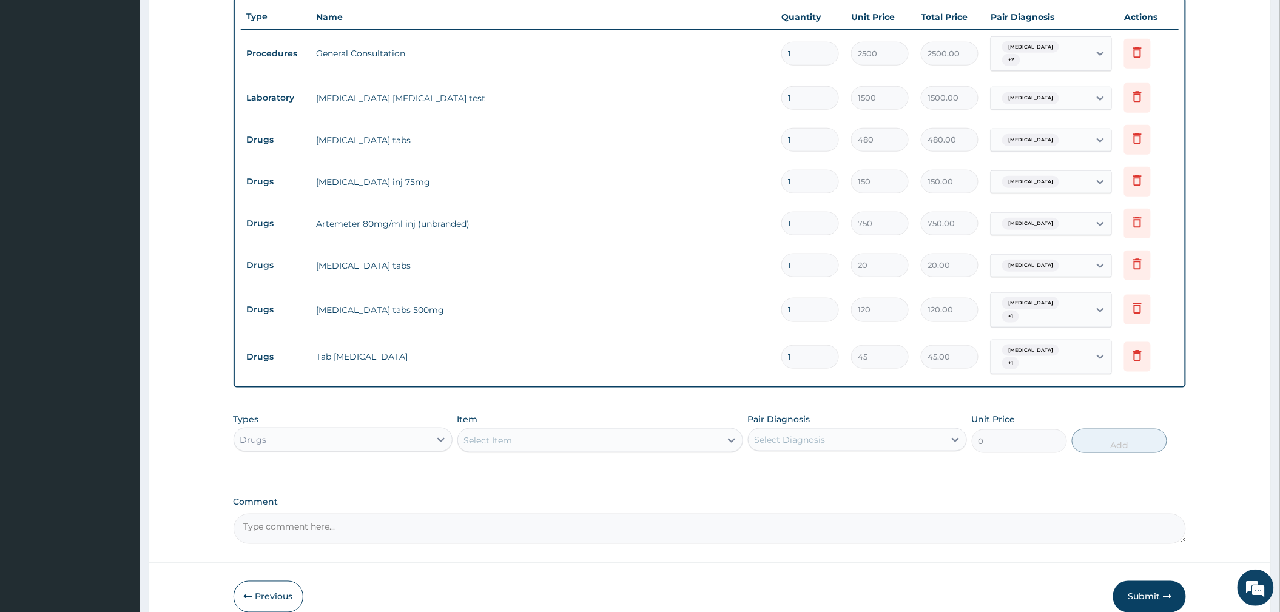
type input "10"
type input "450.00"
type input "10"
click at [806, 308] on input "1" at bounding box center [810, 310] width 58 height 24
type input "10"
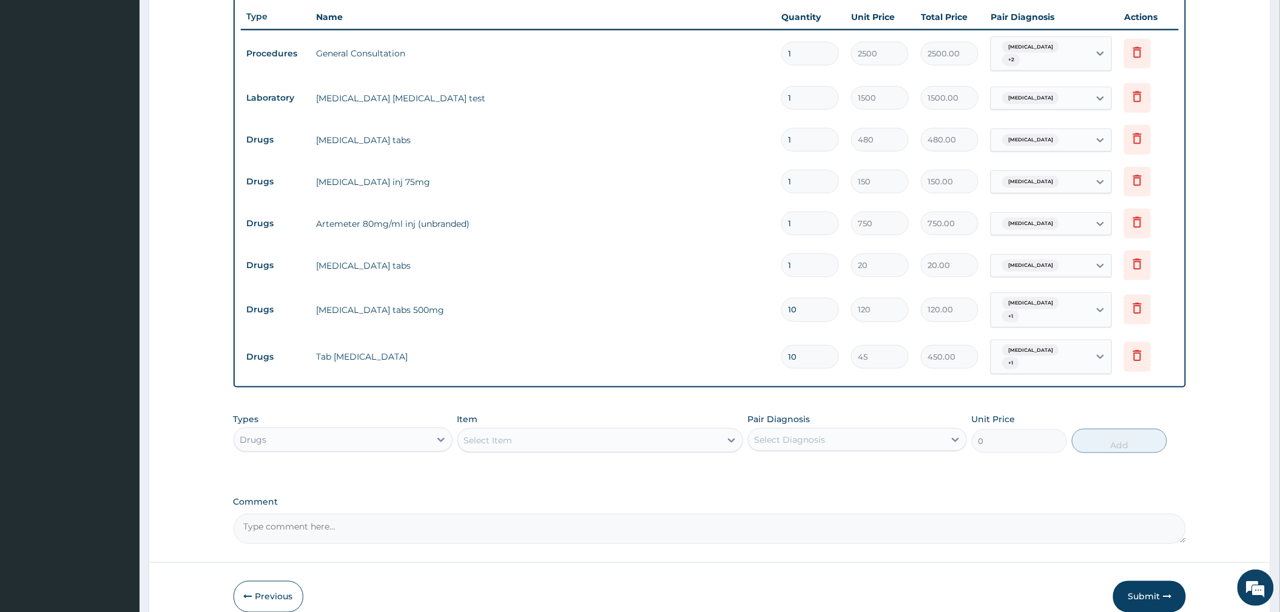
type input "1200.00"
type input "10"
click at [809, 271] on input "1" at bounding box center [810, 266] width 58 height 24
type input "18"
type input "360.00"
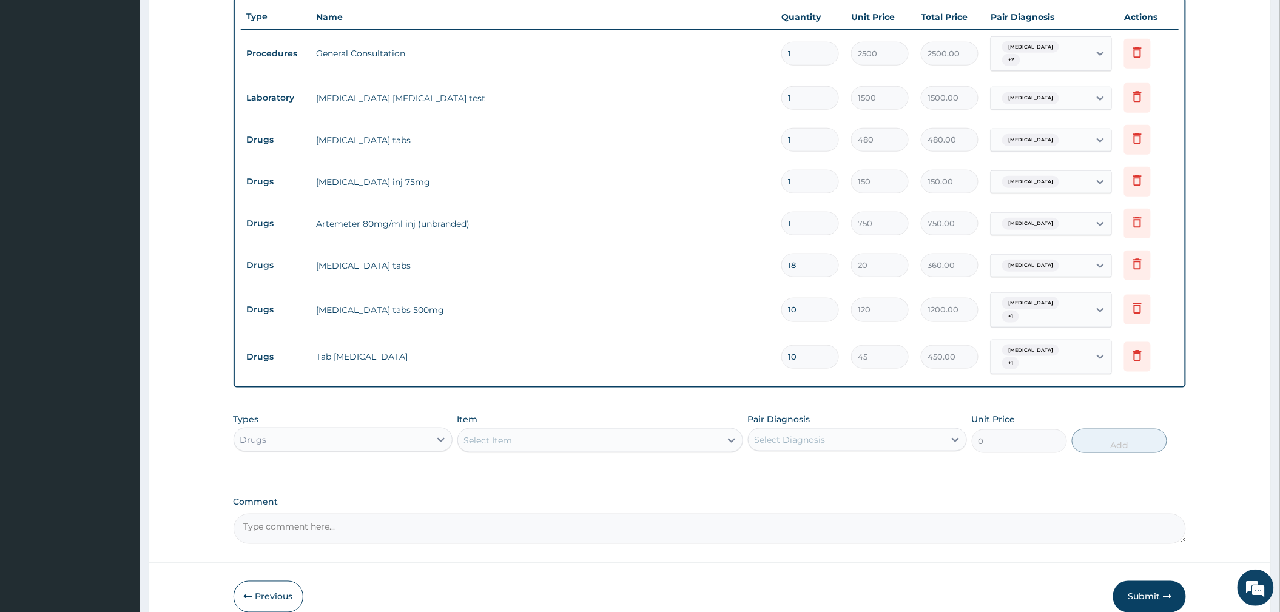
type input "18"
drag, startPoint x: 796, startPoint y: 224, endPoint x: 775, endPoint y: 224, distance: 20.6
click at [775, 224] on td "1" at bounding box center [810, 224] width 70 height 36
type input "6"
type input "4500.00"
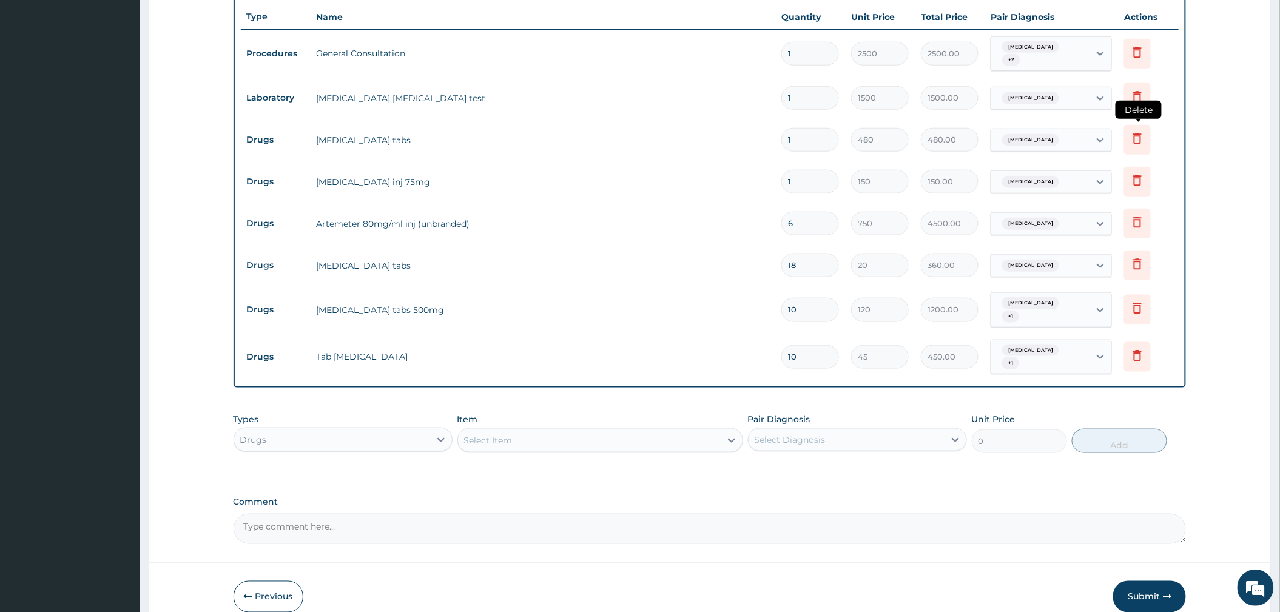
type input "6"
click at [1134, 143] on icon at bounding box center [1137, 138] width 15 height 15
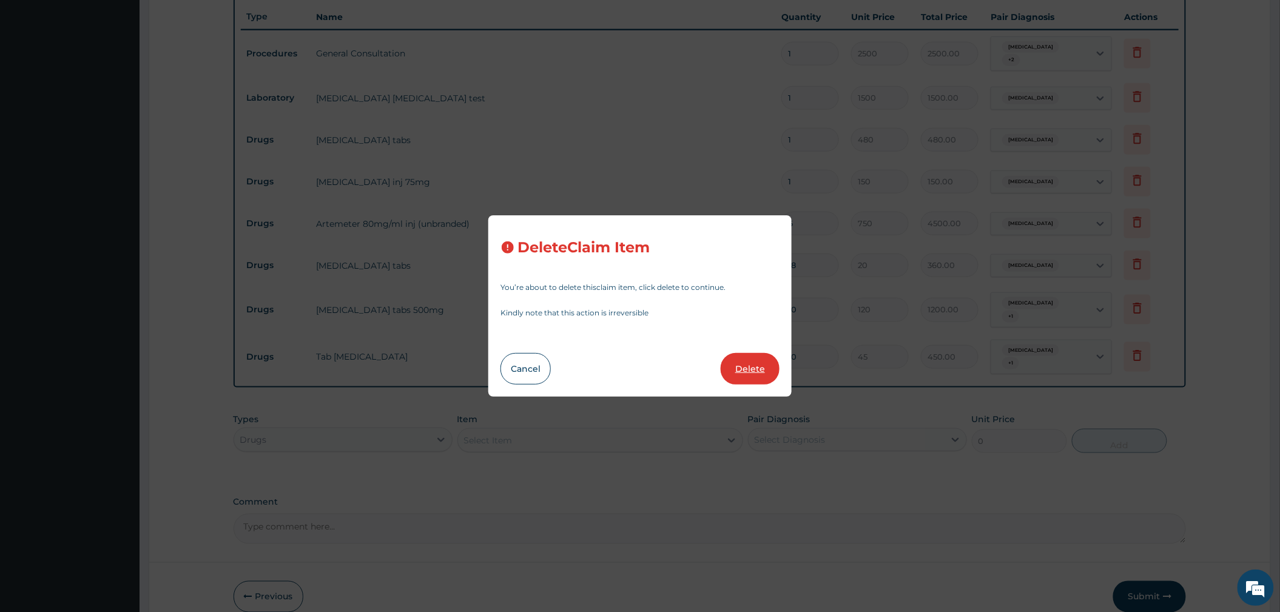
click at [748, 362] on button "Delete" at bounding box center [750, 369] width 59 height 32
type input "150"
type input "150.00"
type input "6"
type input "750"
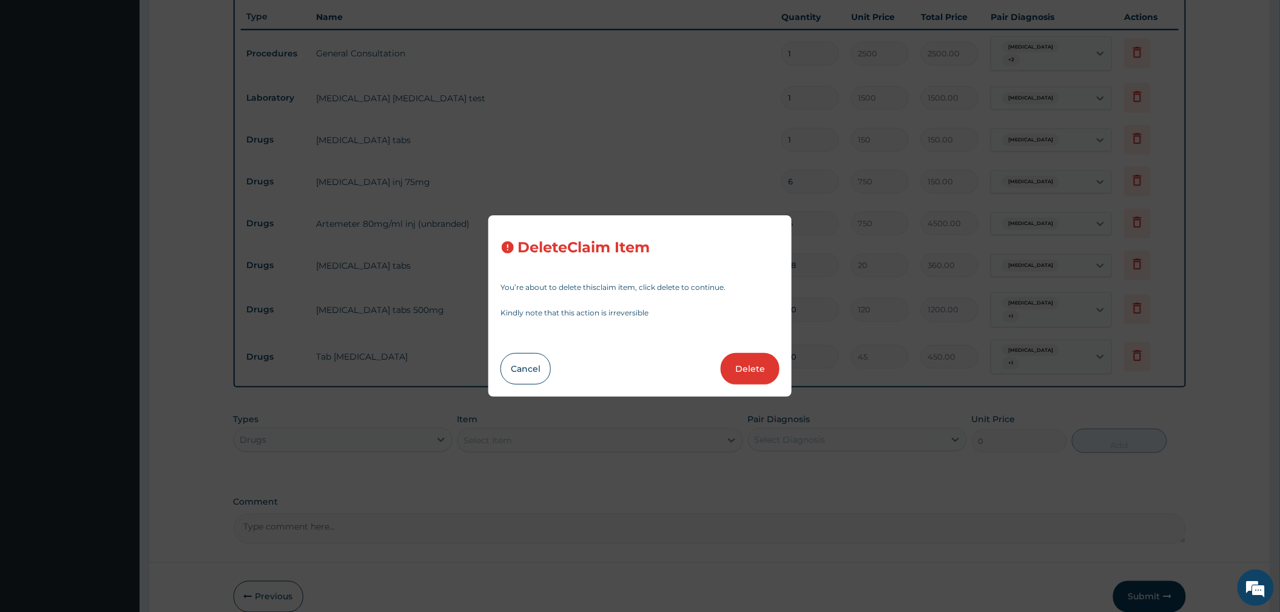
type input "4500.00"
type input "18"
type input "20"
type input "360.00"
type input "10"
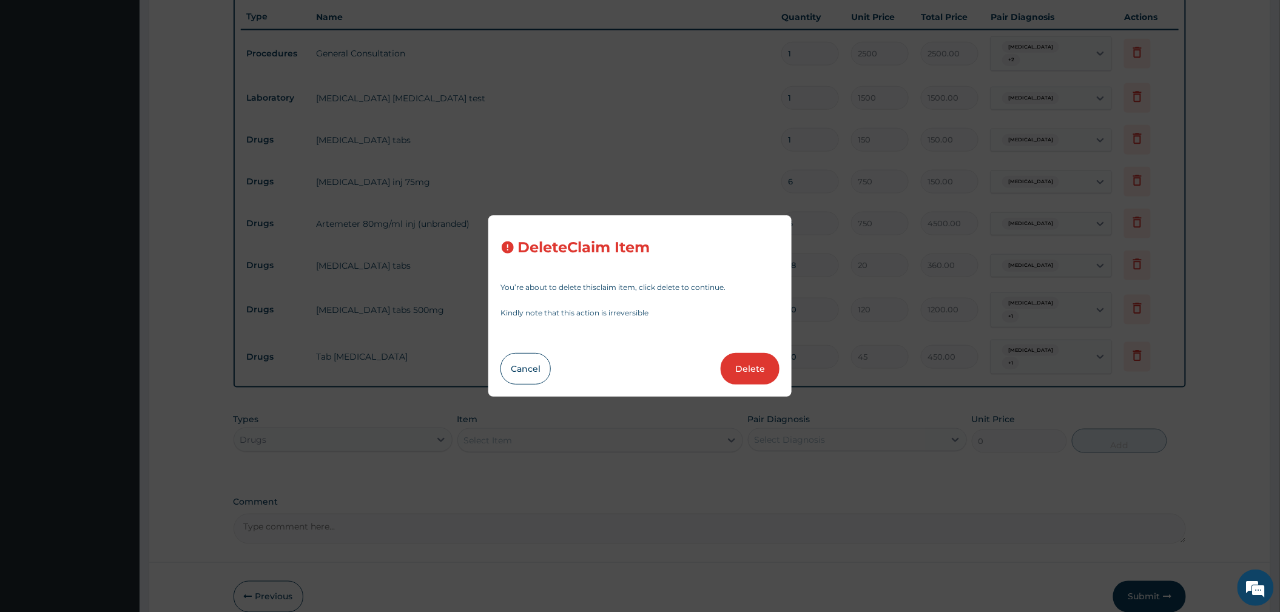
type input "120"
type input "1200.00"
type input "45"
type input "450.00"
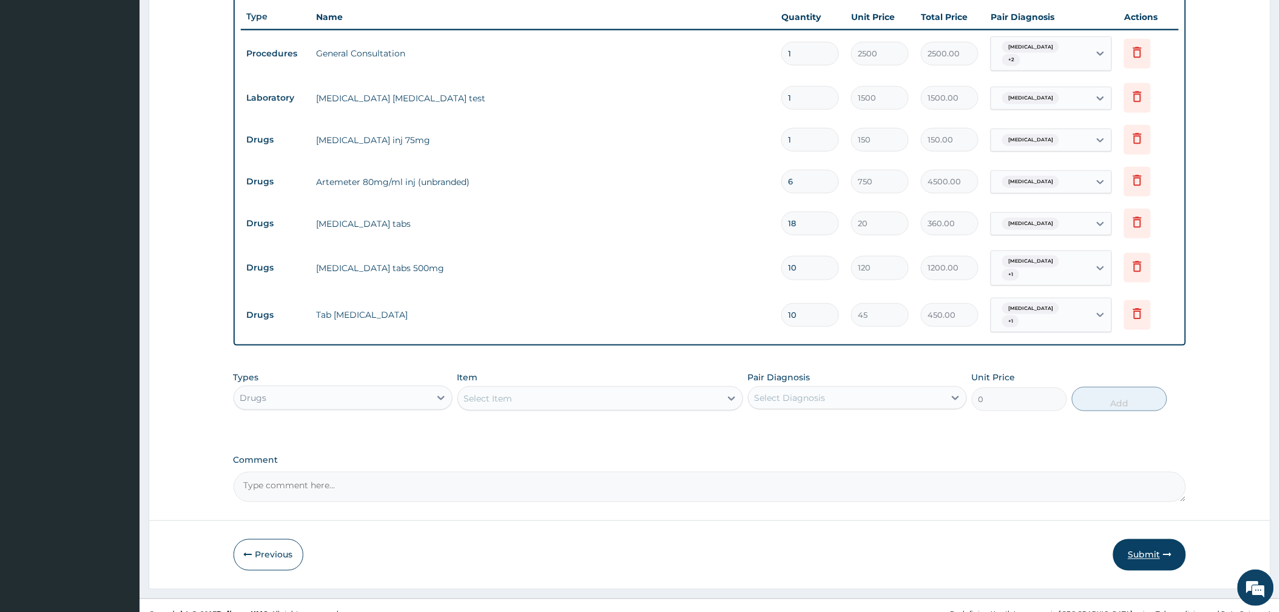
click at [1160, 558] on button "Submit" at bounding box center [1149, 555] width 73 height 32
